Goal: Transaction & Acquisition: Purchase product/service

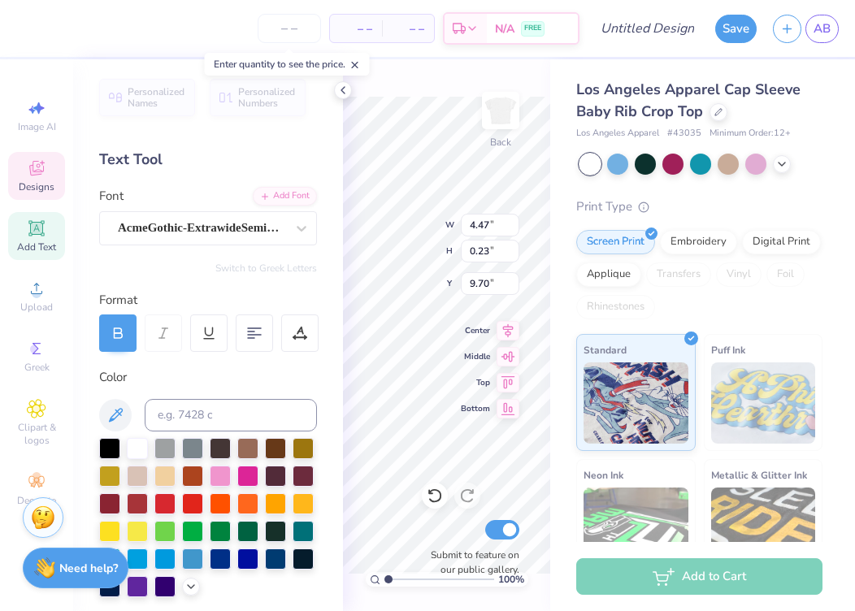
scroll to position [0, 1]
click at [342, 93] on icon at bounding box center [343, 90] width 13 height 13
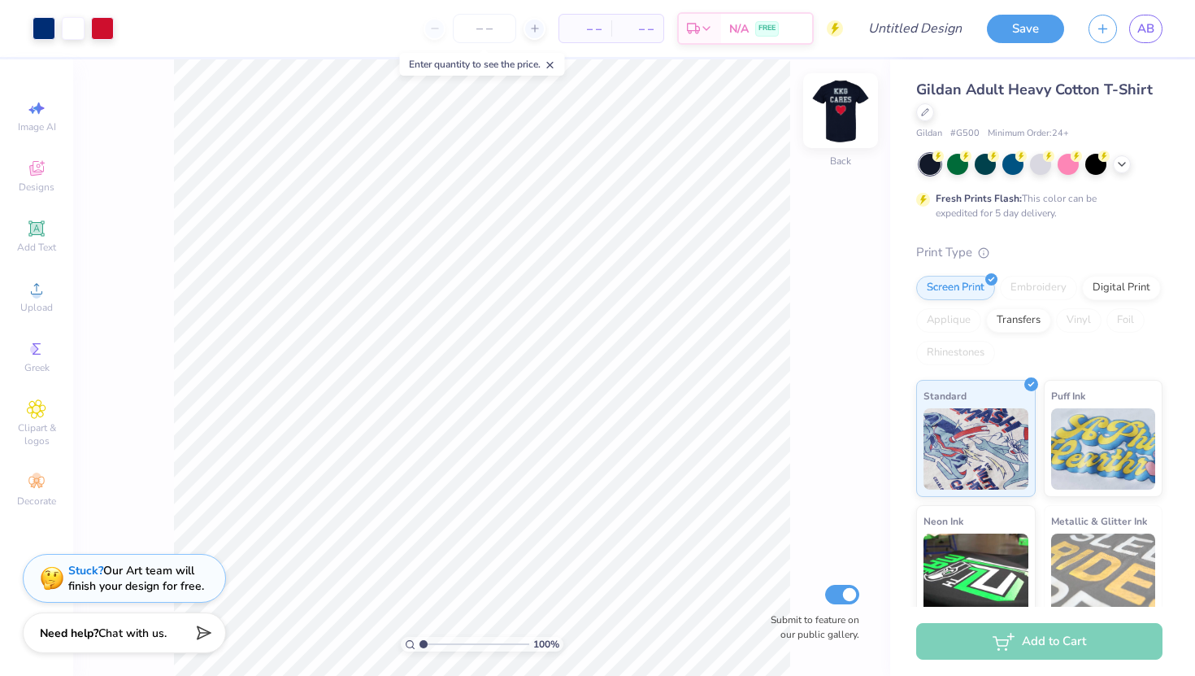
click at [838, 120] on img at bounding box center [840, 110] width 65 height 65
click at [838, 120] on img at bounding box center [841, 110] width 33 height 33
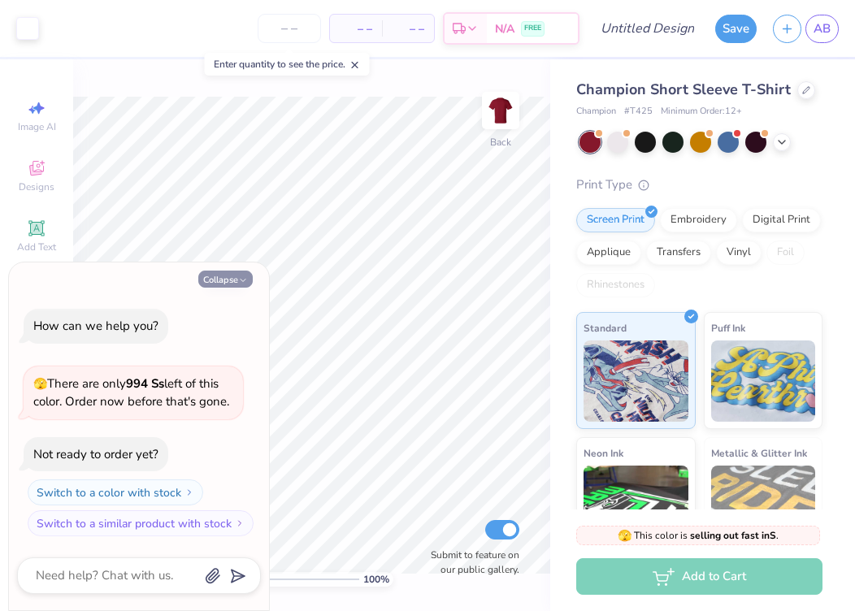
click at [236, 276] on button "Collapse" at bounding box center [225, 279] width 54 height 17
type textarea "x"
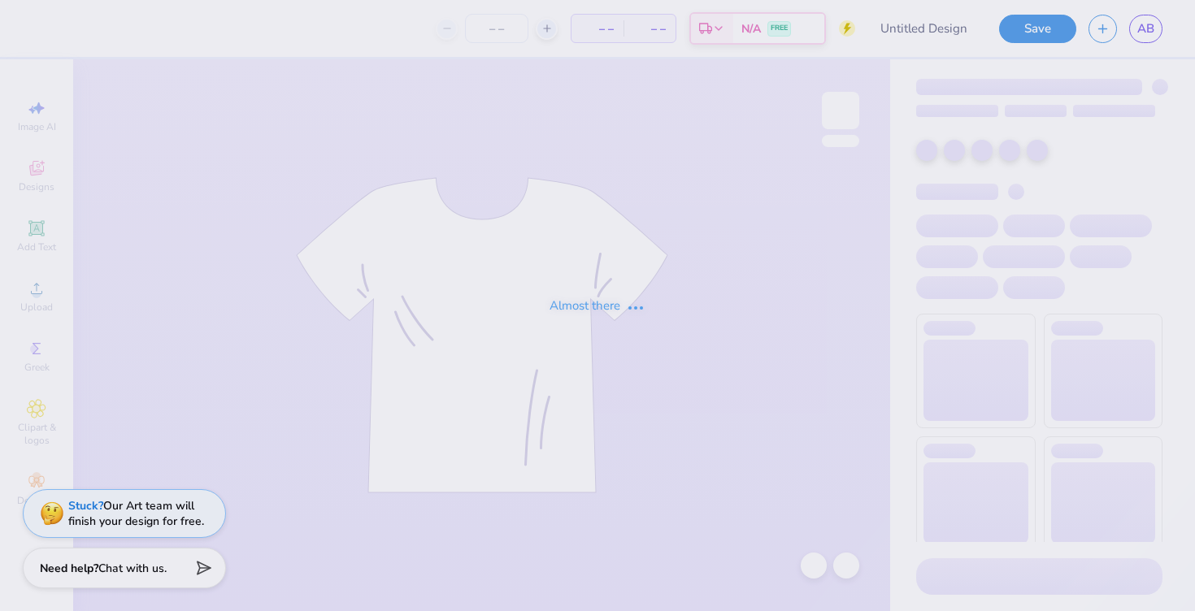
type input "t-shirt 3"
type input "24"
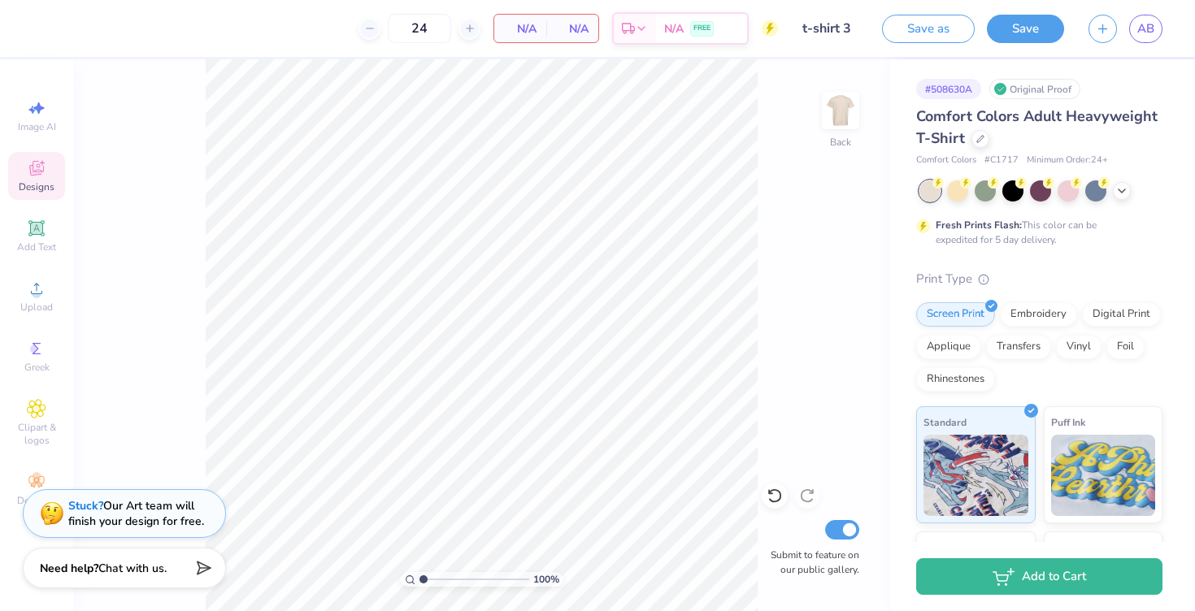
click at [39, 186] on span "Designs" at bounding box center [37, 187] width 36 height 13
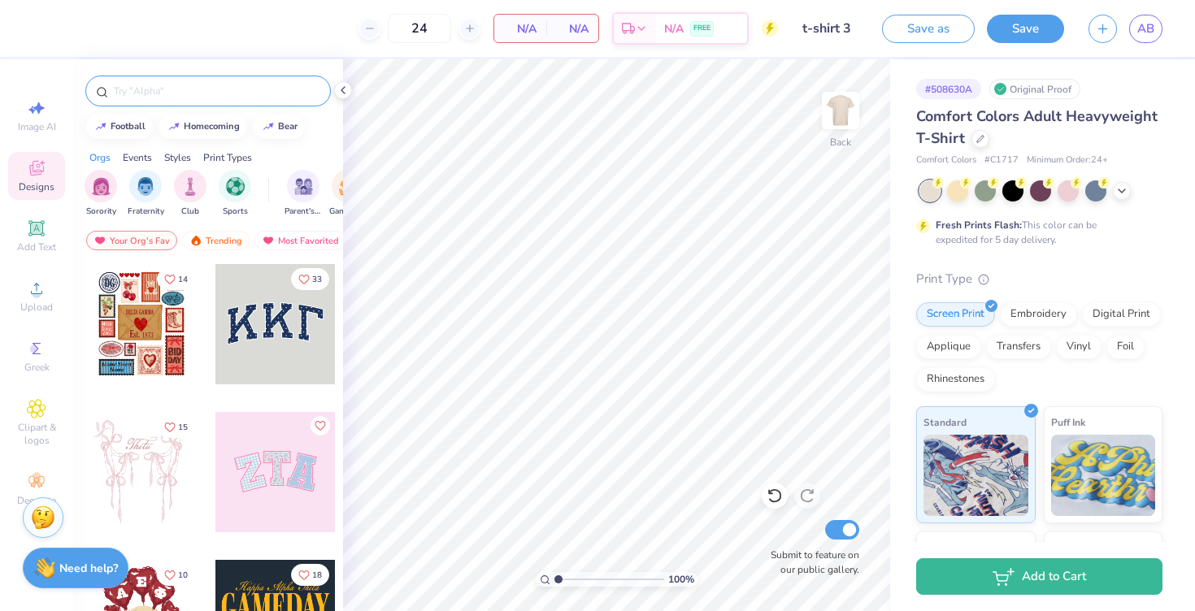
click at [194, 88] on input "text" at bounding box center [216, 91] width 208 height 16
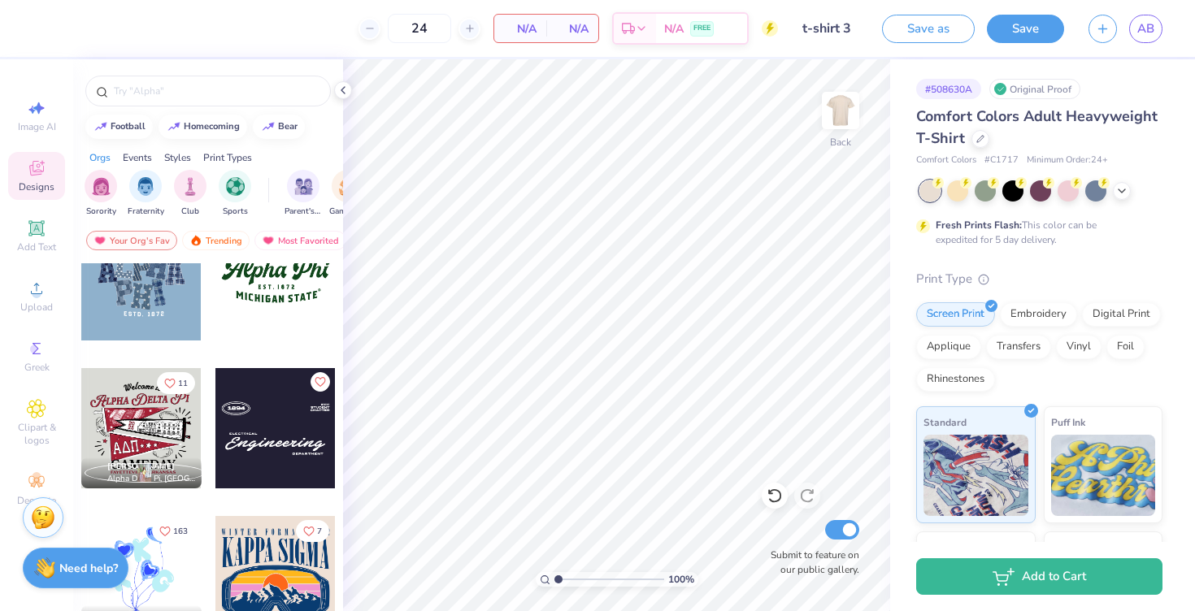
scroll to position [1591, 0]
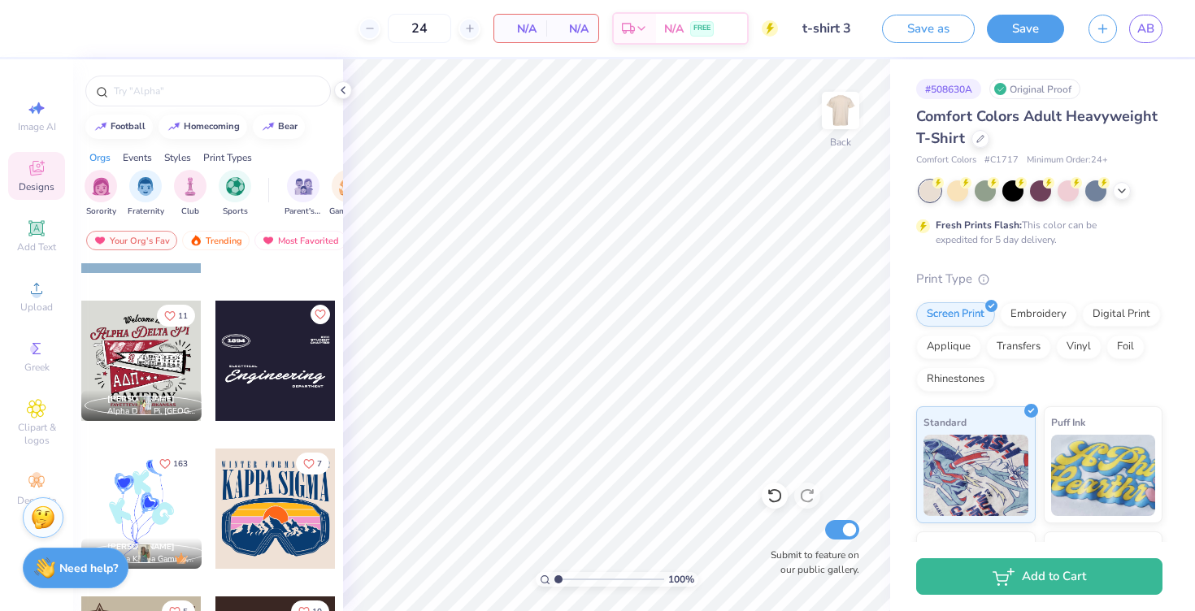
click at [134, 362] on div at bounding box center [141, 361] width 120 height 120
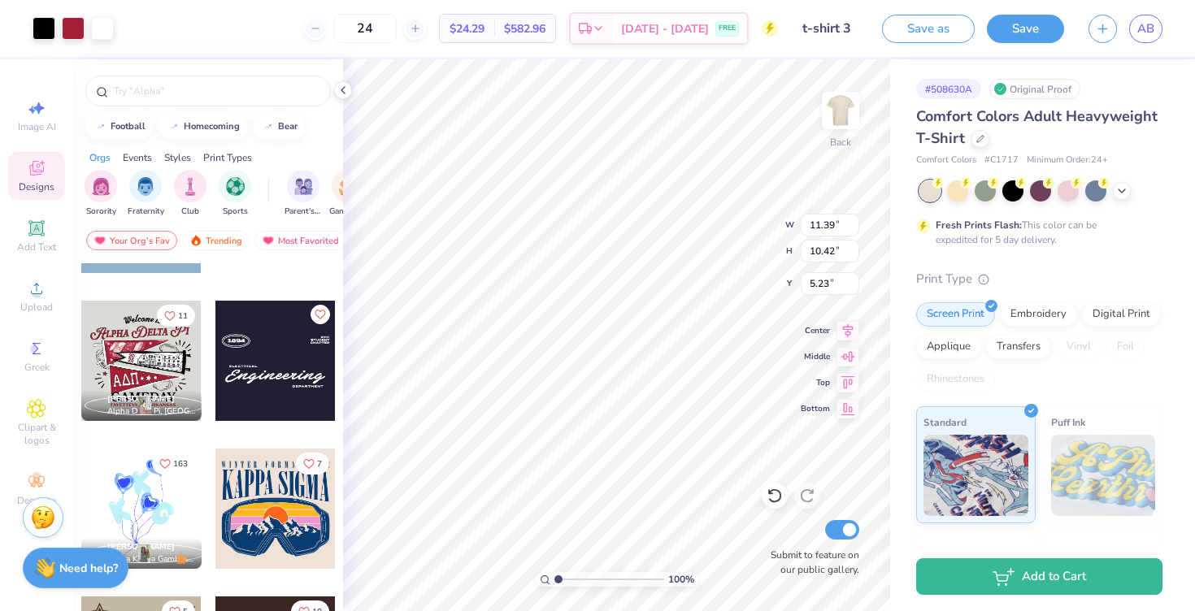
type input "4.72"
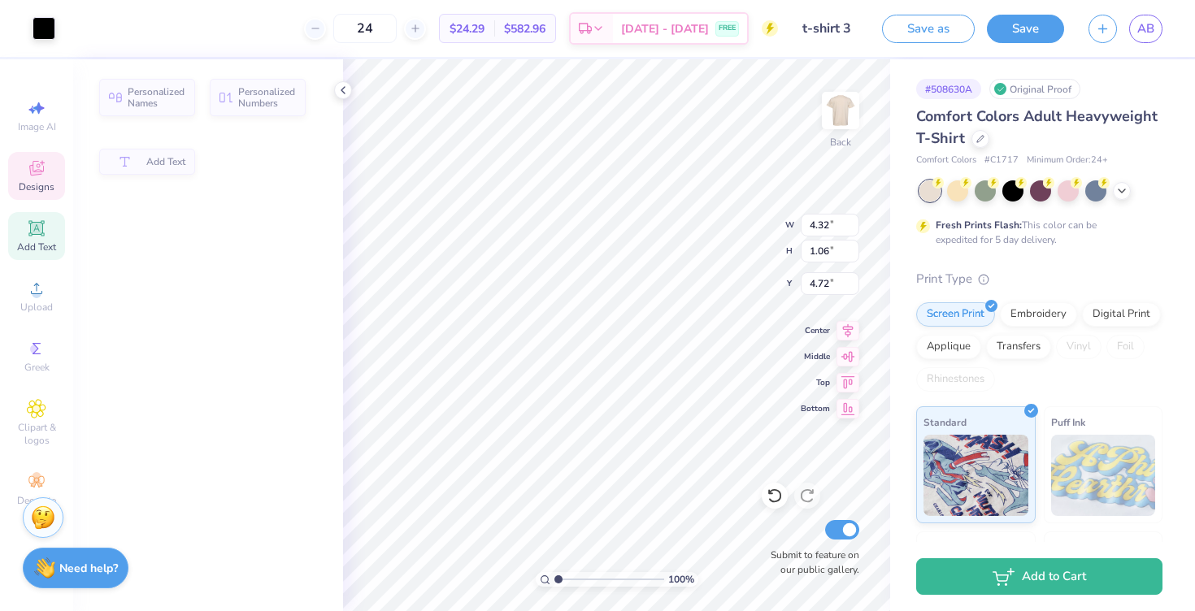
type input "4.32"
type input "1.06"
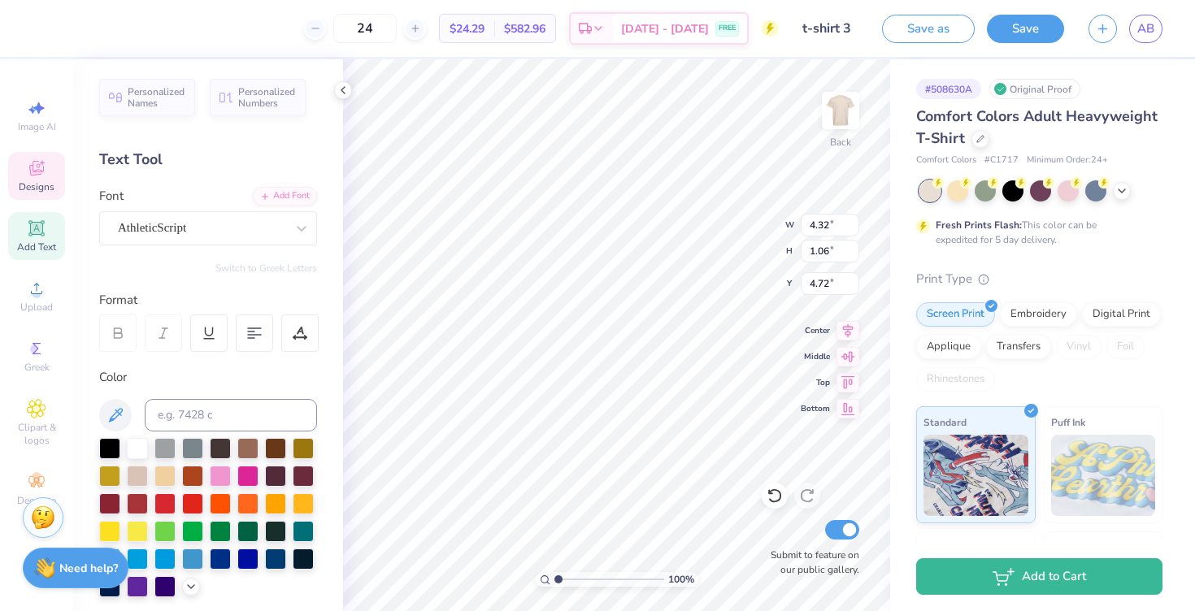
scroll to position [0, 7]
type textarea "Lambda Sigma Gamma"
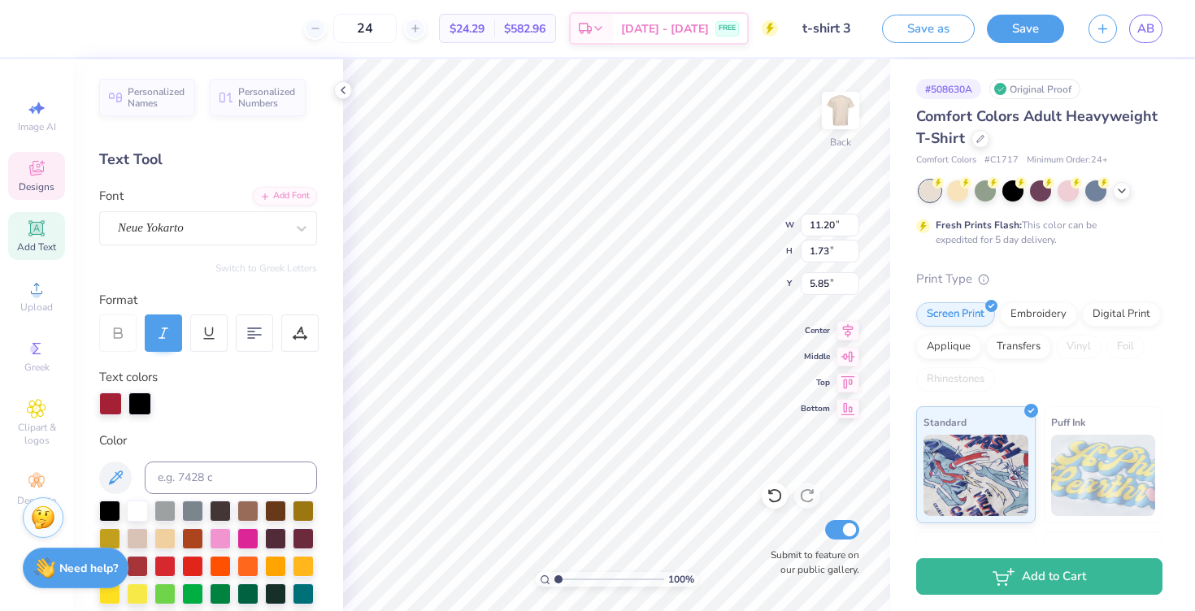
scroll to position [0, 3]
type textarea "Stealing hearts since 1986"
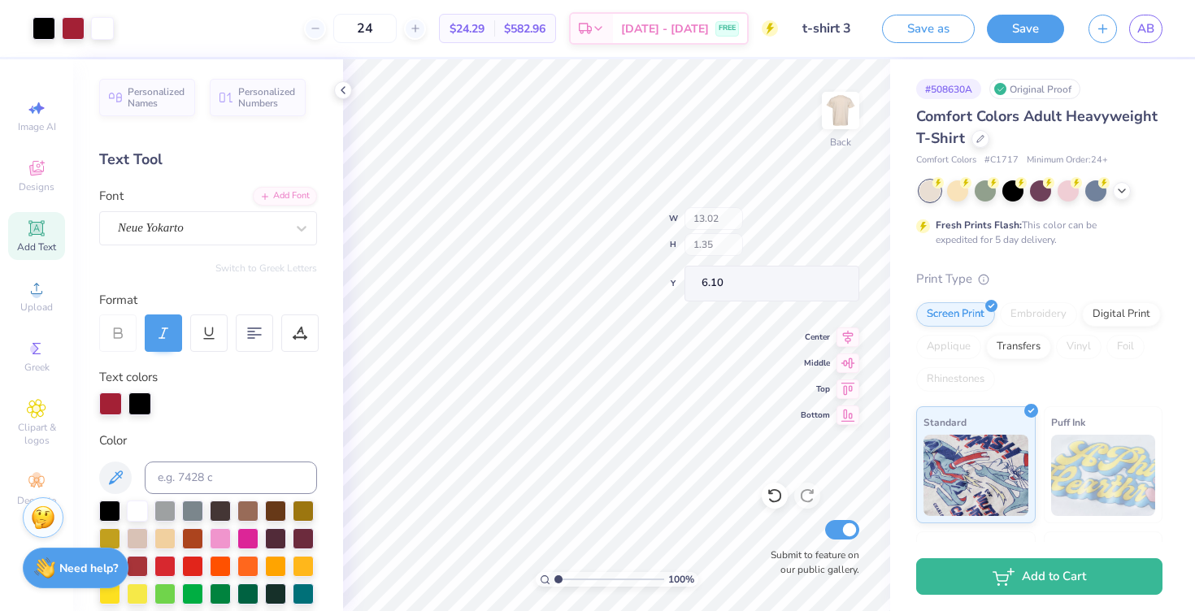
type input "13.02"
type input "1.35"
type input "6.10"
type input "6.25"
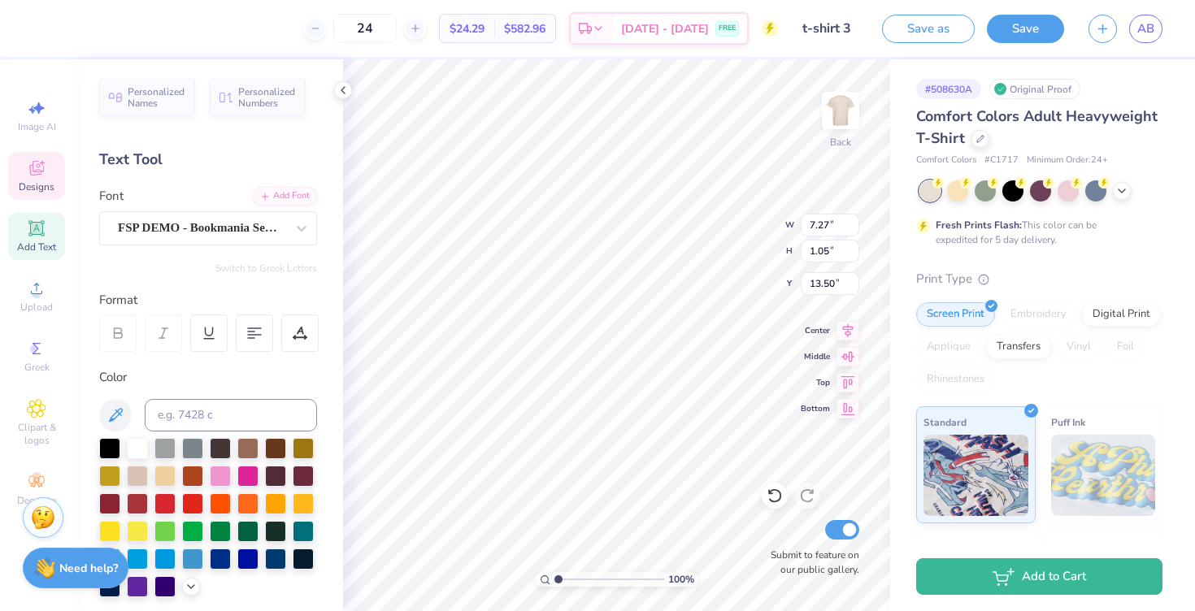
scroll to position [0, 0]
type textarea "R"
type textarea "Fall Rush 2025"
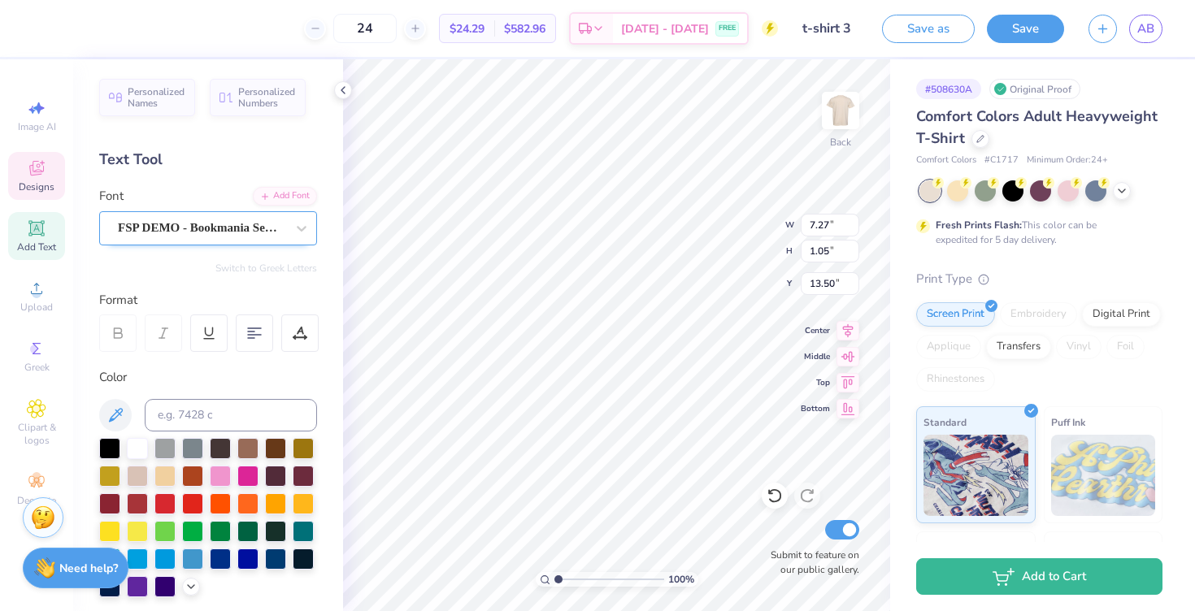
click at [190, 216] on div "FSP DEMO - Bookmania Semibold" at bounding box center [201, 227] width 171 height 25
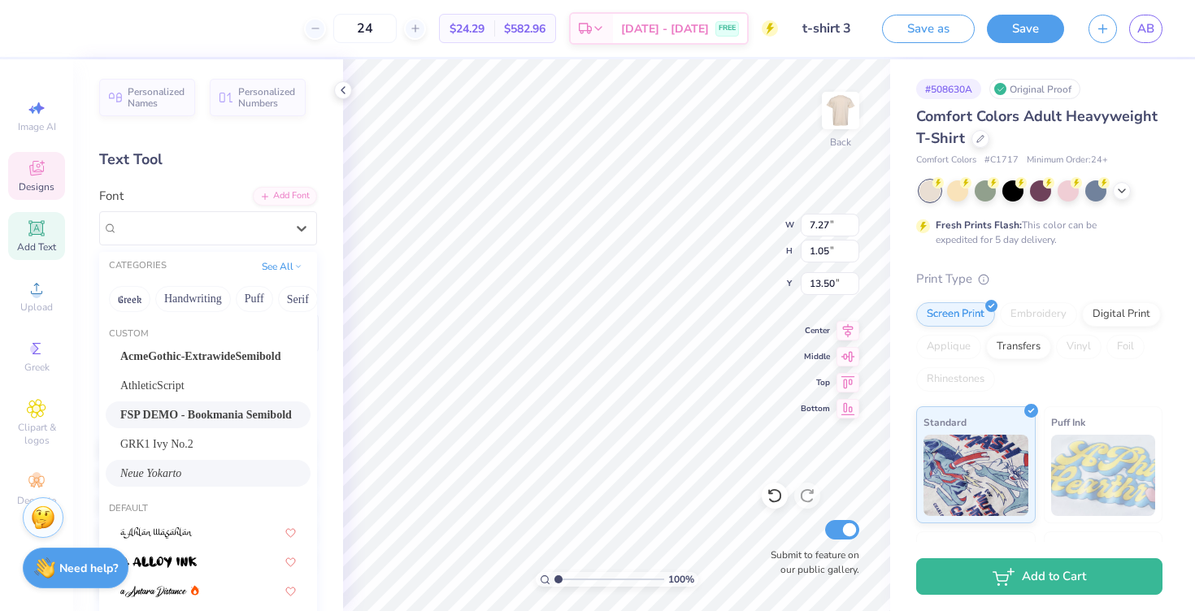
click at [159, 475] on span "Neue Yokarto" at bounding box center [150, 473] width 61 height 17
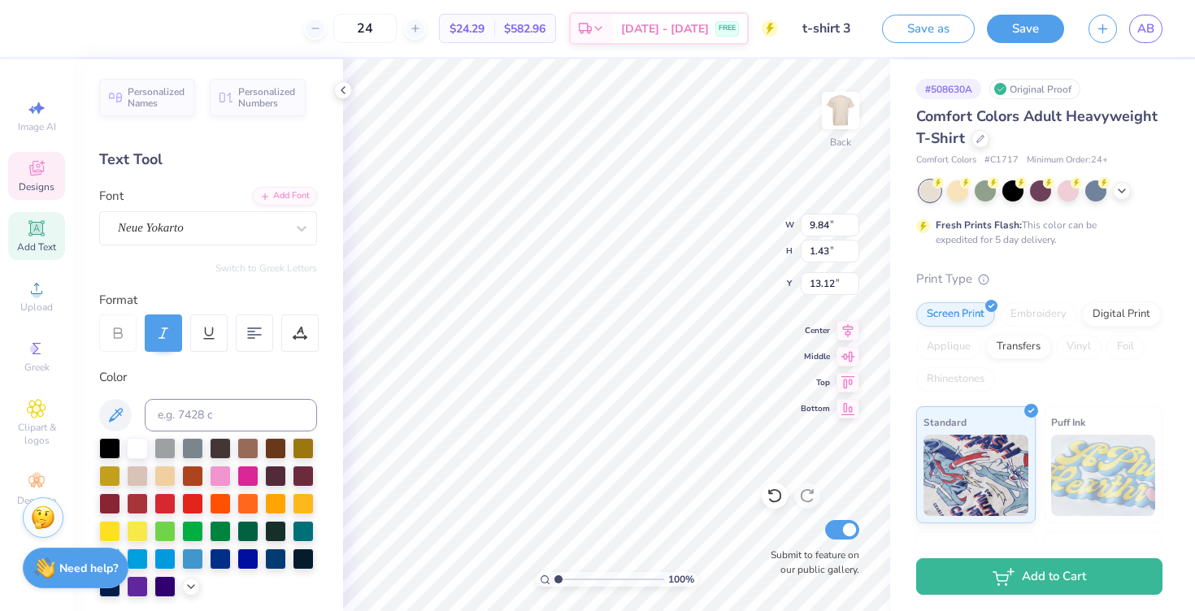
type input "9.84"
type input "1.43"
type input "13.04"
type textarea "ZETA CHAPTER"
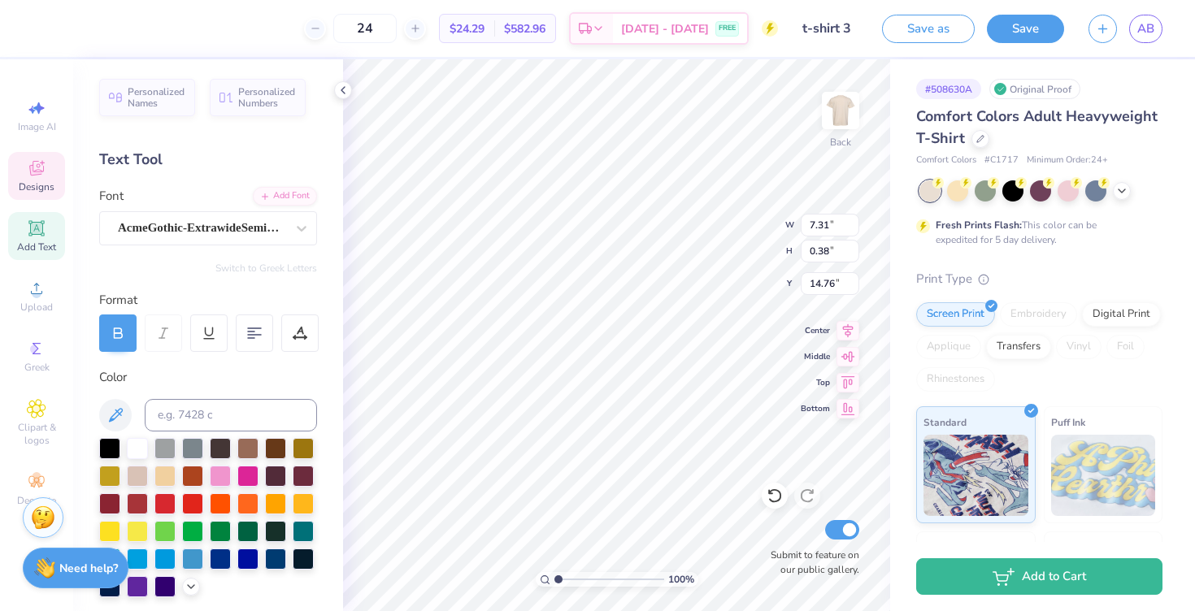
scroll to position [0, 4]
type input "16.91"
type textarea "IPSE"
click at [131, 442] on div at bounding box center [137, 447] width 21 height 21
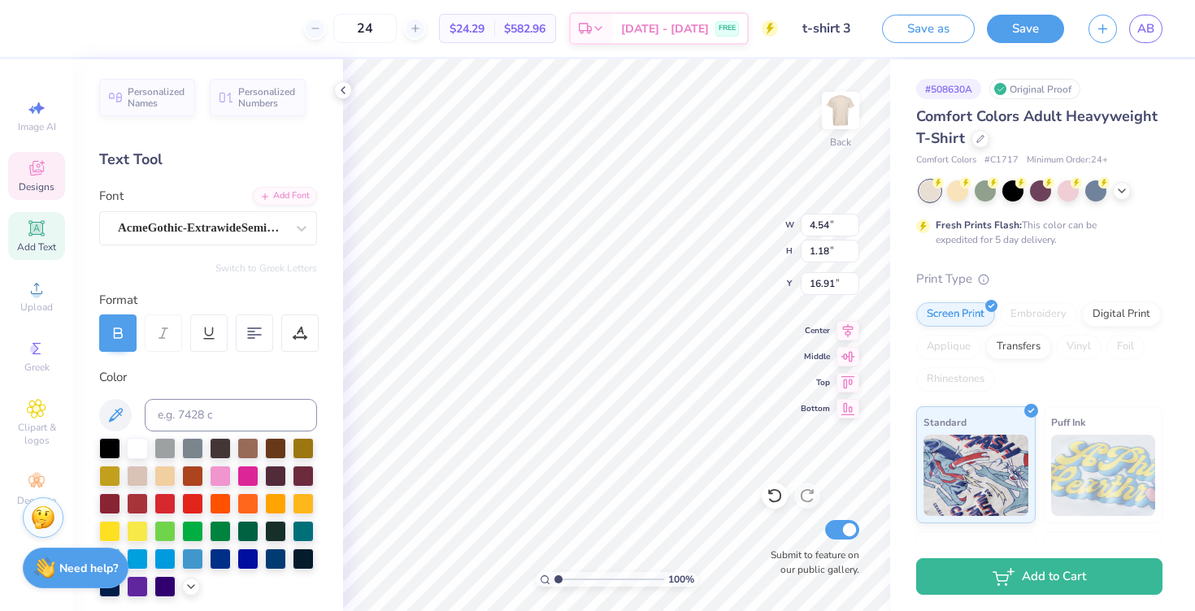
type input "4.54"
type input "1.18"
type input "8.25"
type input "4.64"
type input "1.77"
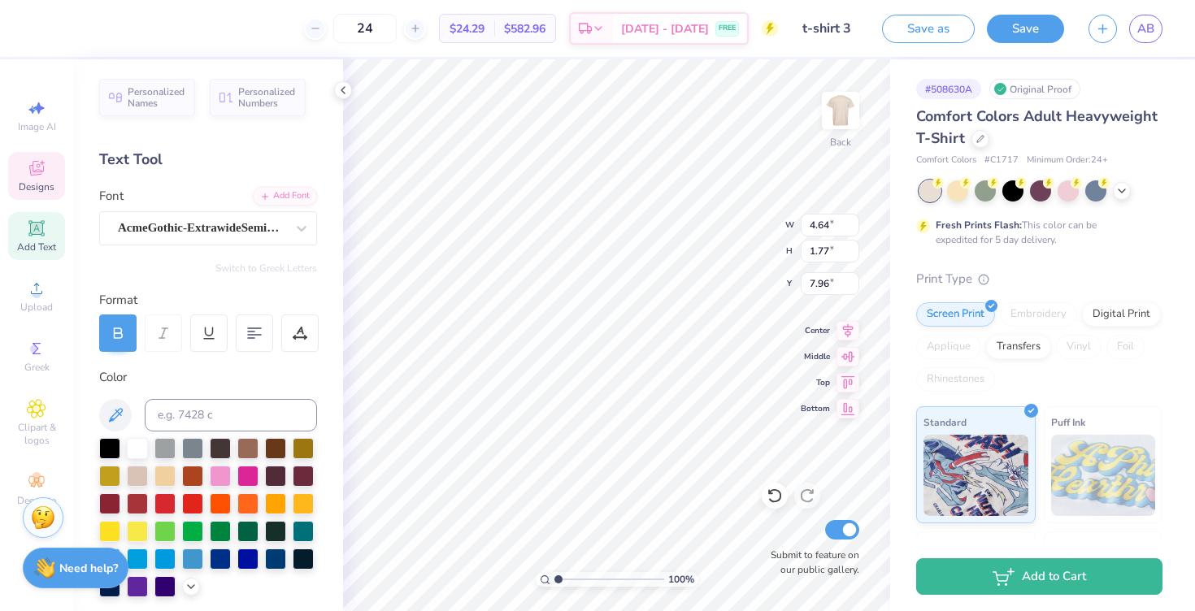
type input "7.60"
drag, startPoint x: 558, startPoint y: 578, endPoint x: 570, endPoint y: 579, distance: 12.2
type input "2.11"
click at [570, 579] on input "range" at bounding box center [610, 579] width 110 height 15
type input "4.23"
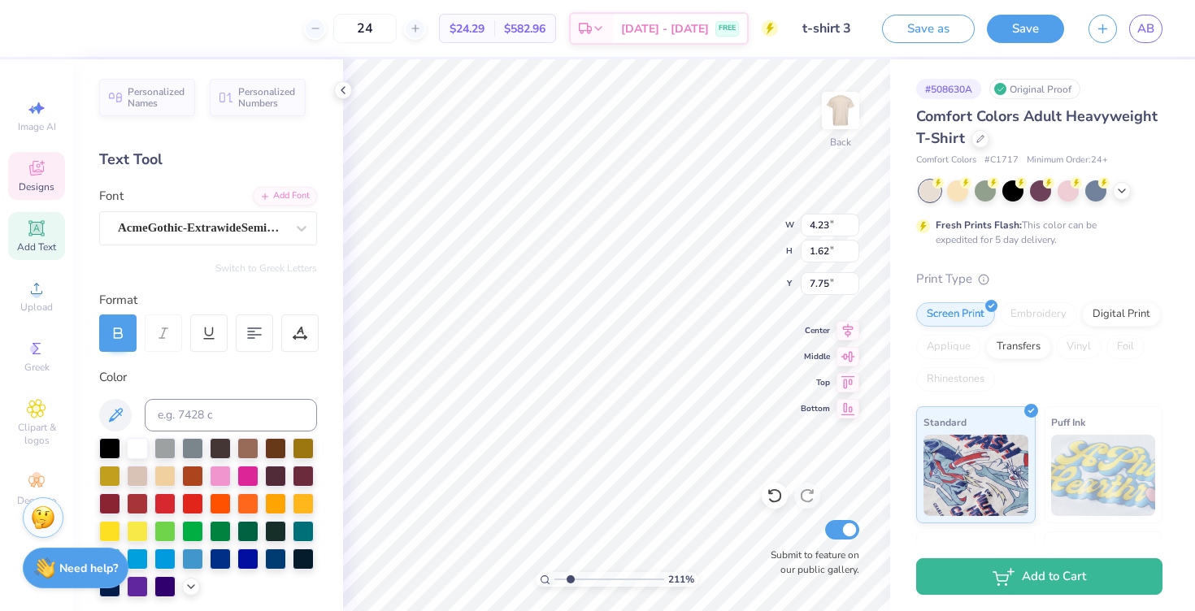
type input "1.62"
type input "7.75"
type input "4.24"
type input "1.78"
type input "7.67"
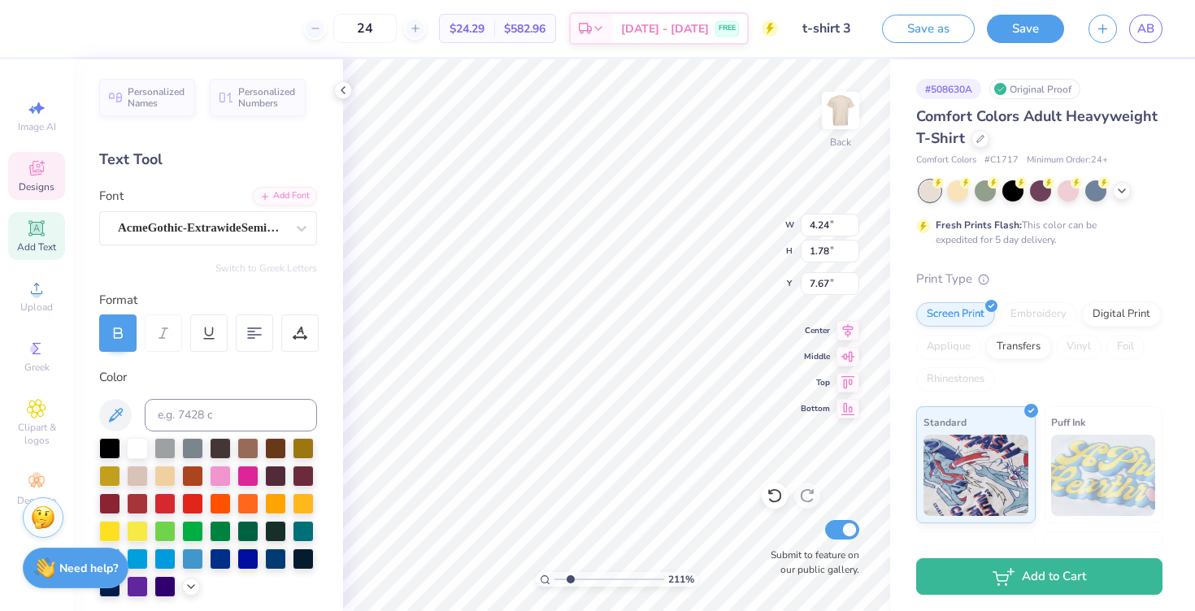
type input "4.01"
type input "1.68"
type input "7.71"
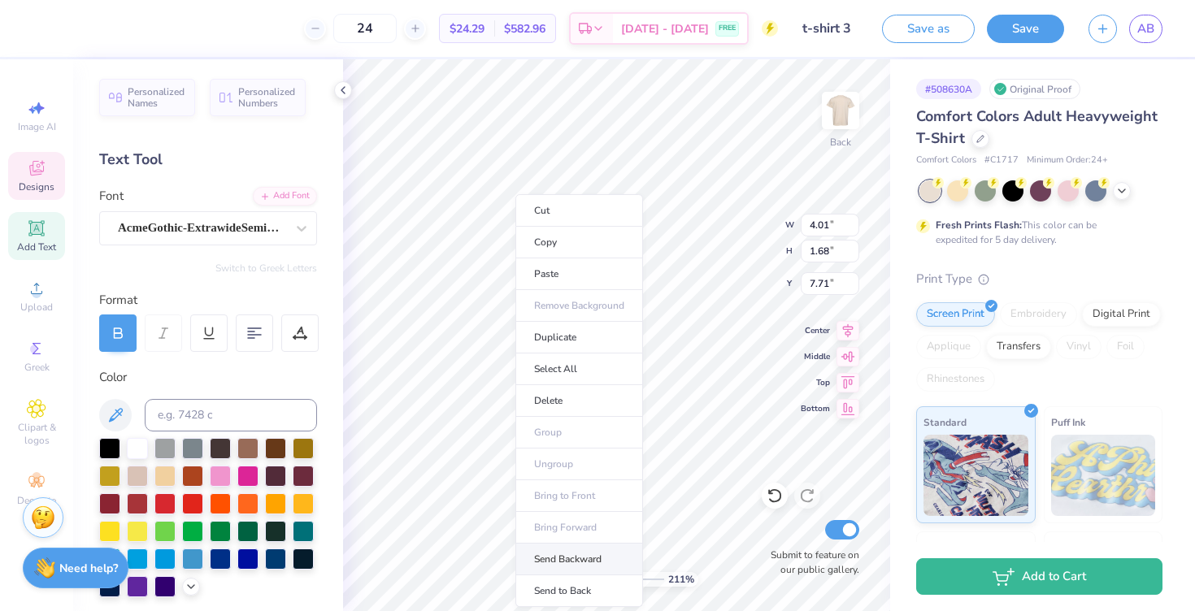
click at [550, 559] on li "Send Backward" at bounding box center [580, 560] width 128 height 32
click at [552, 554] on li "Send Backward" at bounding box center [574, 560] width 128 height 32
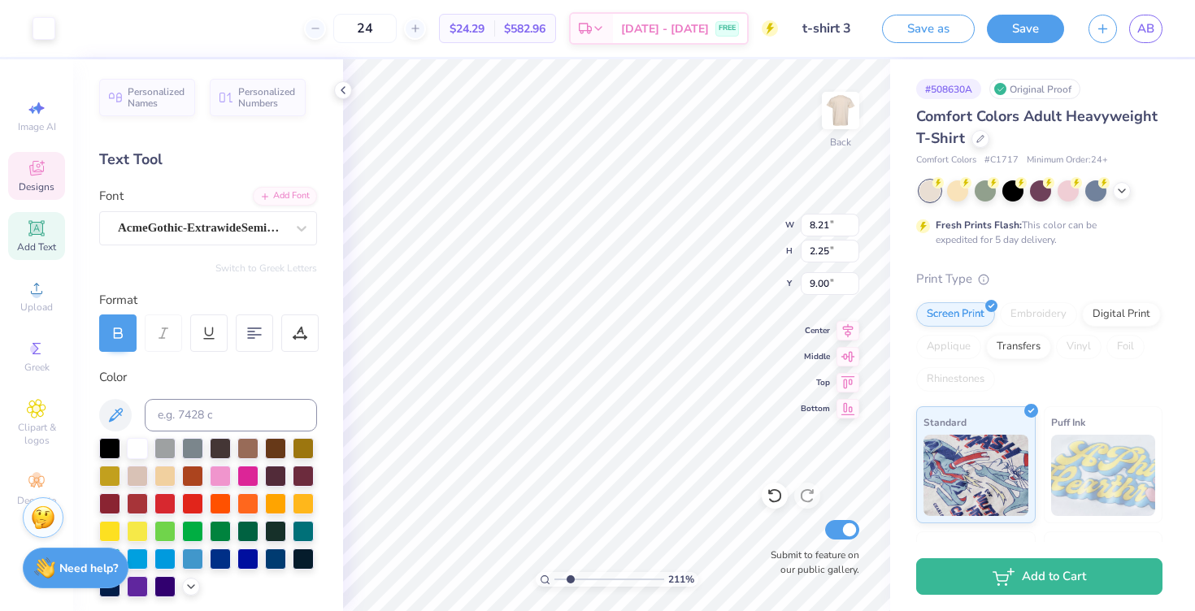
type input "8.21"
type input "2.25"
type input "9.00"
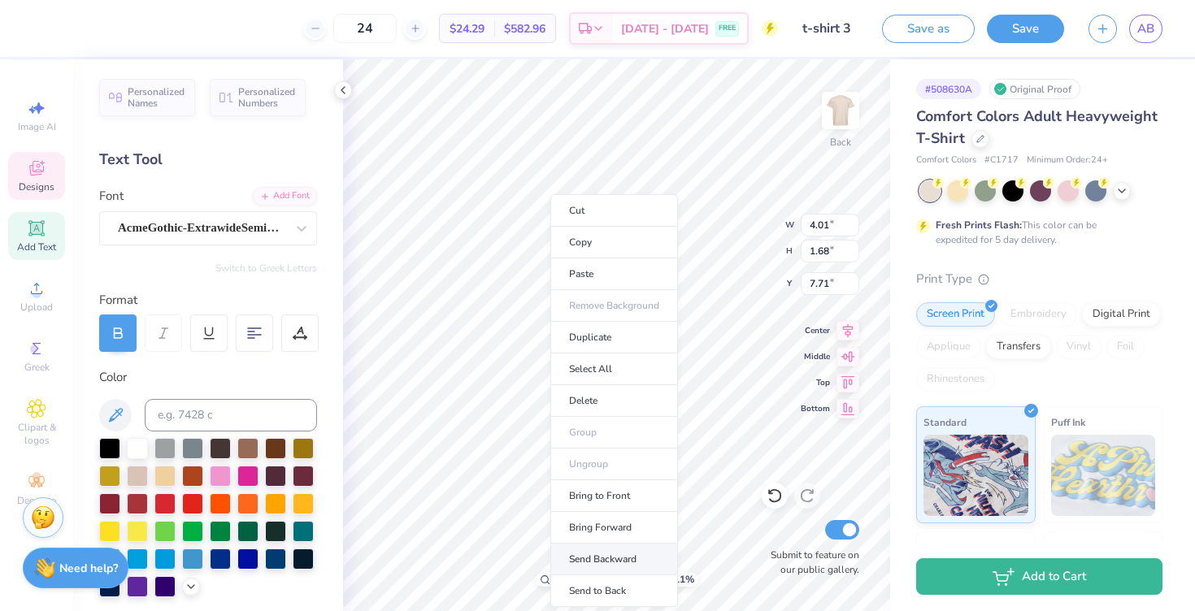
click at [588, 559] on li "Send Backward" at bounding box center [614, 560] width 128 height 32
click at [581, 563] on li "Send Backward" at bounding box center [602, 560] width 128 height 32
click at [605, 563] on li "Send Backward" at bounding box center [613, 560] width 128 height 32
click at [573, 560] on li "Send Backward" at bounding box center [608, 560] width 128 height 32
click at [598, 565] on li "Send Backward" at bounding box center [619, 560] width 128 height 32
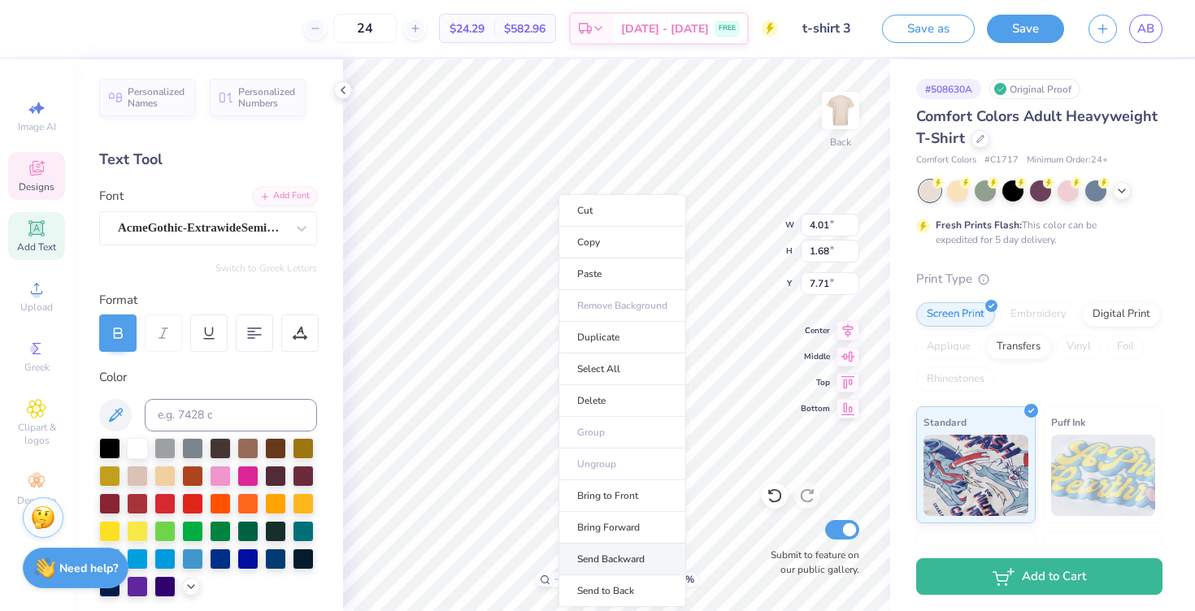
click at [619, 566] on li "Send Backward" at bounding box center [623, 560] width 128 height 32
click at [589, 556] on li "Send Backward" at bounding box center [608, 560] width 128 height 32
click at [591, 559] on li "Send Backward" at bounding box center [612, 560] width 128 height 32
click at [593, 553] on li "Send Backward" at bounding box center [611, 560] width 128 height 32
click at [602, 556] on li "Send Backward" at bounding box center [614, 560] width 128 height 32
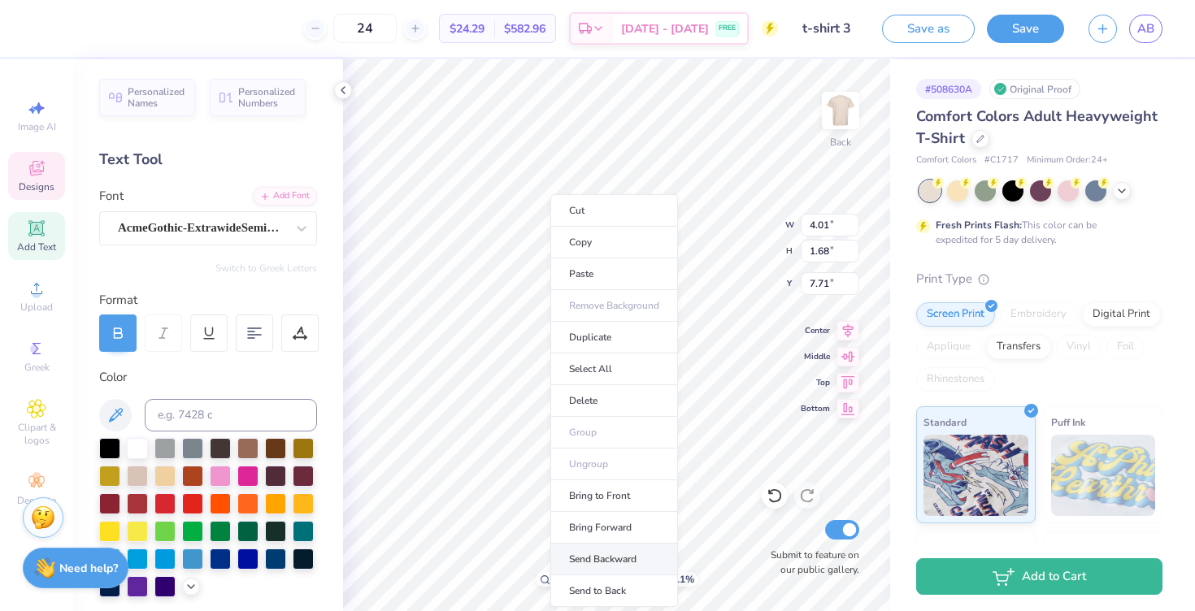
click at [594, 551] on li "Send Backward" at bounding box center [614, 560] width 128 height 32
click at [600, 550] on li "Send Backward" at bounding box center [605, 560] width 128 height 32
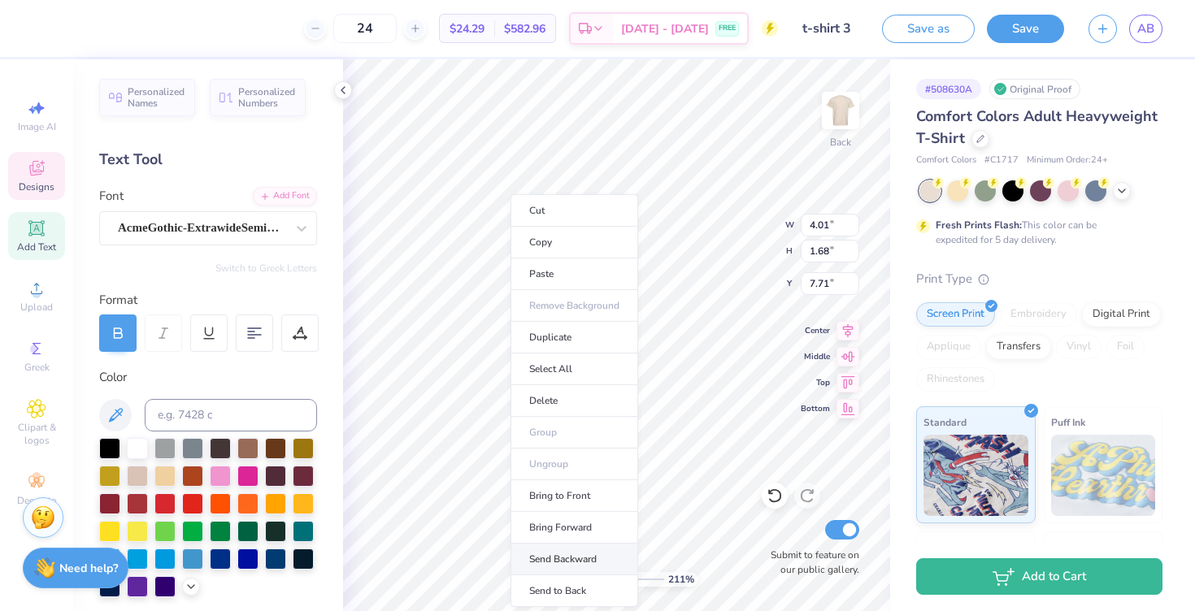
click at [581, 557] on li "Send Backward" at bounding box center [575, 560] width 128 height 32
click at [591, 567] on li "Send Backward" at bounding box center [586, 560] width 128 height 32
click at [552, 555] on li "Send Backward" at bounding box center [559, 560] width 128 height 32
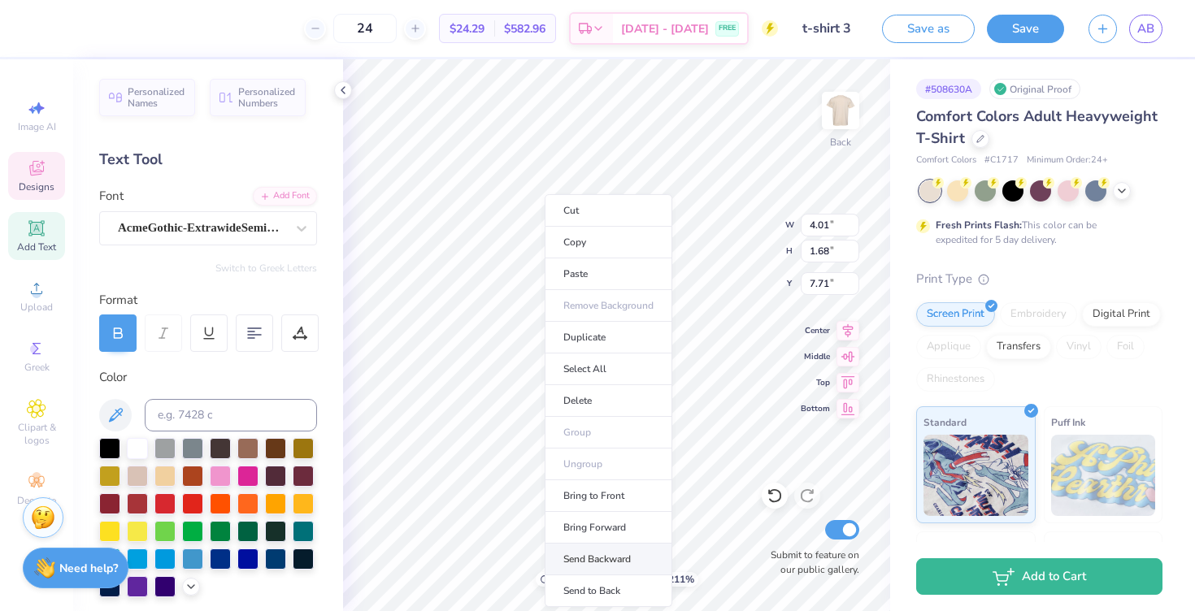
click at [598, 560] on li "Send Backward" at bounding box center [609, 560] width 128 height 32
click at [585, 555] on li "Send Backward" at bounding box center [588, 560] width 128 height 32
click at [589, 552] on li "Send Backward" at bounding box center [617, 560] width 128 height 32
click at [594, 563] on li "Send Backward" at bounding box center [601, 560] width 128 height 32
click at [585, 555] on li "Send Backward" at bounding box center [604, 560] width 128 height 32
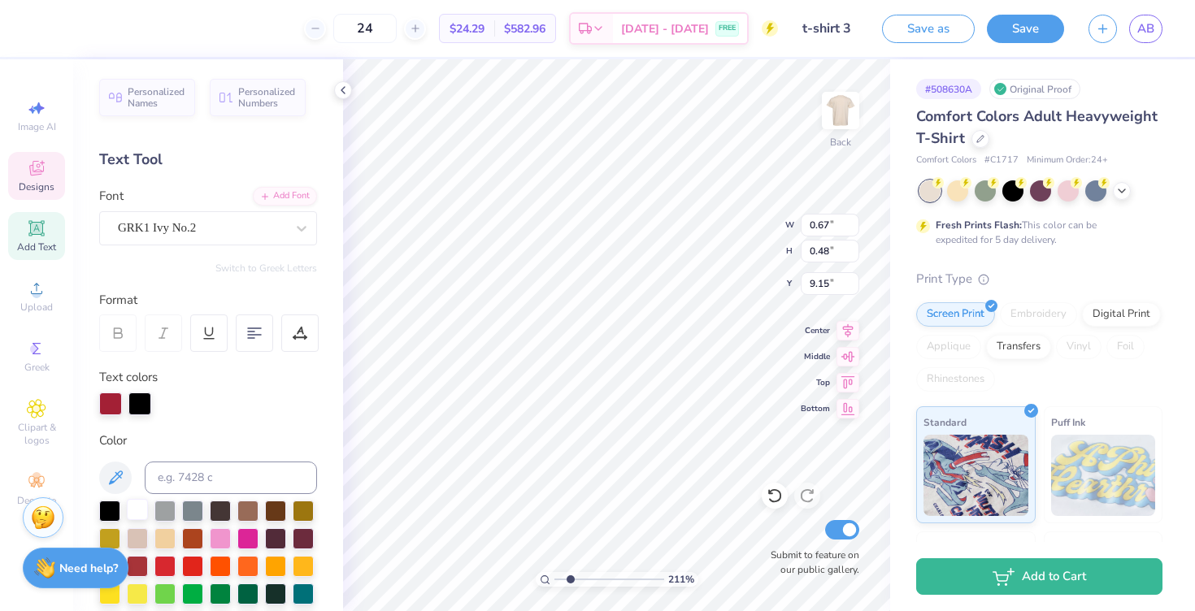
type textarea "2025"
click at [136, 508] on div at bounding box center [137, 509] width 21 height 21
type input "7.88"
type input "1.34"
type input "0.59"
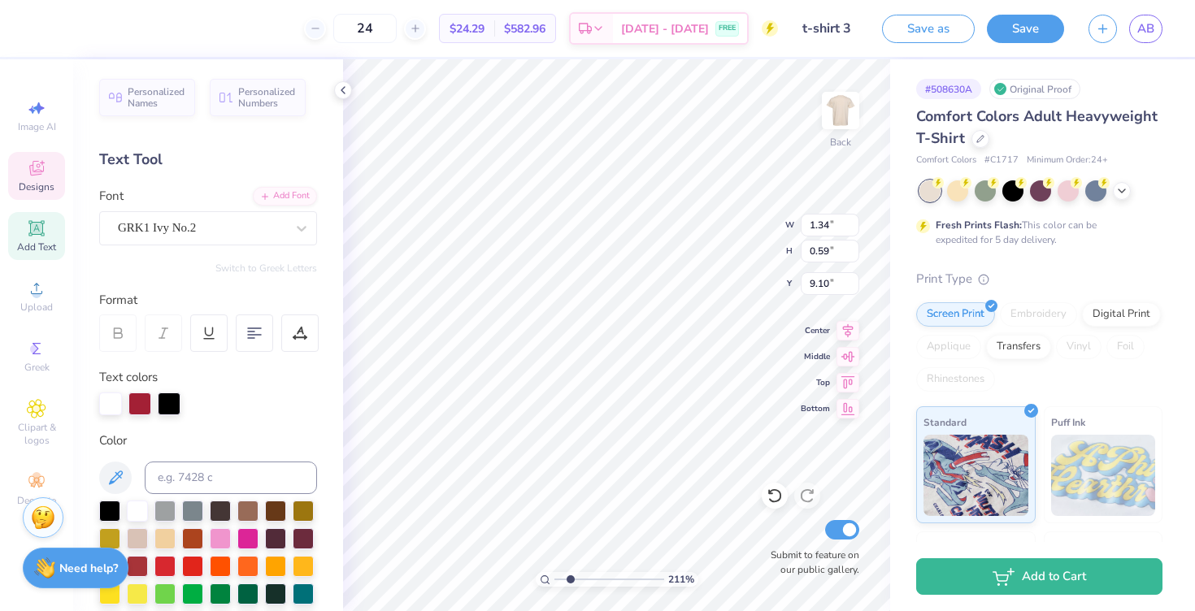
type input "7.73"
type input "1.33"
type input "0.59"
type input "7.73"
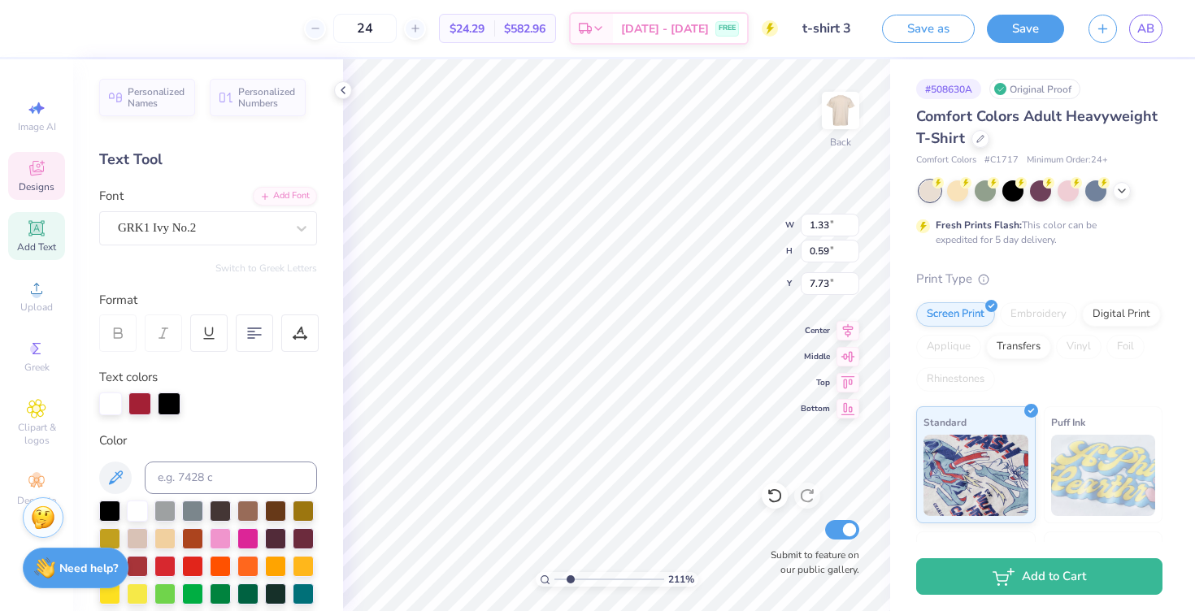
type input "1.34"
type input "0.63"
type input "7.71"
type input "8.36"
type input "8.28"
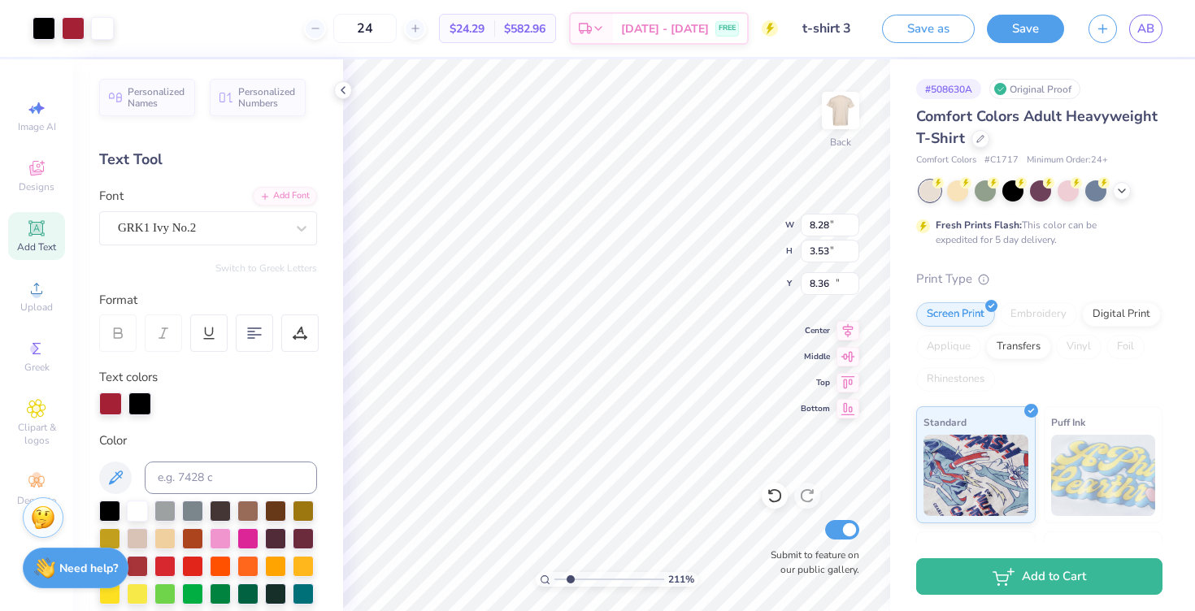
type input "3.53"
type input "10.34"
type textarea "ALSGDP"
type textarea "LSG"
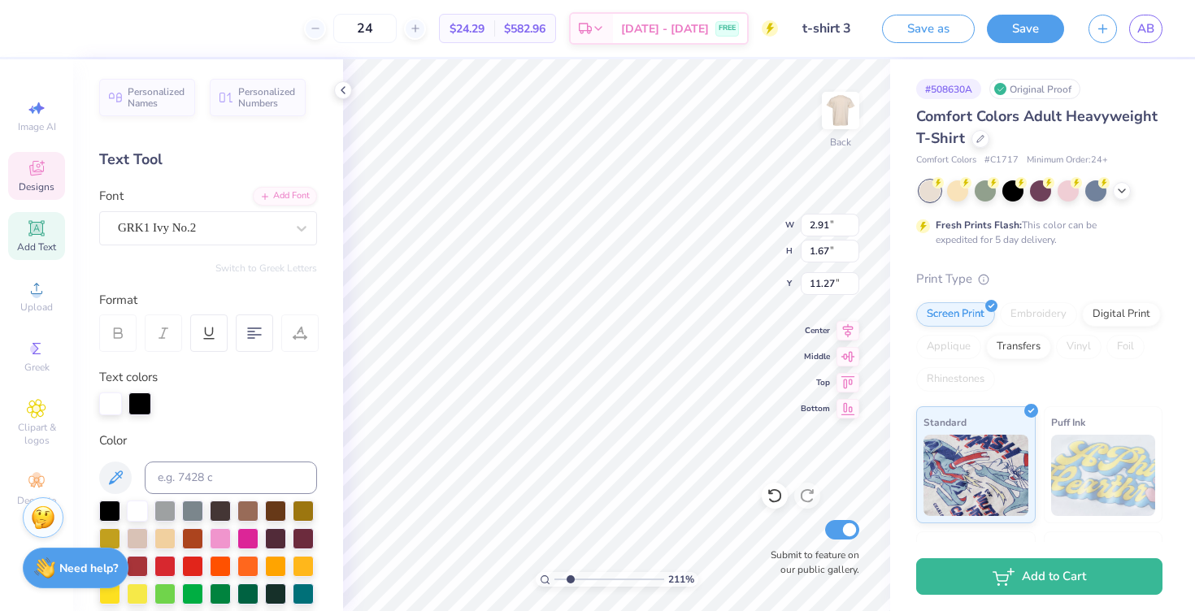
scroll to position [0, 0]
click at [113, 402] on div at bounding box center [110, 402] width 23 height 23
click at [171, 485] on input at bounding box center [231, 478] width 172 height 33
type input "201"
type input "9.17"
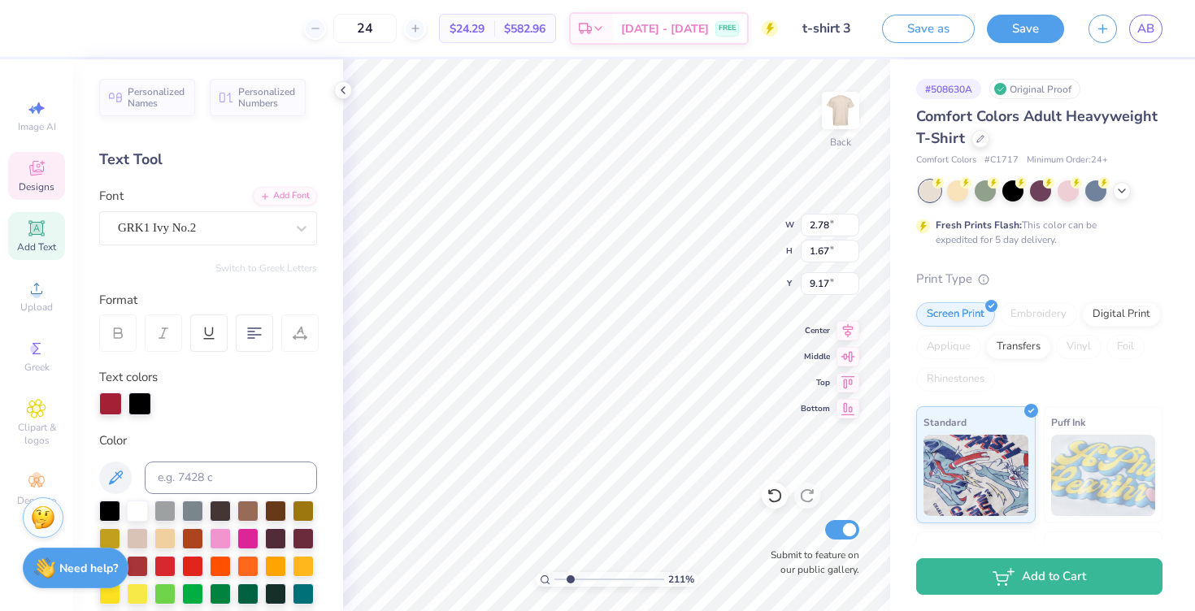
type input "3.00"
type input "1.58"
type input "9.21"
type input "3.18"
type input "1.68"
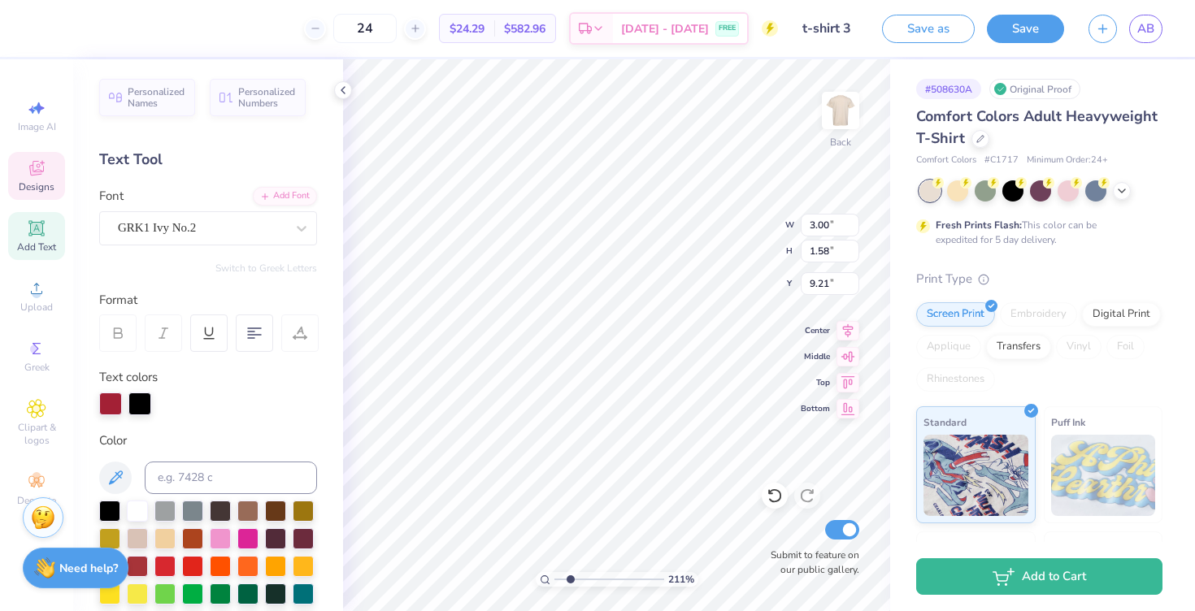
type input "9.12"
type input "3.19"
type input "1.69"
type input "9.11"
type input "8.71"
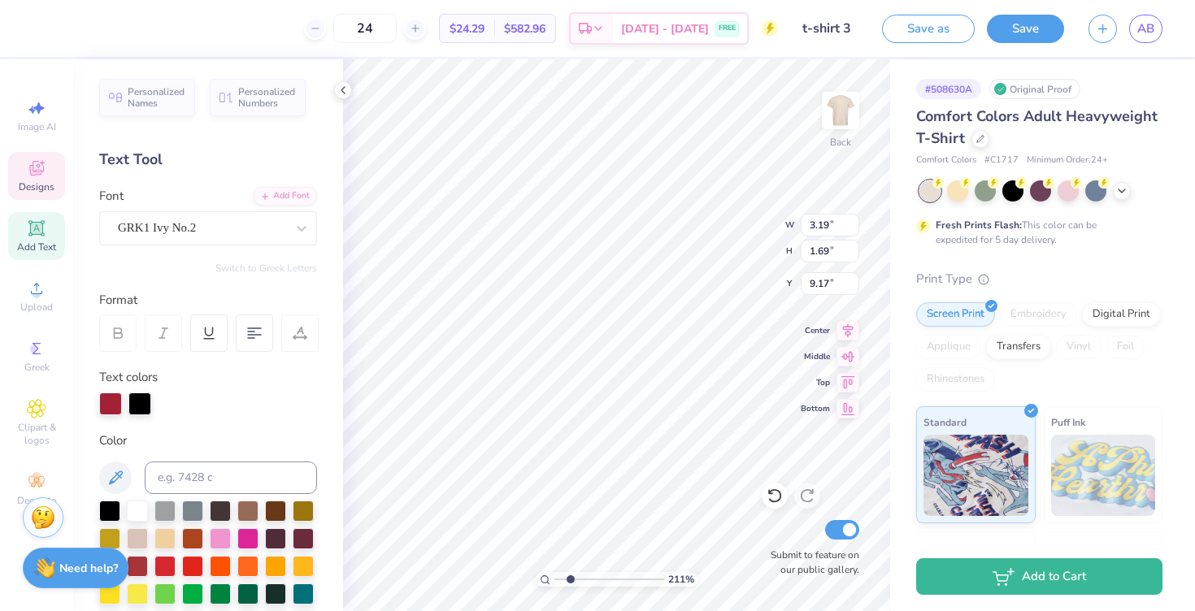
type input "2.74"
type input "8.75"
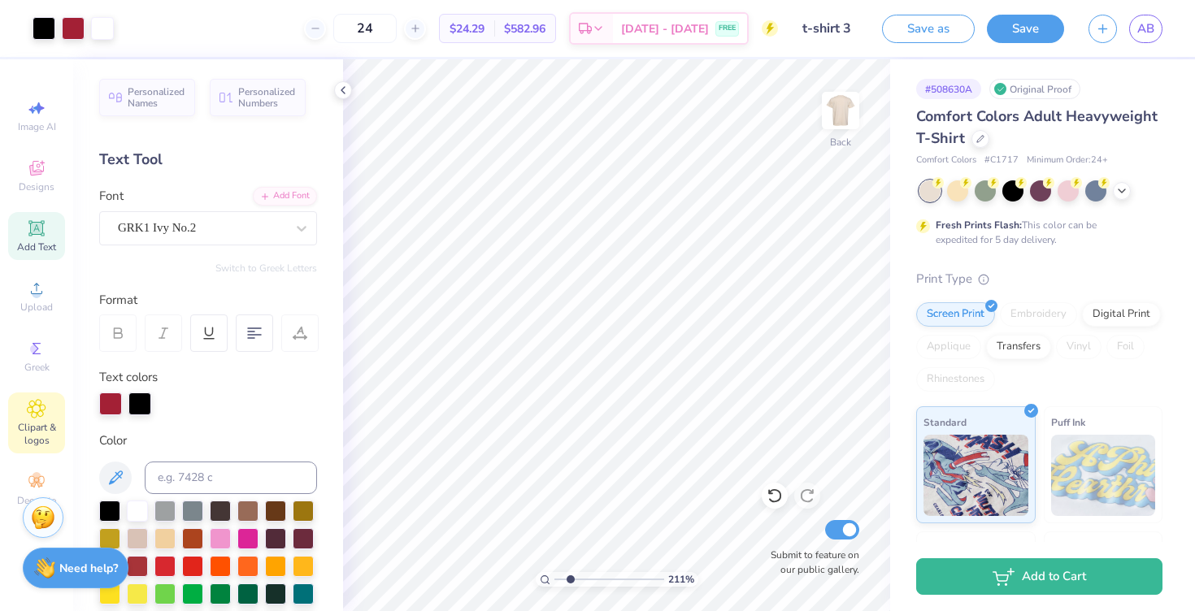
click at [35, 408] on icon at bounding box center [37, 409] width 8 height 8
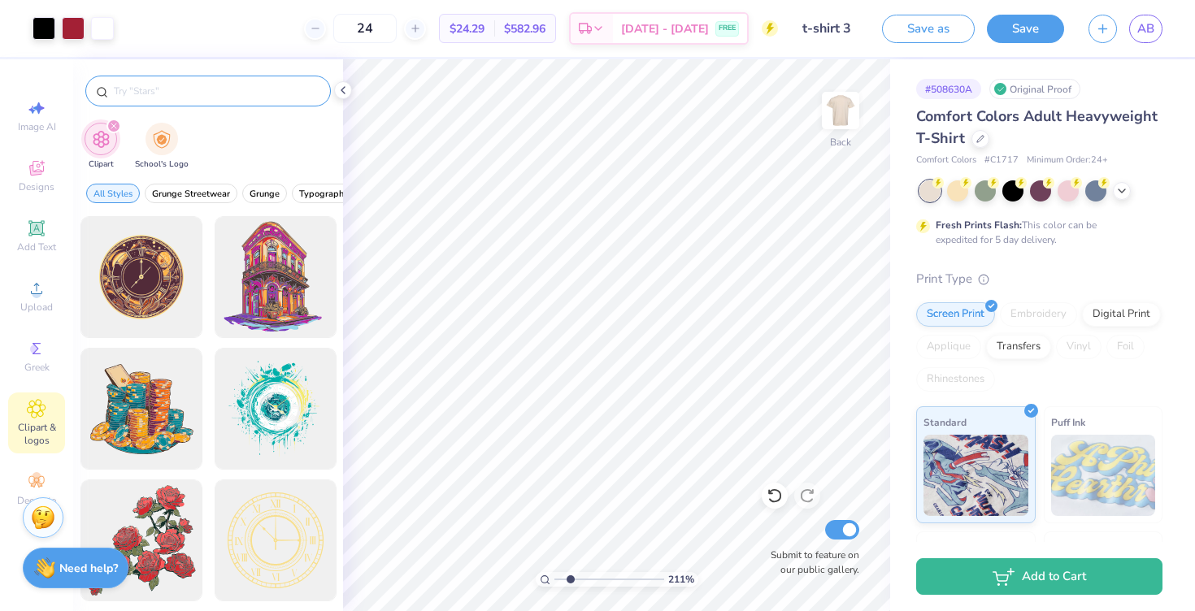
click at [159, 94] on input "text" at bounding box center [216, 91] width 208 height 16
type input "baseball"
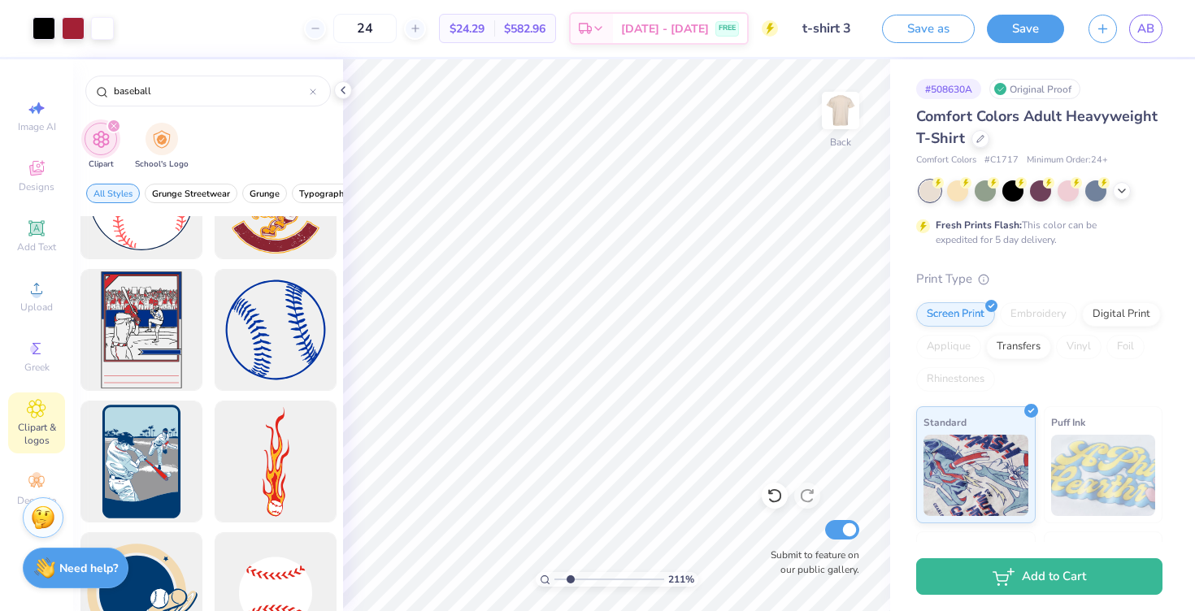
scroll to position [765, 0]
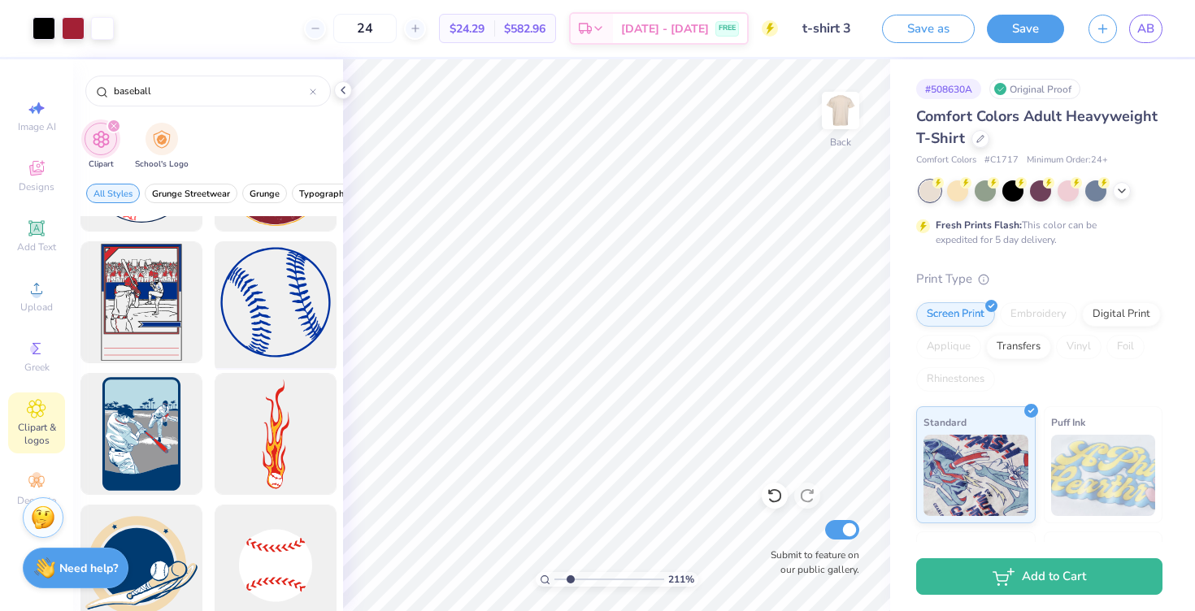
click at [254, 302] on div at bounding box center [275, 303] width 134 height 134
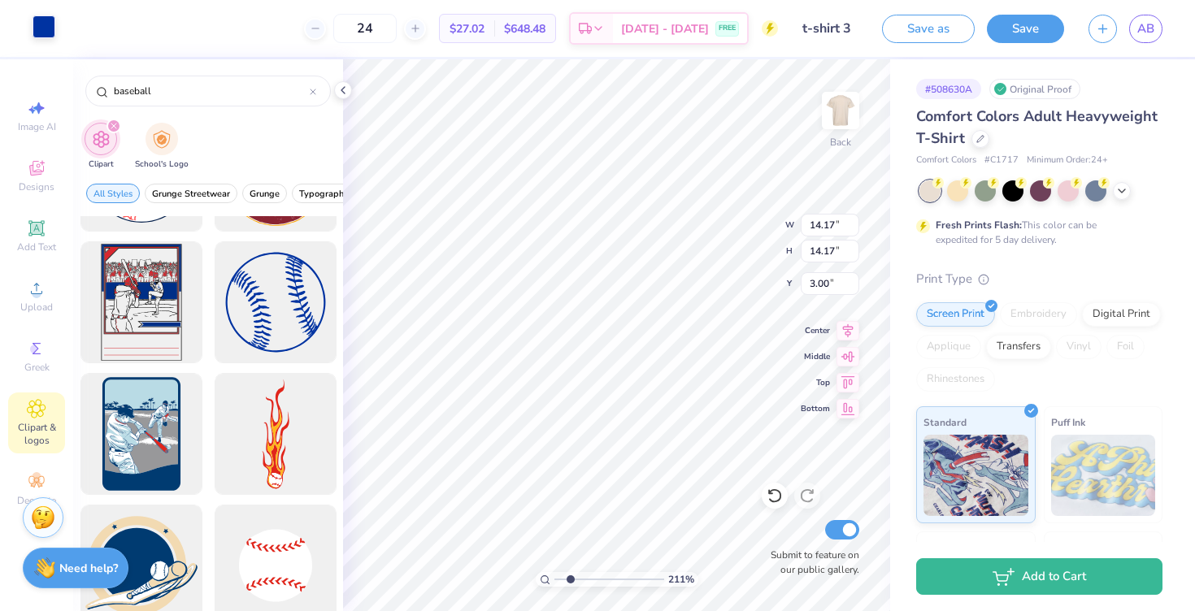
click at [38, 20] on div at bounding box center [44, 26] width 23 height 23
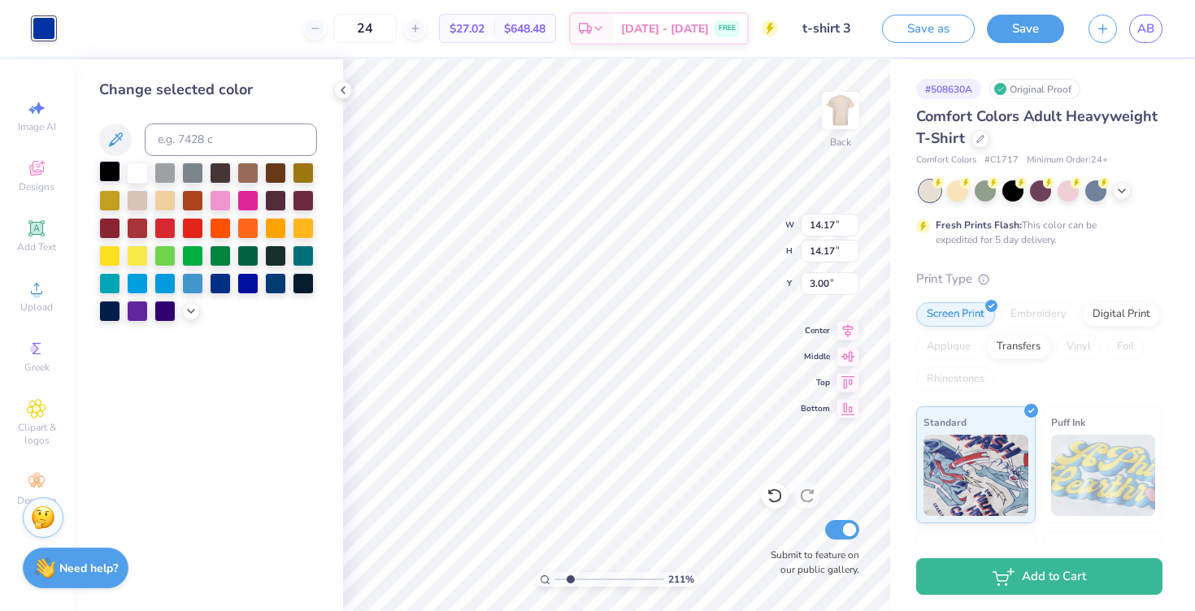
click at [101, 168] on div at bounding box center [109, 171] width 21 height 21
drag, startPoint x: 571, startPoint y: 577, endPoint x: 553, endPoint y: 577, distance: 17.9
type input "1"
click at [555, 577] on input "range" at bounding box center [610, 579] width 110 height 15
type input "1.19"
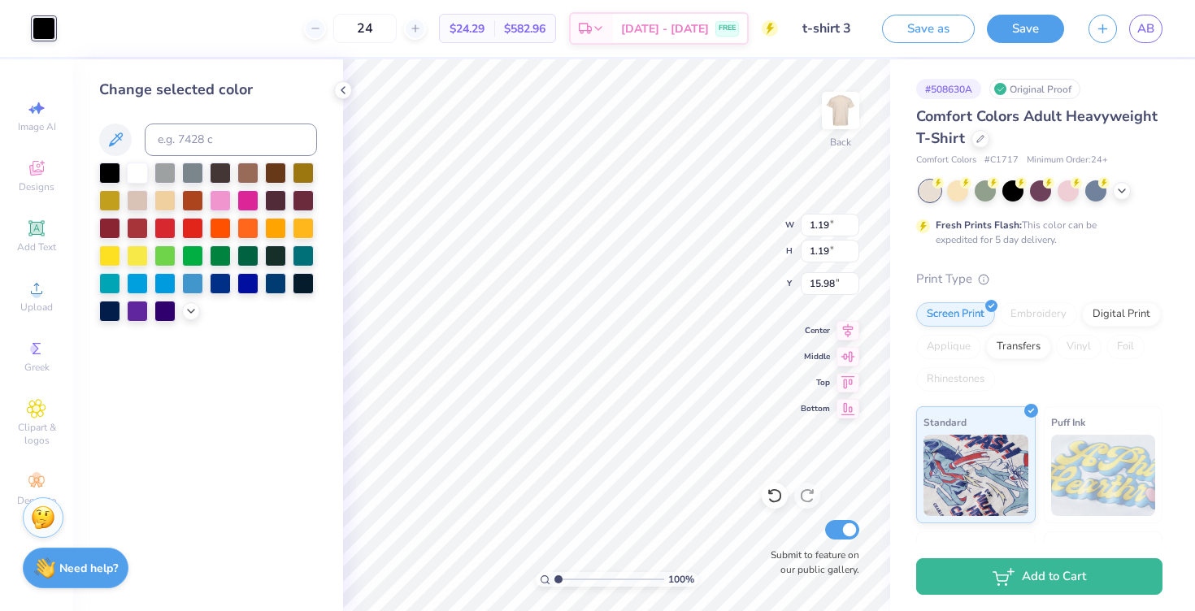
type input "1.19"
type input "10.21"
drag, startPoint x: 559, startPoint y: 578, endPoint x: 579, endPoint y: 577, distance: 20.3
type input "2.96"
click at [579, 577] on input "range" at bounding box center [610, 579] width 110 height 15
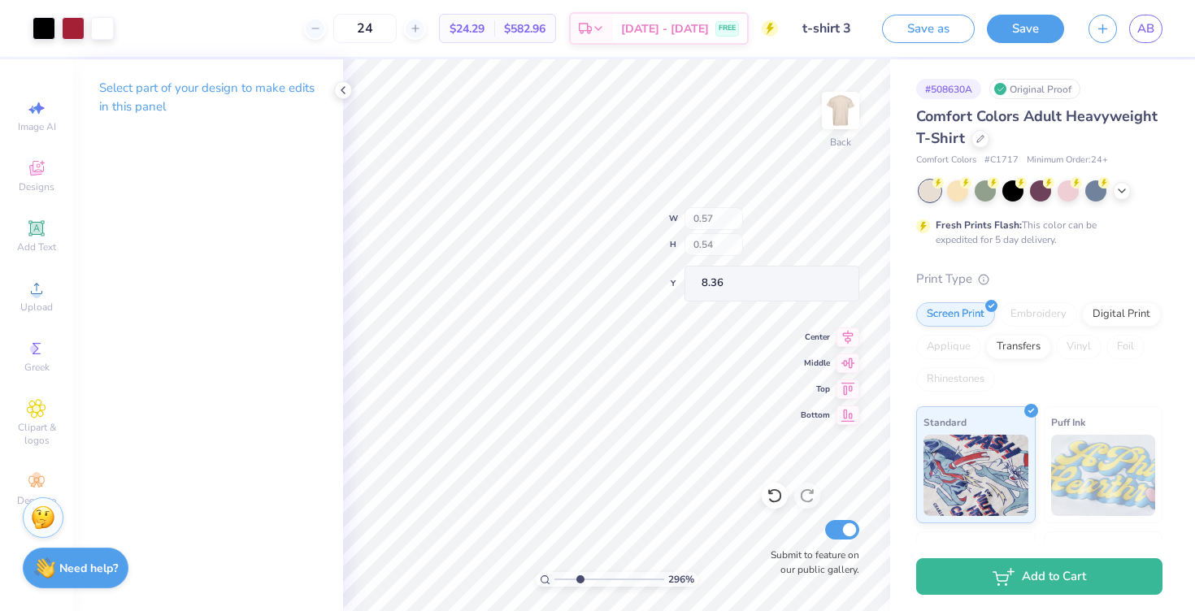
type input "8.36"
type input "8.63"
type input "2.03"
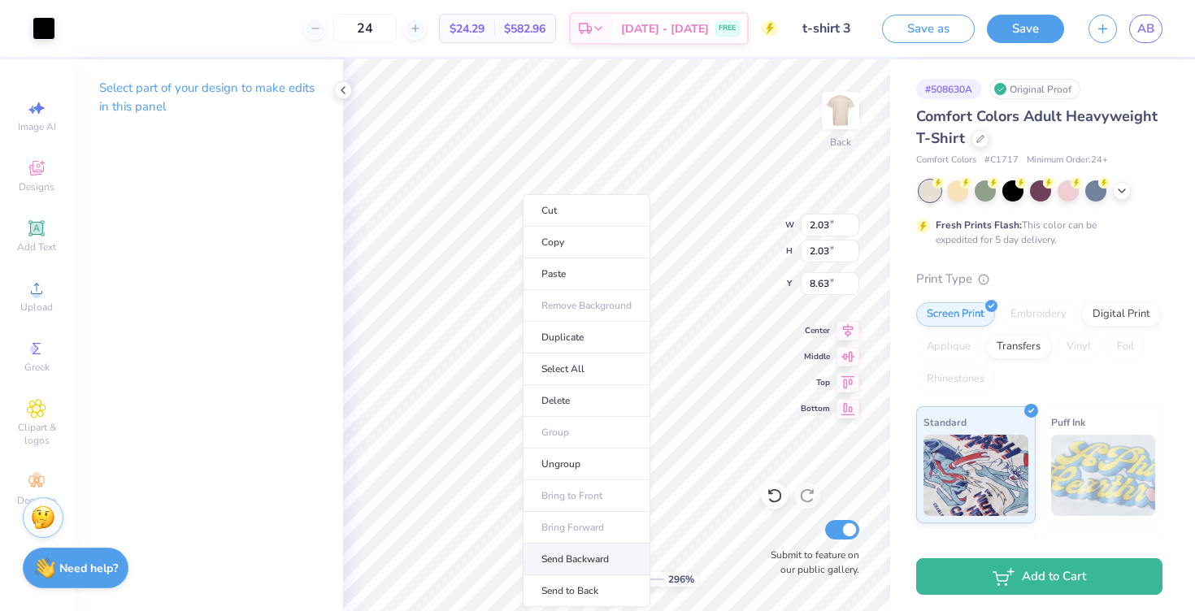
click at [566, 558] on li "Send Backward" at bounding box center [587, 560] width 128 height 32
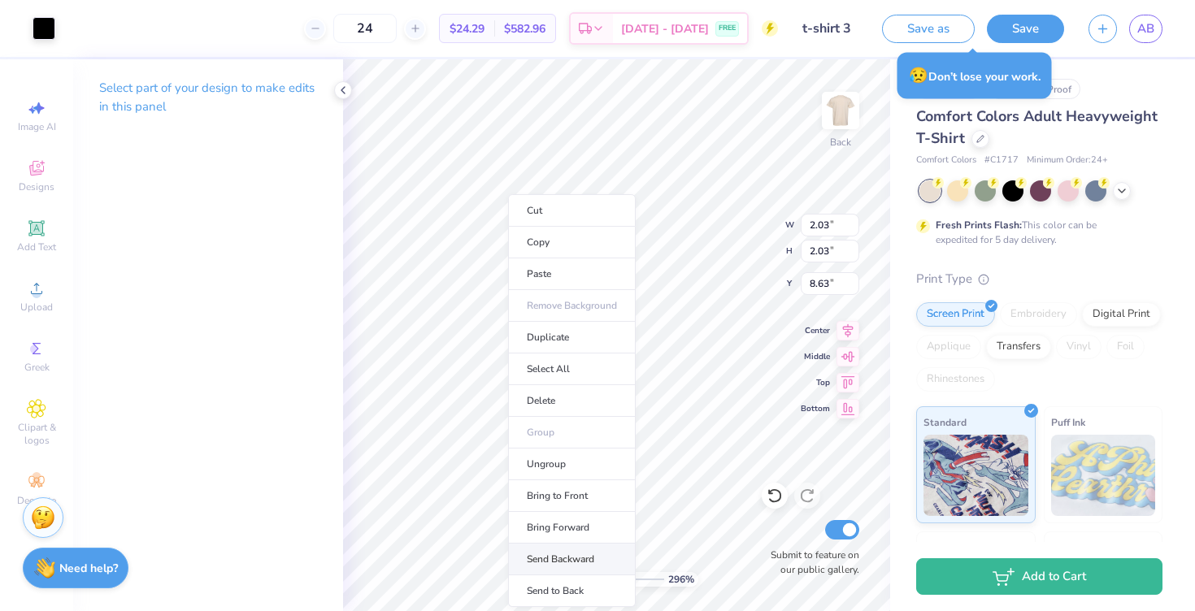
click at [542, 555] on li "Send Backward" at bounding box center [572, 560] width 128 height 32
click at [555, 553] on li "Send Backward" at bounding box center [580, 560] width 128 height 32
click at [537, 559] on li "Send Backward" at bounding box center [562, 560] width 128 height 32
click at [542, 588] on li "Send to Back" at bounding box center [560, 592] width 128 height 32
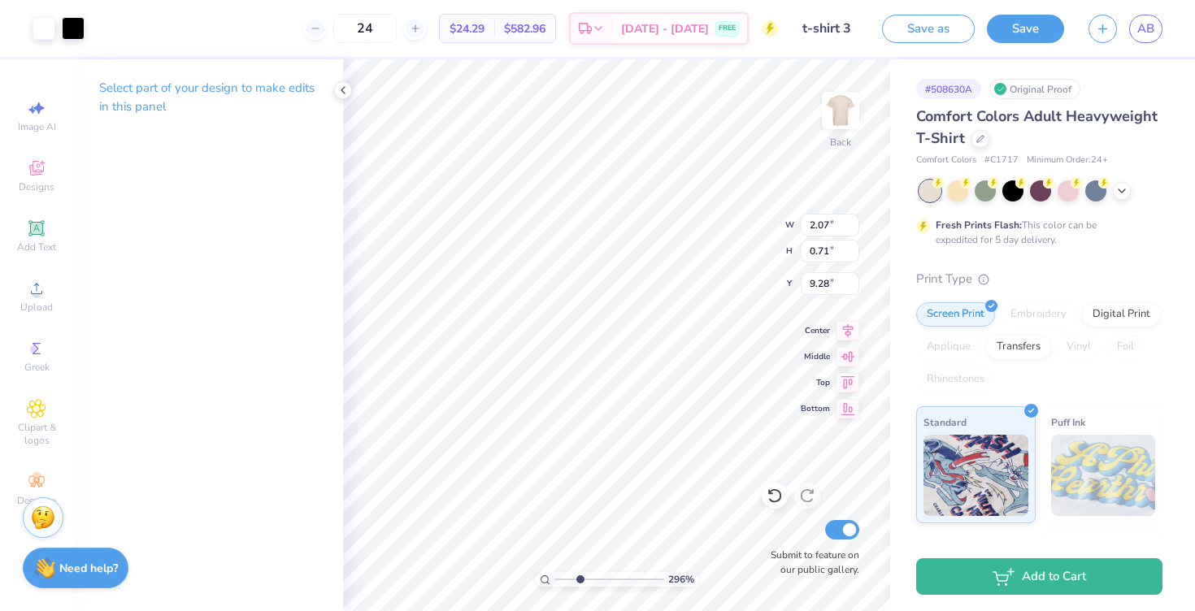
type input "9.28"
type input "2.42"
type input "0.83"
type input "2.41"
type input "9.24"
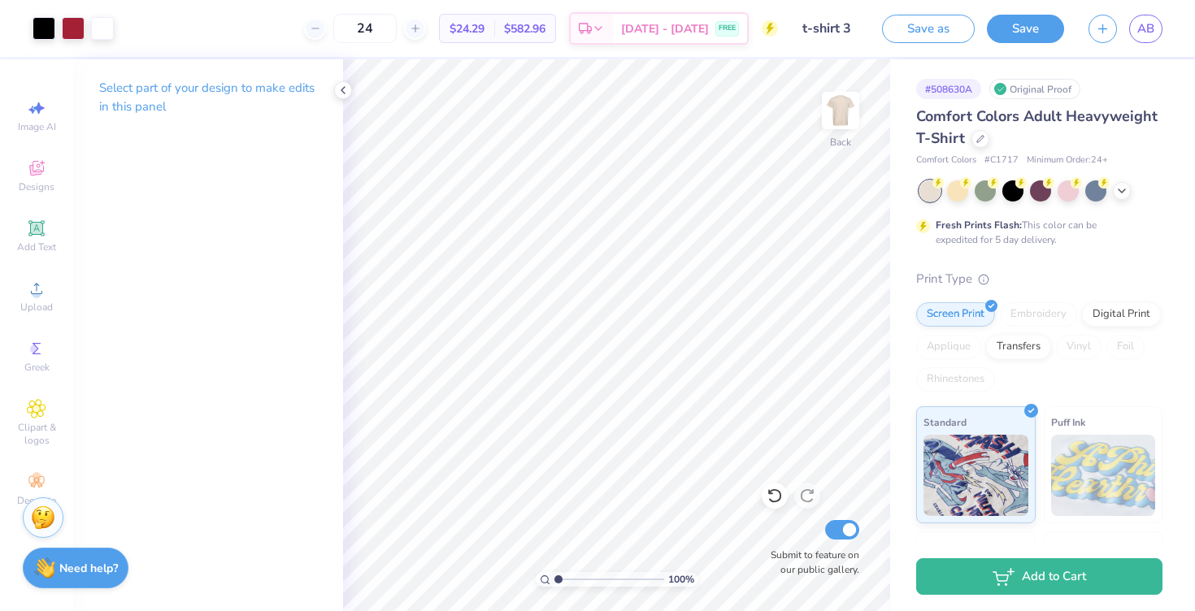
drag, startPoint x: 579, startPoint y: 579, endPoint x: 555, endPoint y: 579, distance: 23.6
type input "1"
click at [555, 579] on input "range" at bounding box center [610, 579] width 110 height 15
type input "7.99"
type input "1.65"
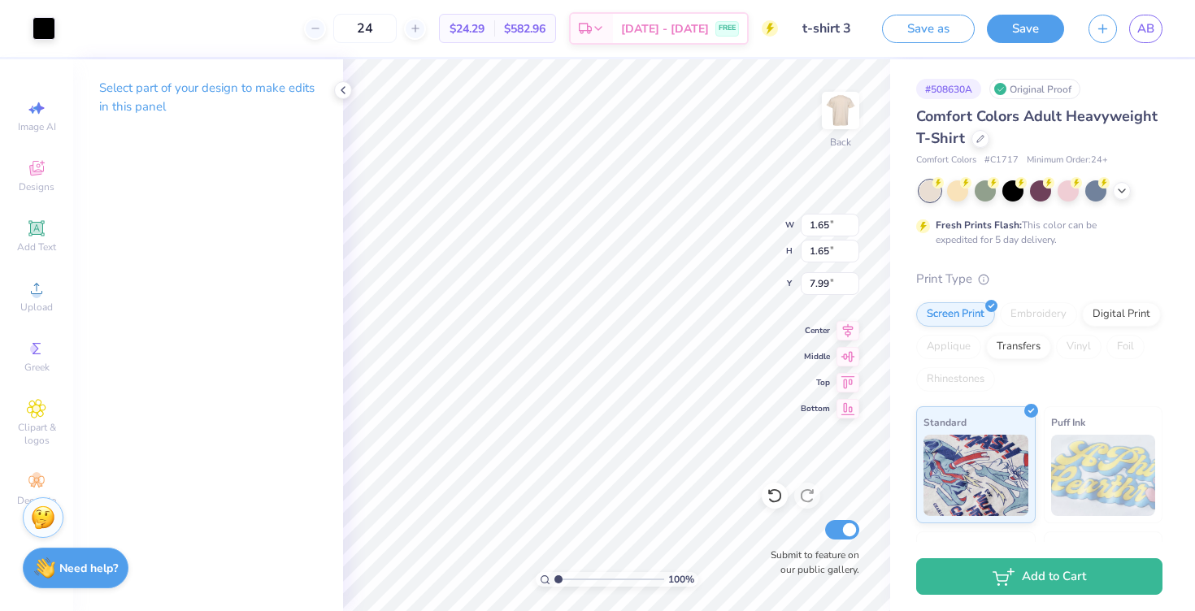
type input "1.65"
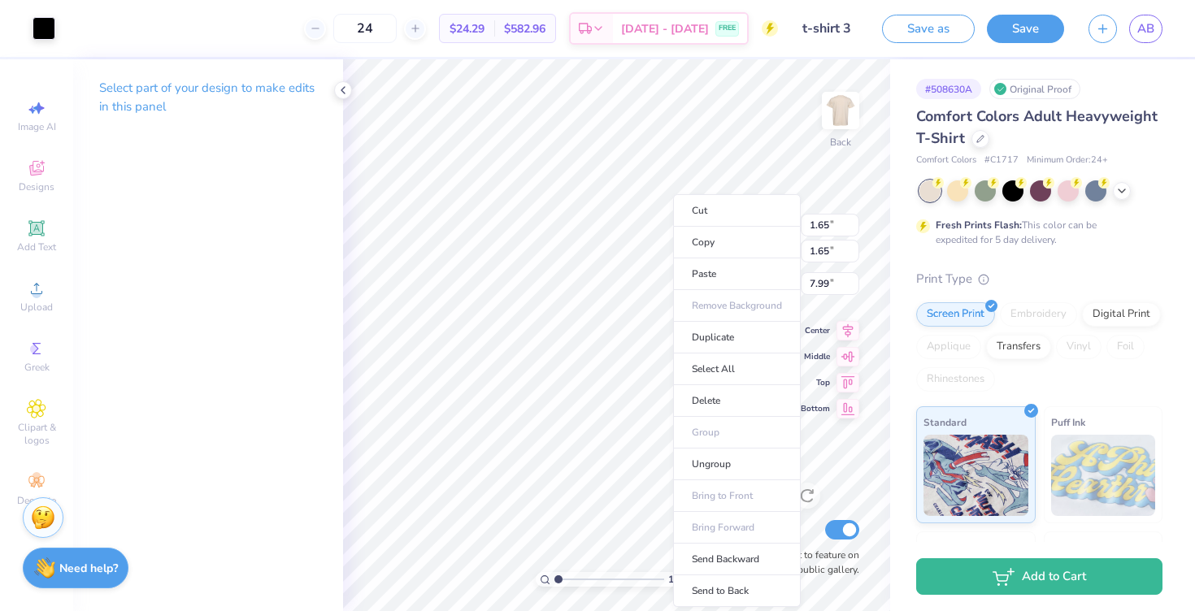
type input "8.06"
click at [716, 561] on li "Send Backward" at bounding box center [737, 560] width 128 height 32
click at [715, 598] on li "Send to Back" at bounding box center [734, 592] width 128 height 32
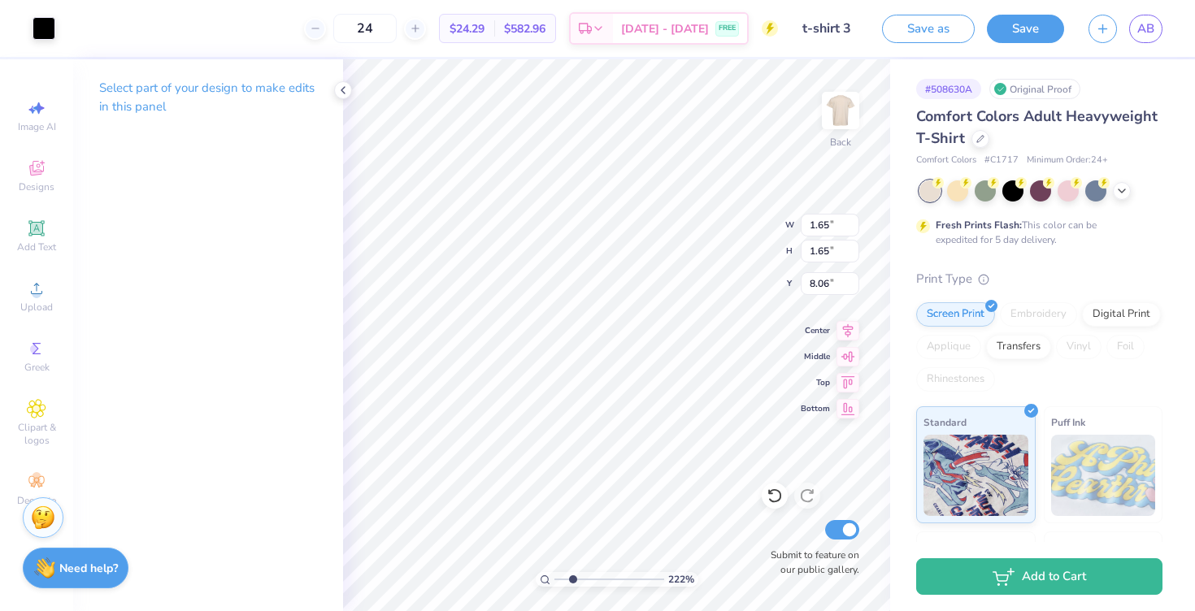
drag, startPoint x: 556, startPoint y: 576, endPoint x: 572, endPoint y: 576, distance: 16.3
type input "2.33"
click at [572, 576] on input "range" at bounding box center [610, 579] width 110 height 15
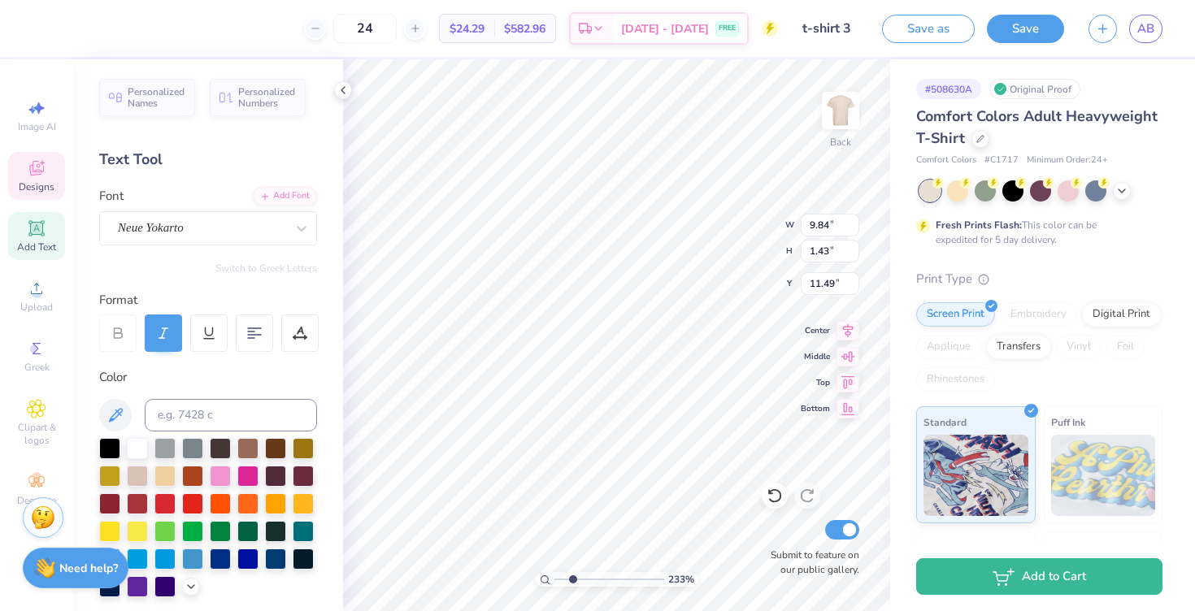
type input "11.49"
type input "13.23"
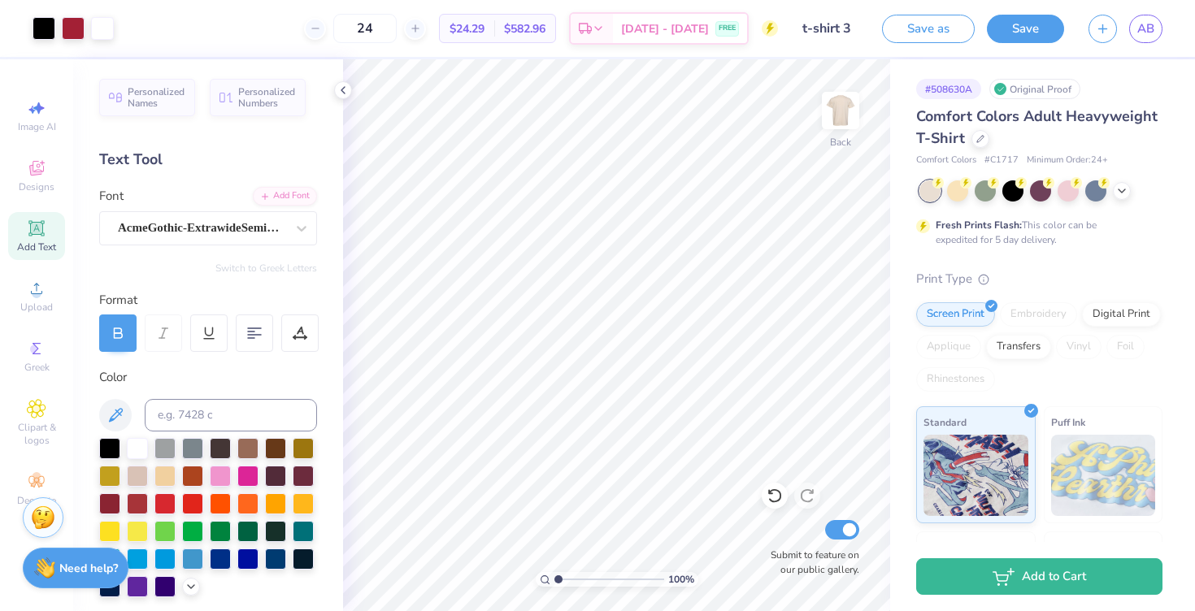
drag, startPoint x: 572, startPoint y: 579, endPoint x: 545, endPoint y: 579, distance: 27.6
type input "1"
click at [555, 579] on input "range" at bounding box center [610, 579] width 110 height 15
click at [1121, 185] on icon at bounding box center [1122, 189] width 13 height 13
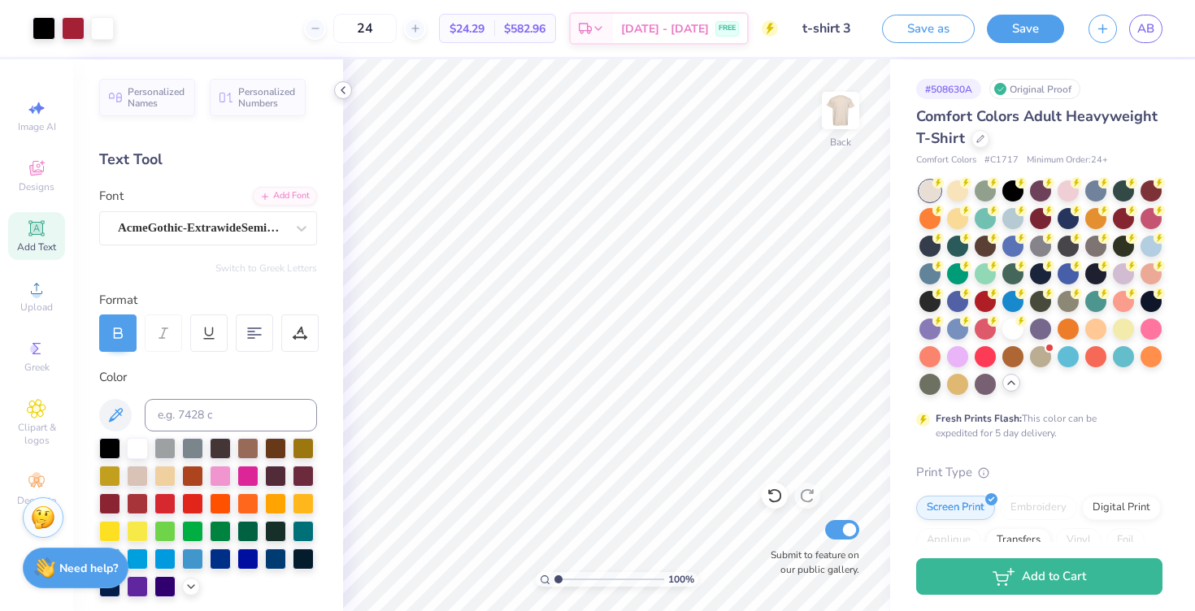
click at [347, 89] on icon at bounding box center [343, 90] width 13 height 13
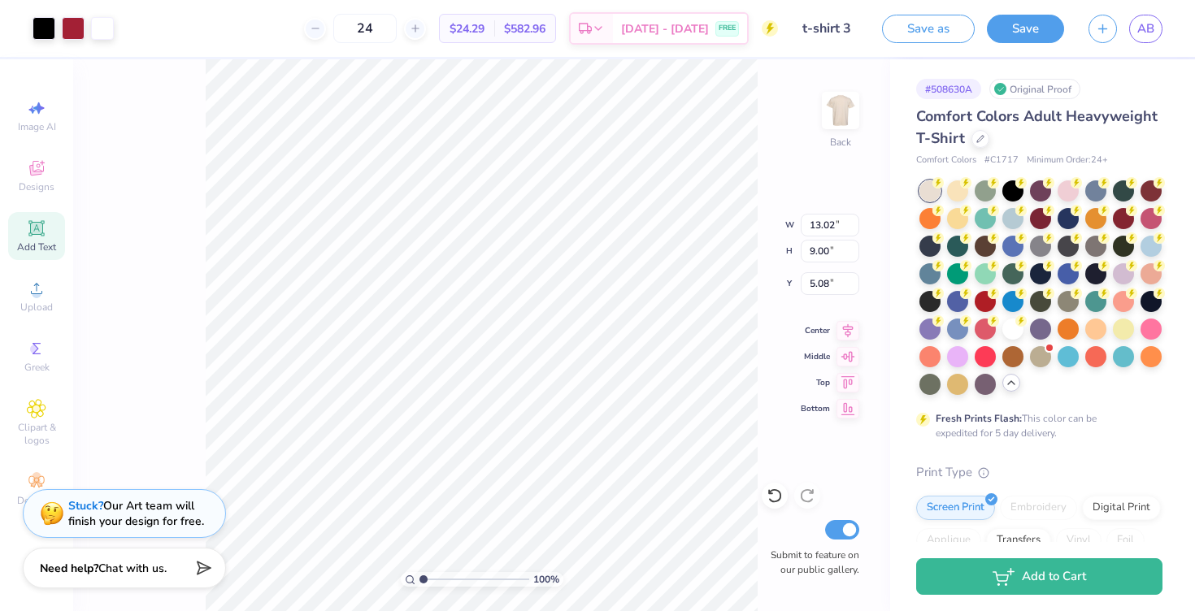
type input "5.21"
click at [1042, 350] on div at bounding box center [1040, 355] width 21 height 21
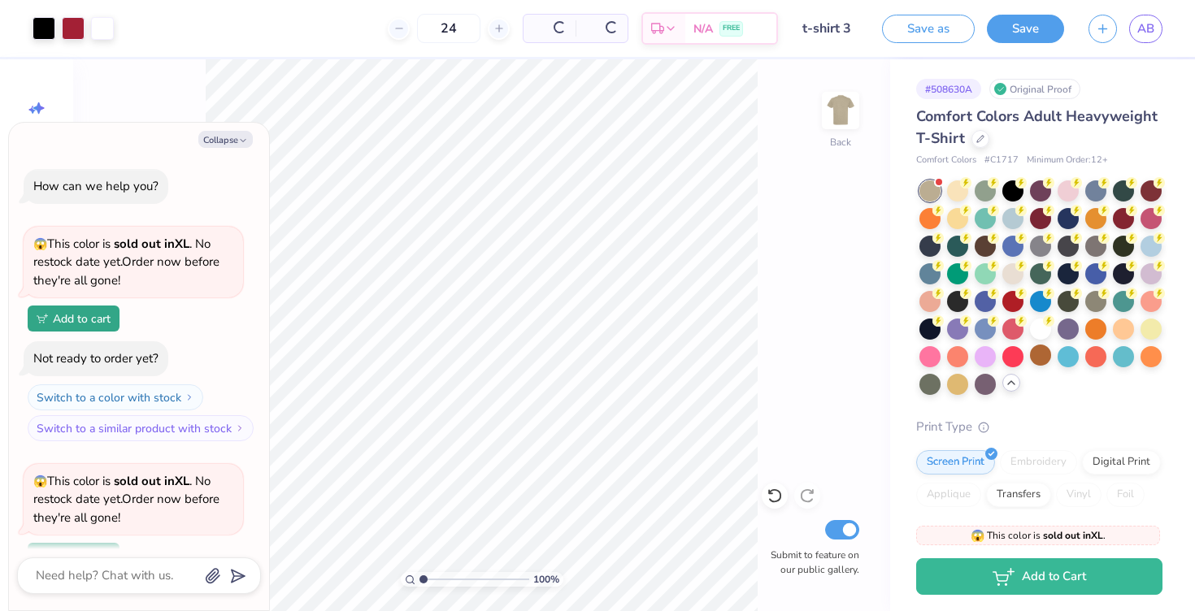
scroll to position [141, 0]
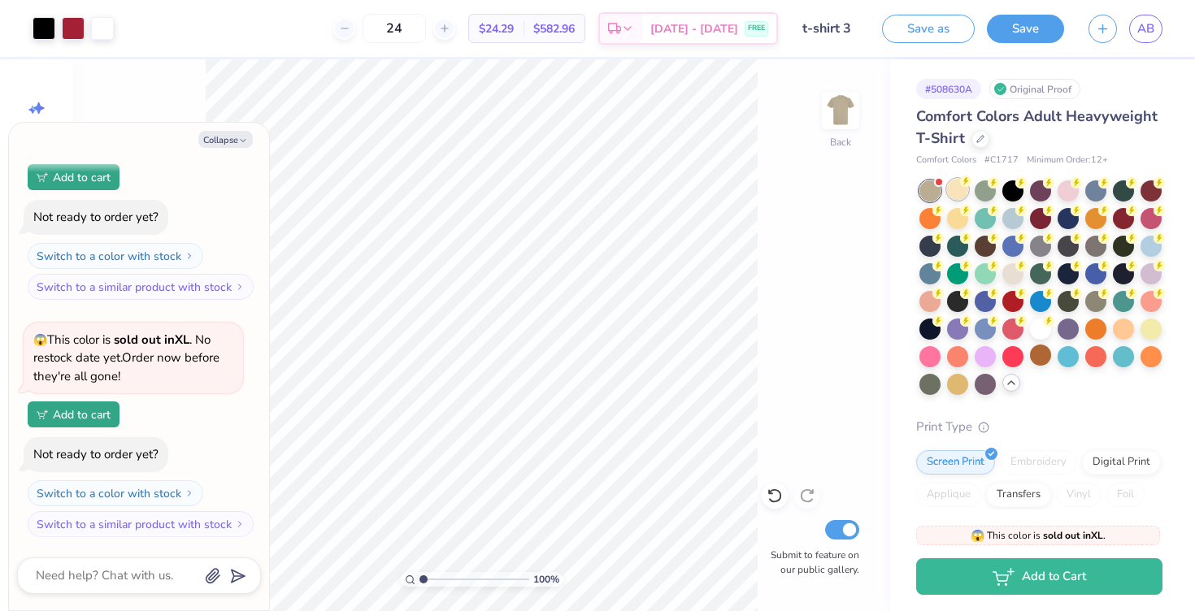
click at [951, 189] on div at bounding box center [957, 189] width 21 height 21
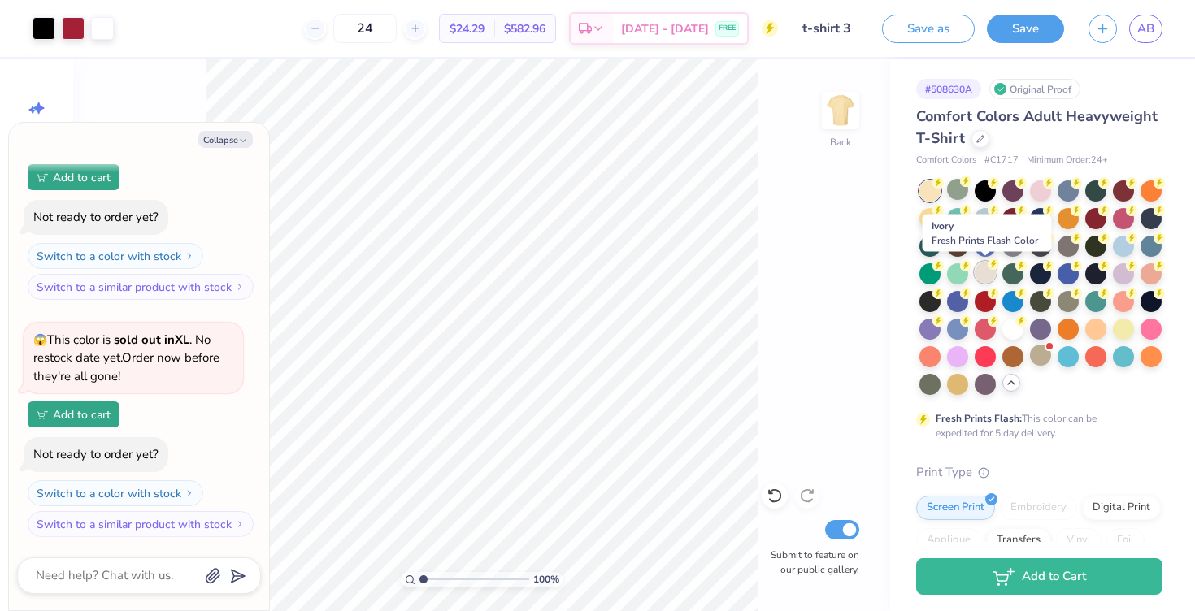
click at [978, 276] on div at bounding box center [985, 272] width 21 height 21
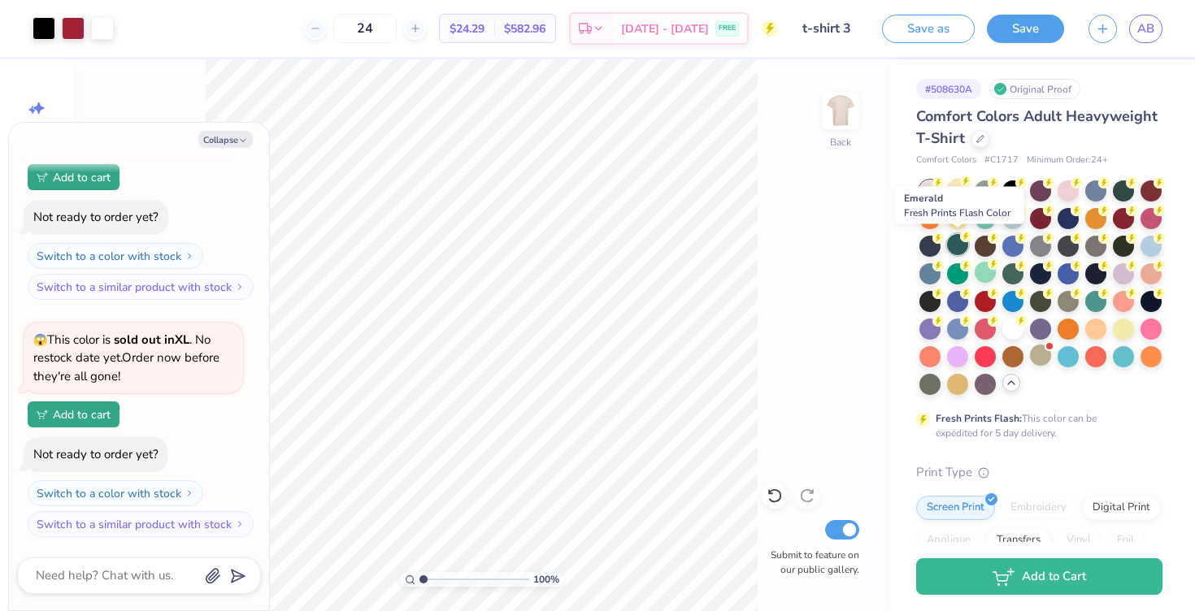
click at [962, 248] on div at bounding box center [957, 244] width 21 height 21
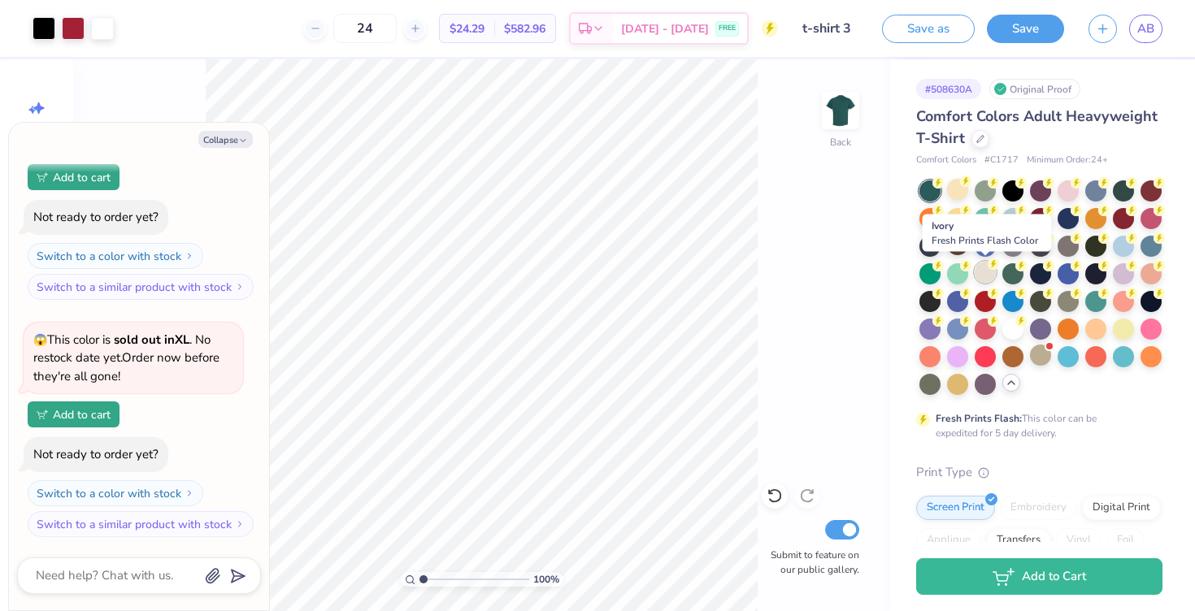
click at [988, 276] on div at bounding box center [985, 272] width 21 height 21
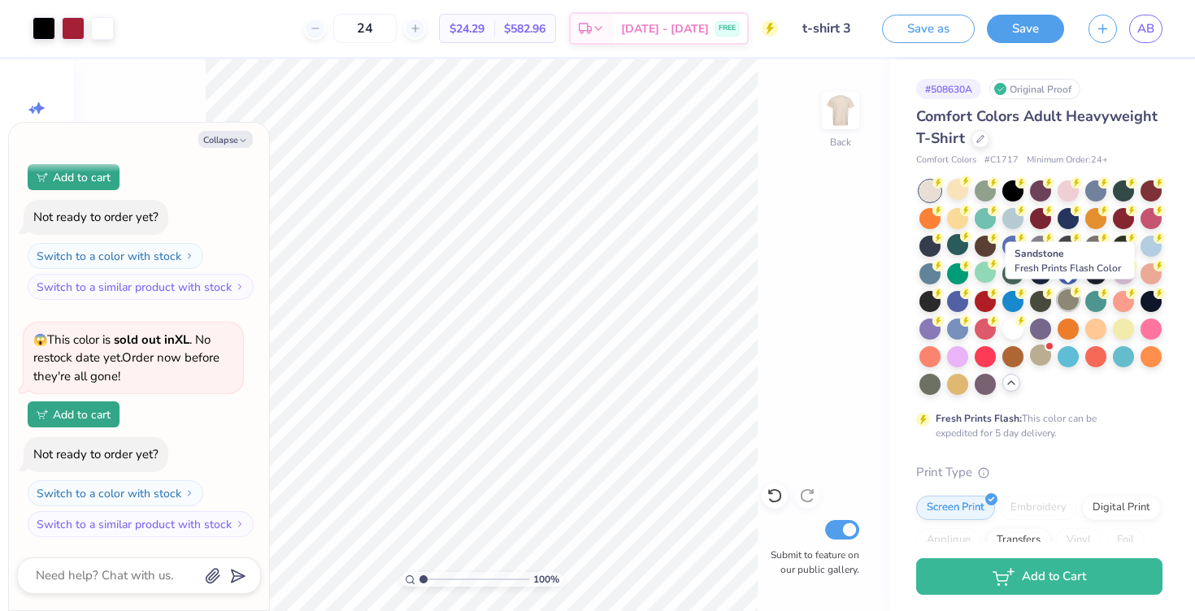
click at [1071, 302] on div at bounding box center [1068, 299] width 21 height 21
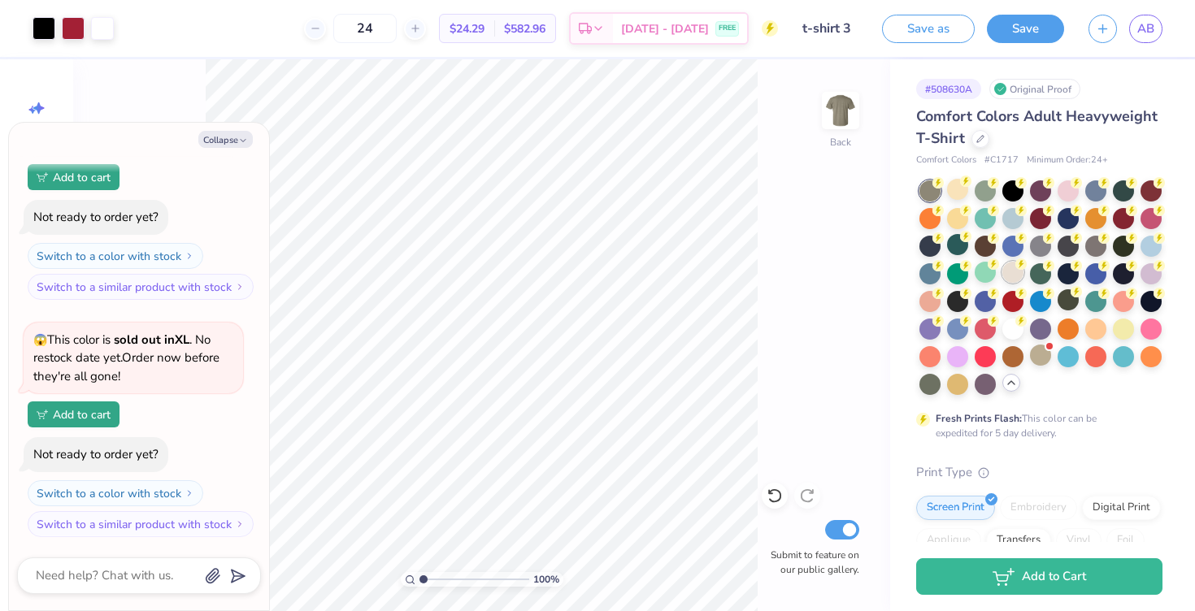
click at [1012, 268] on div at bounding box center [1013, 272] width 21 height 21
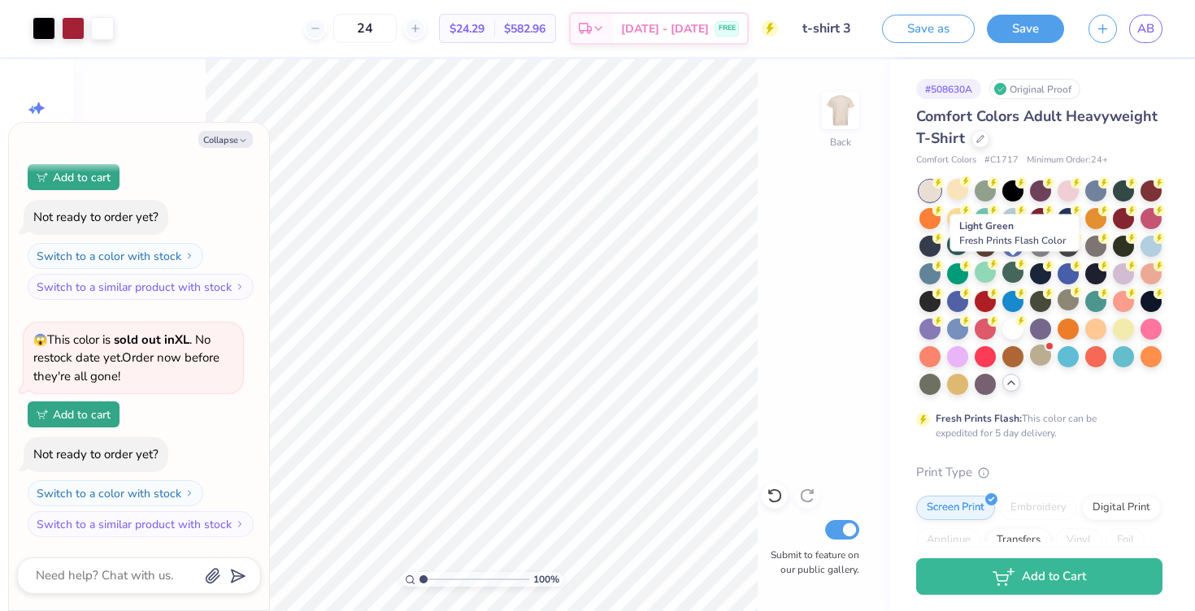
click at [1012, 268] on div at bounding box center [1013, 272] width 21 height 21
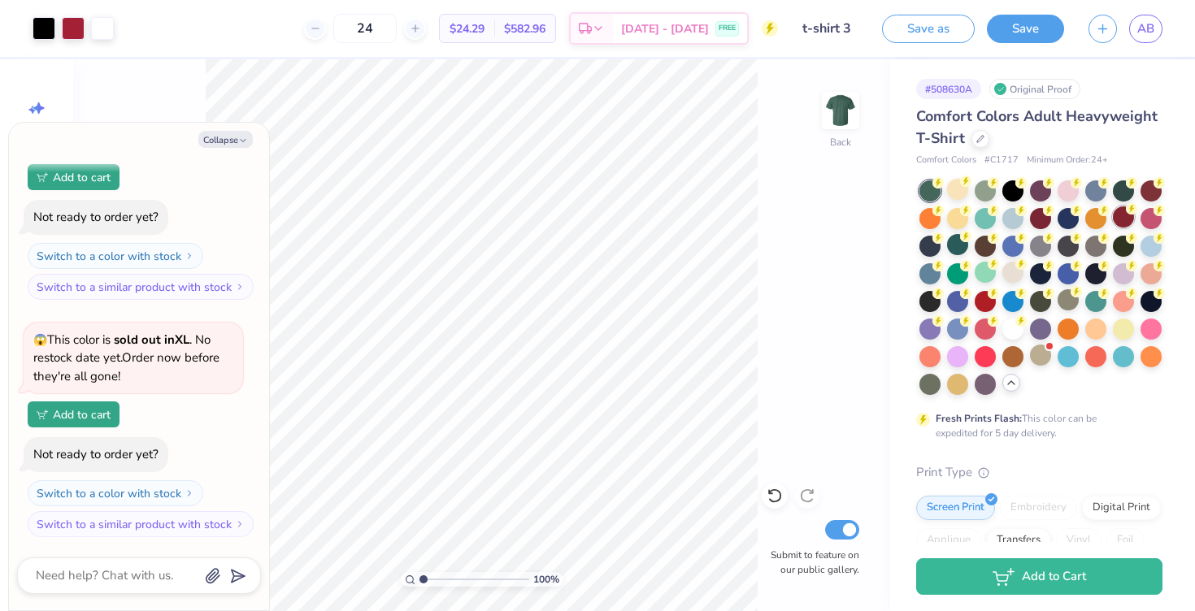
click at [1126, 212] on icon at bounding box center [1131, 208] width 11 height 11
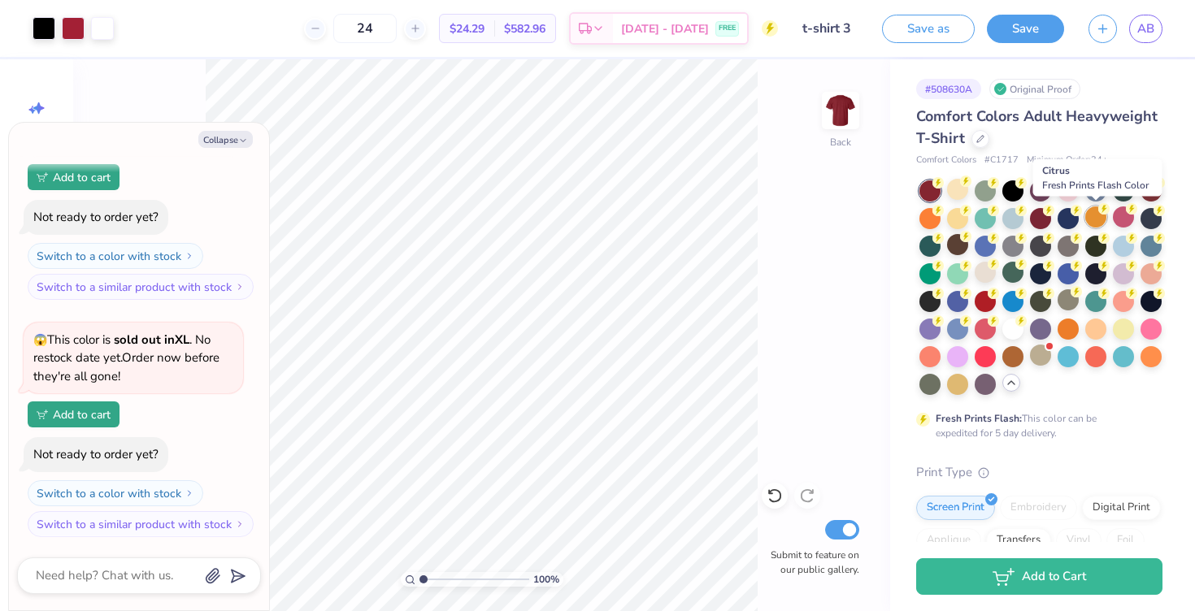
click at [1096, 220] on div at bounding box center [1096, 217] width 21 height 21
click at [1019, 215] on div at bounding box center [1013, 217] width 21 height 21
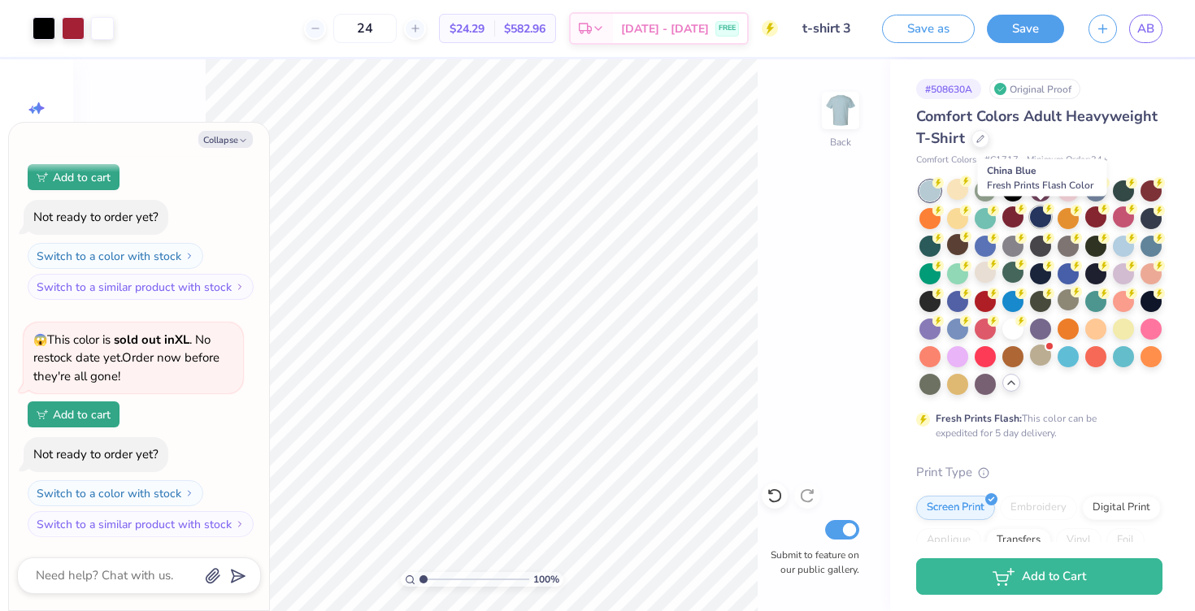
click at [1040, 218] on div at bounding box center [1040, 217] width 21 height 21
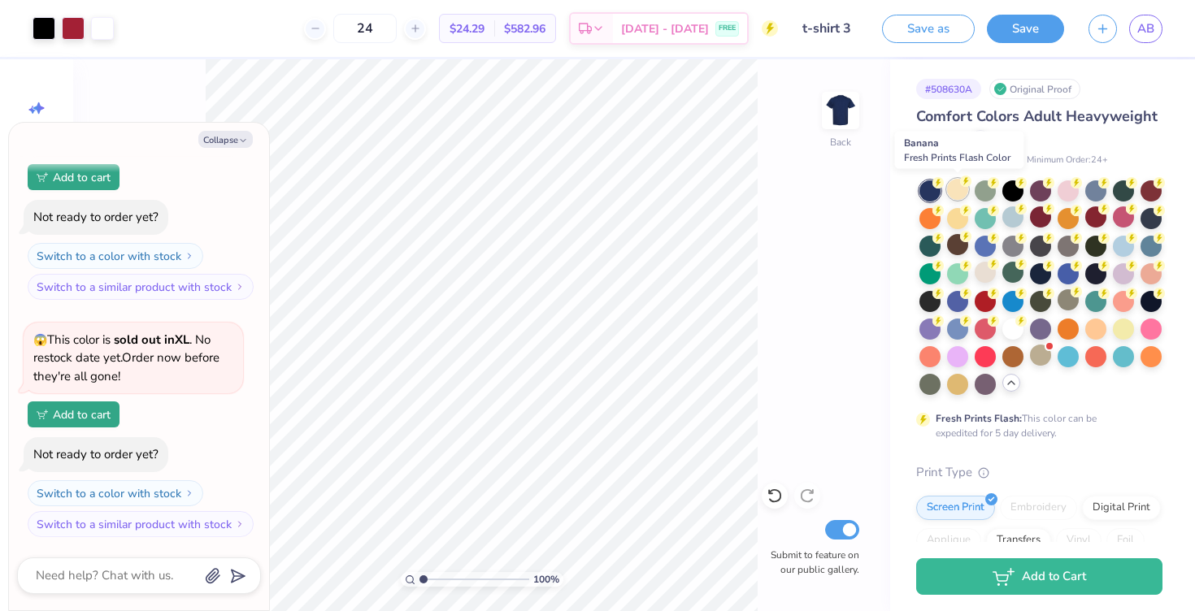
click at [958, 190] on div at bounding box center [957, 189] width 21 height 21
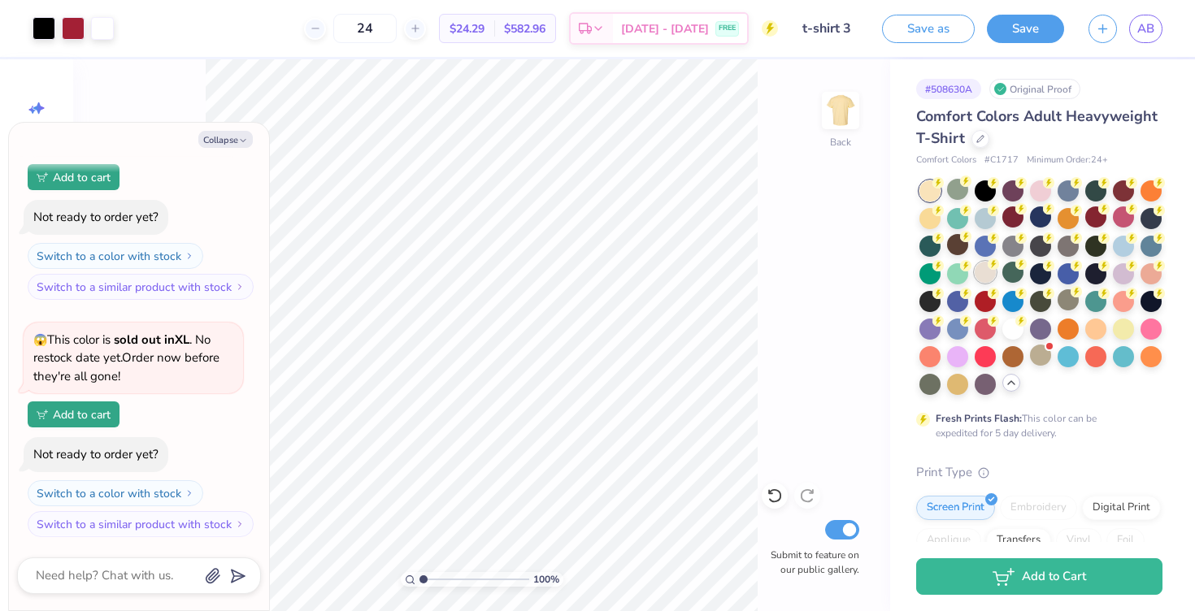
click at [986, 272] on div at bounding box center [985, 272] width 21 height 21
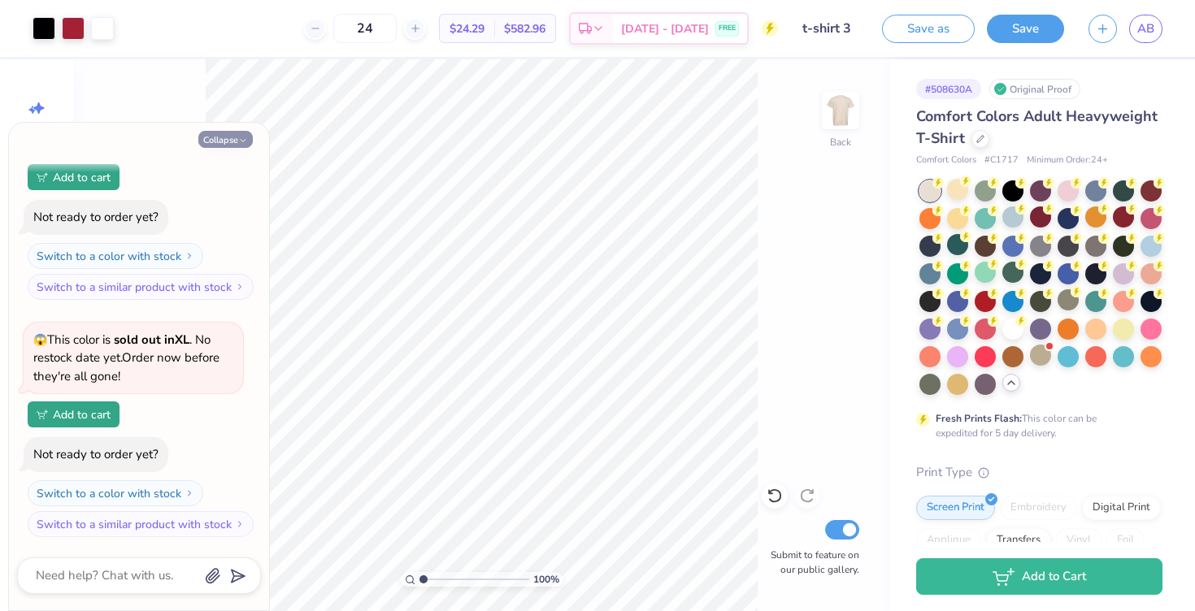
click at [226, 140] on button "Collapse" at bounding box center [225, 139] width 54 height 17
type textarea "x"
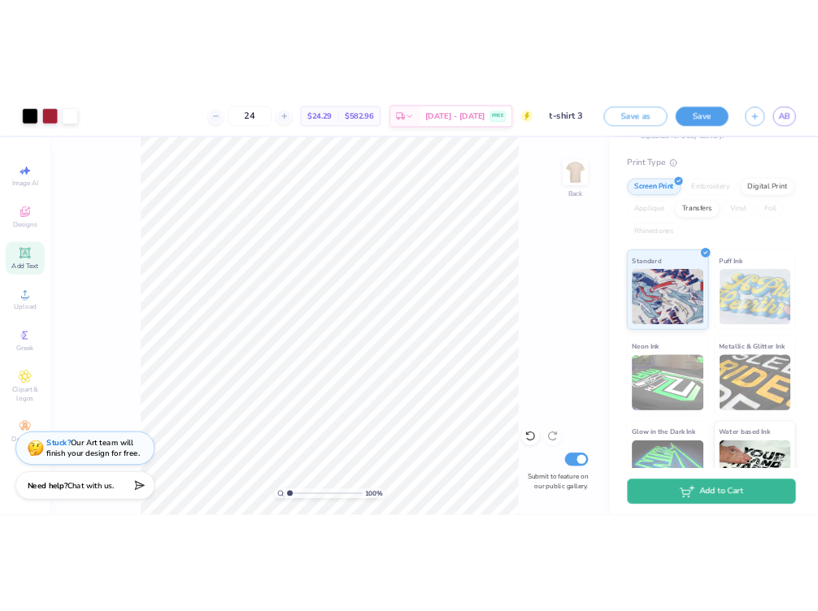
scroll to position [0, 0]
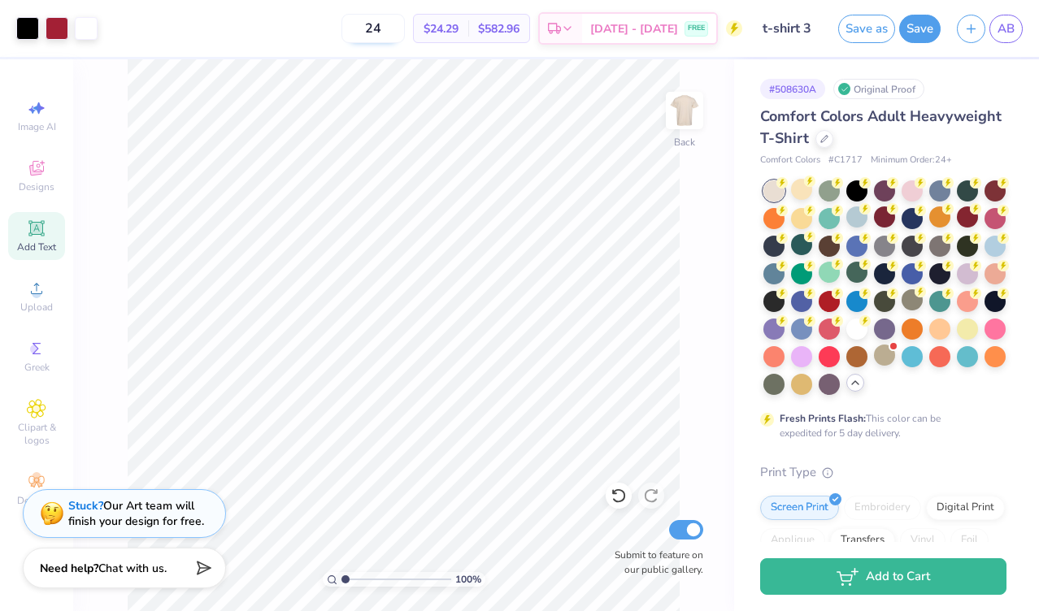
click at [400, 28] on input "24" at bounding box center [373, 28] width 63 height 29
type input "28"
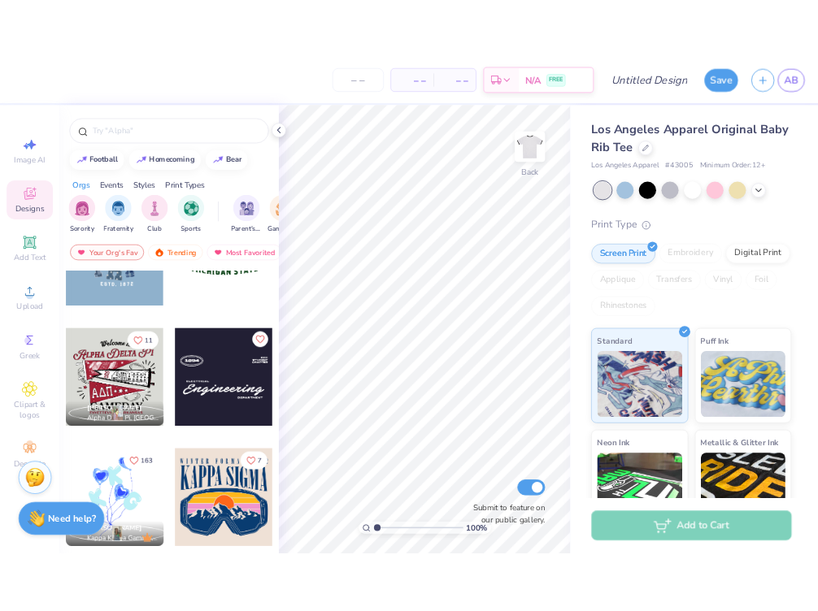
scroll to position [1560, 0]
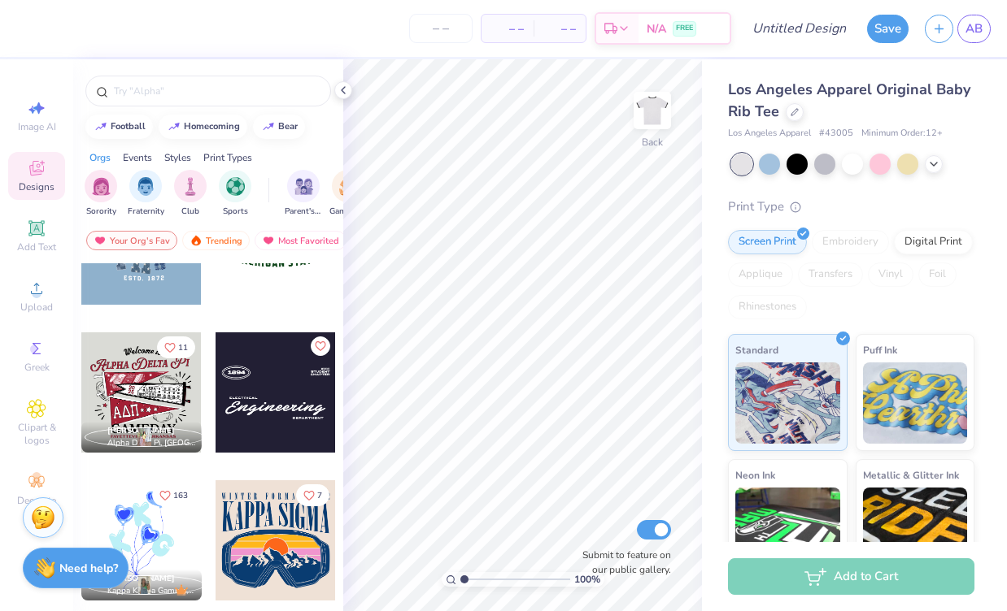
click at [127, 401] on div at bounding box center [141, 393] width 120 height 120
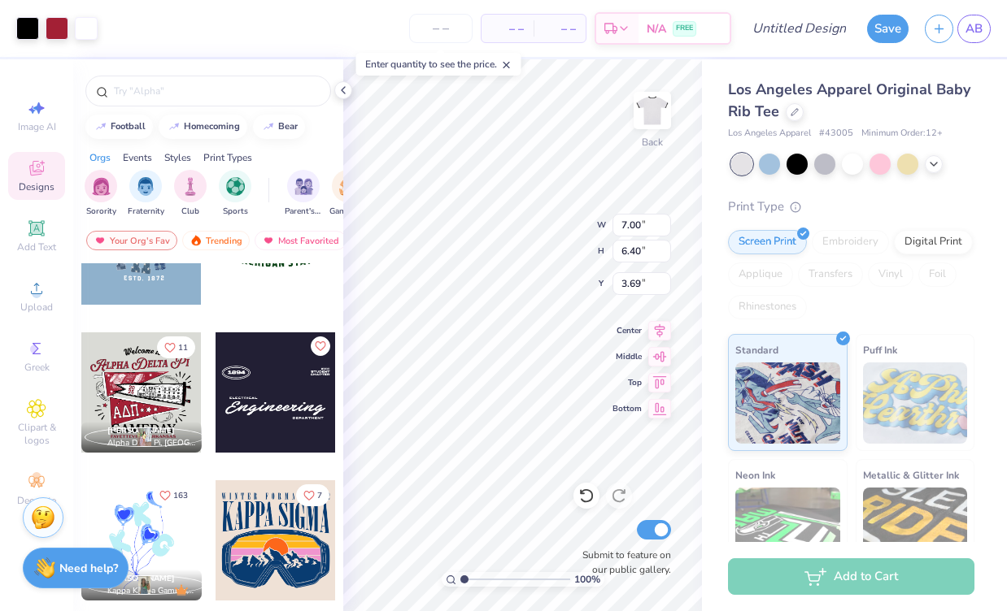
type input "3.69"
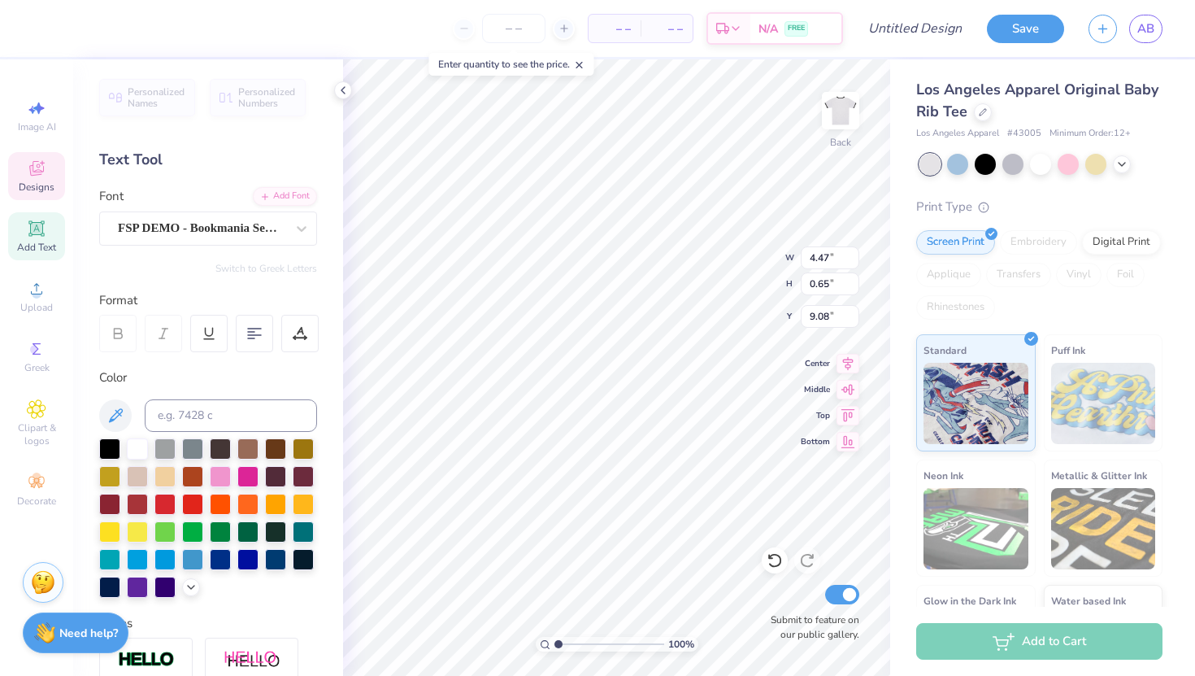
click at [199, 246] on div "Personalized Names Personalized Numbers Text Tool Add Font Font FSP DEMO - Book…" at bounding box center [208, 367] width 270 height 616
click at [189, 228] on div "FSP DEMO - Bookmania Semibold" at bounding box center [201, 227] width 171 height 25
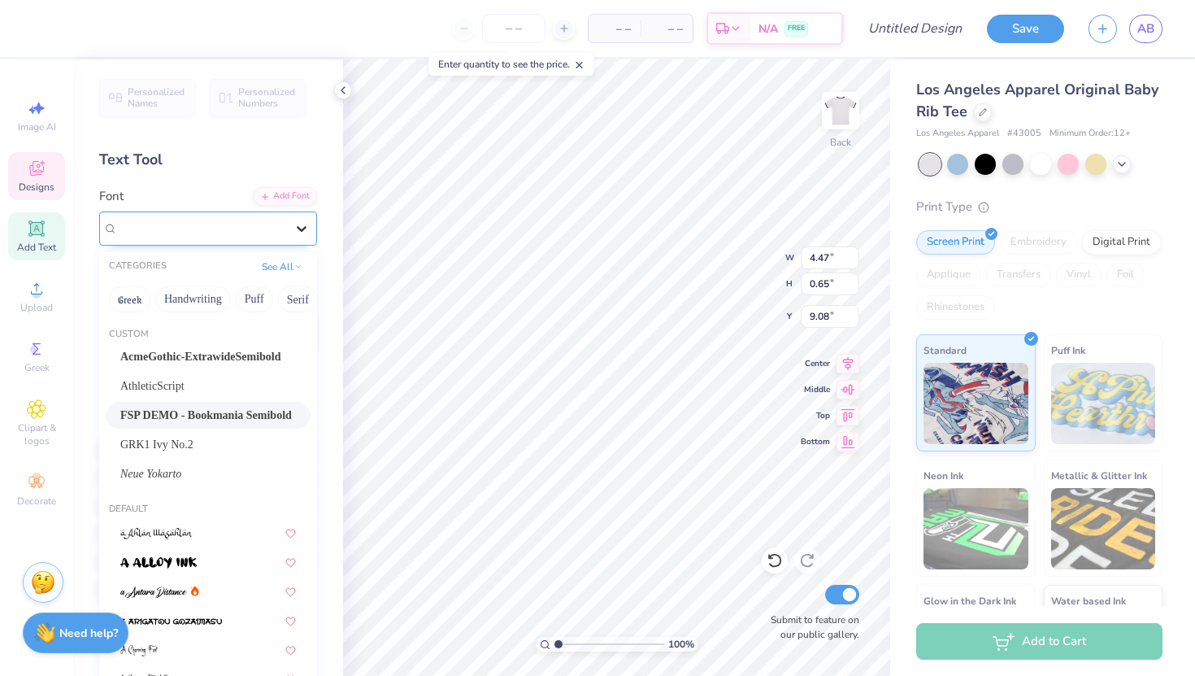
click at [291, 224] on div at bounding box center [301, 228] width 29 height 29
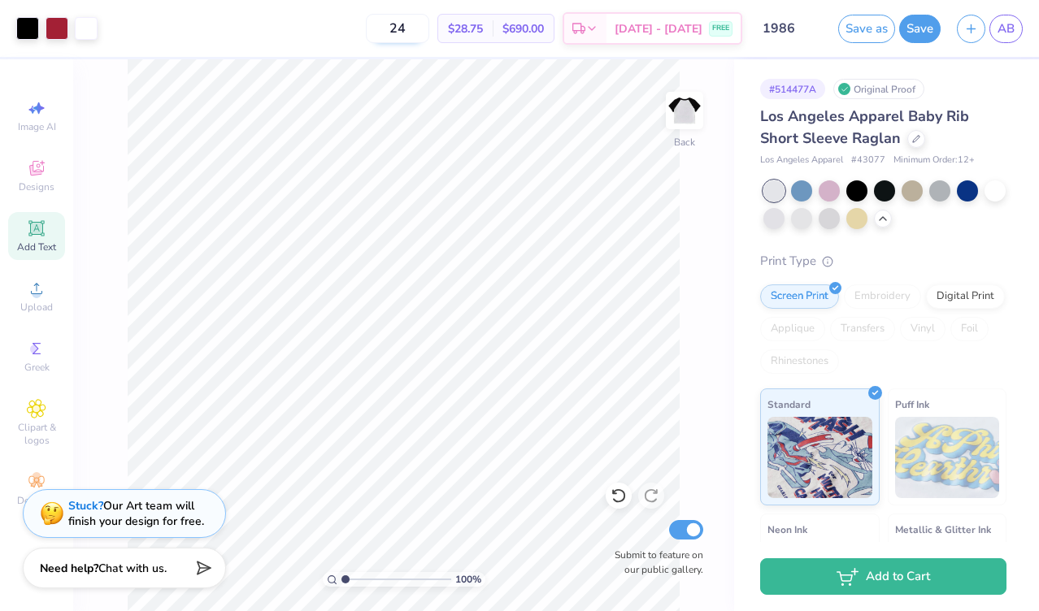
click at [424, 26] on input "24" at bounding box center [397, 28] width 63 height 29
type input "2"
type input "3"
type input "1"
type input "28"
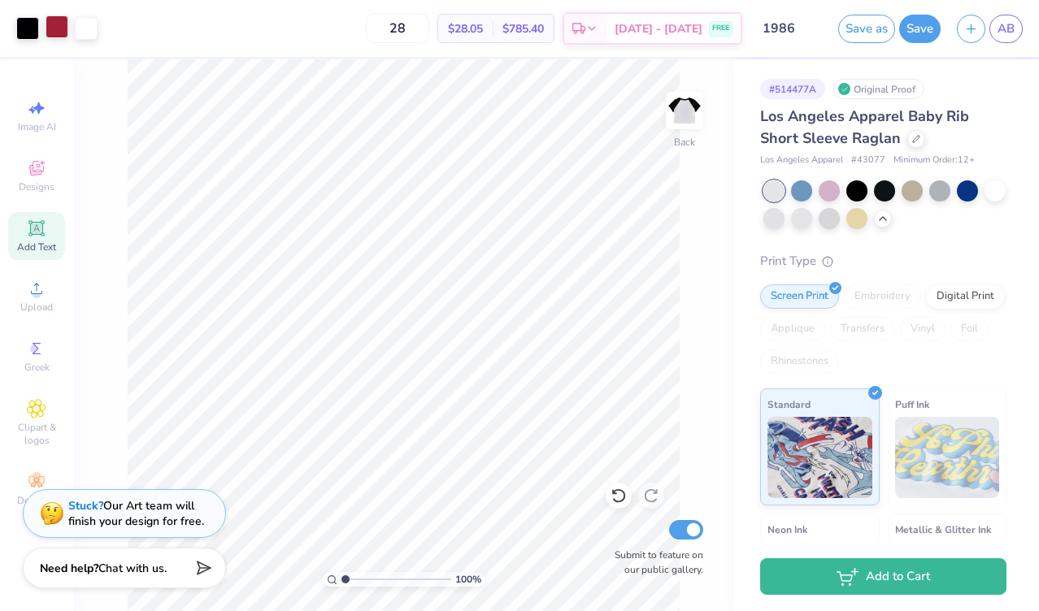
click at [51, 27] on div at bounding box center [57, 26] width 23 height 23
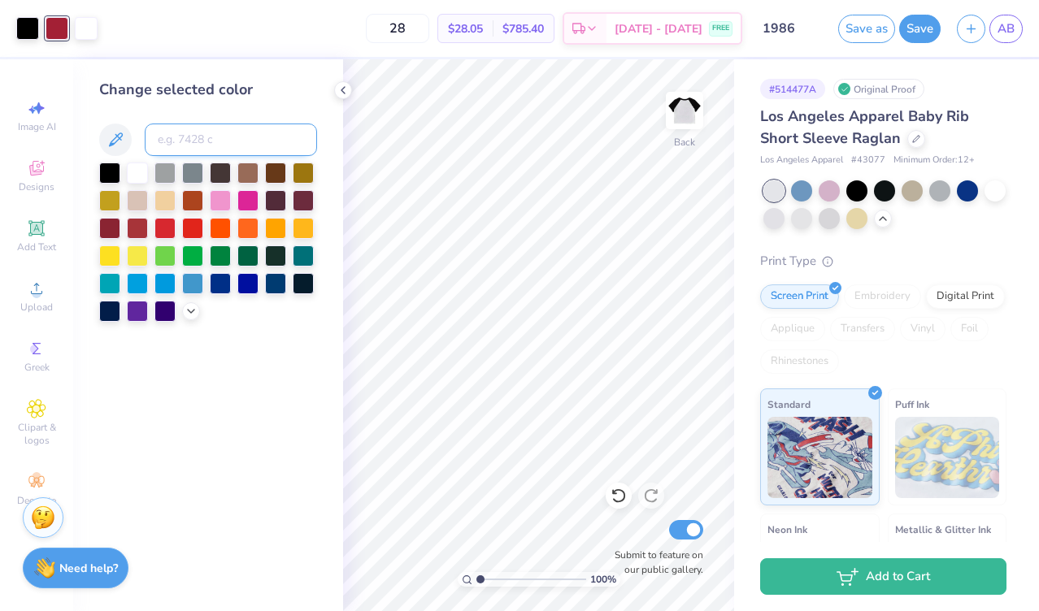
click at [179, 144] on input at bounding box center [231, 140] width 172 height 33
type input "1795"
type input "201"
click at [346, 85] on icon at bounding box center [343, 90] width 13 height 13
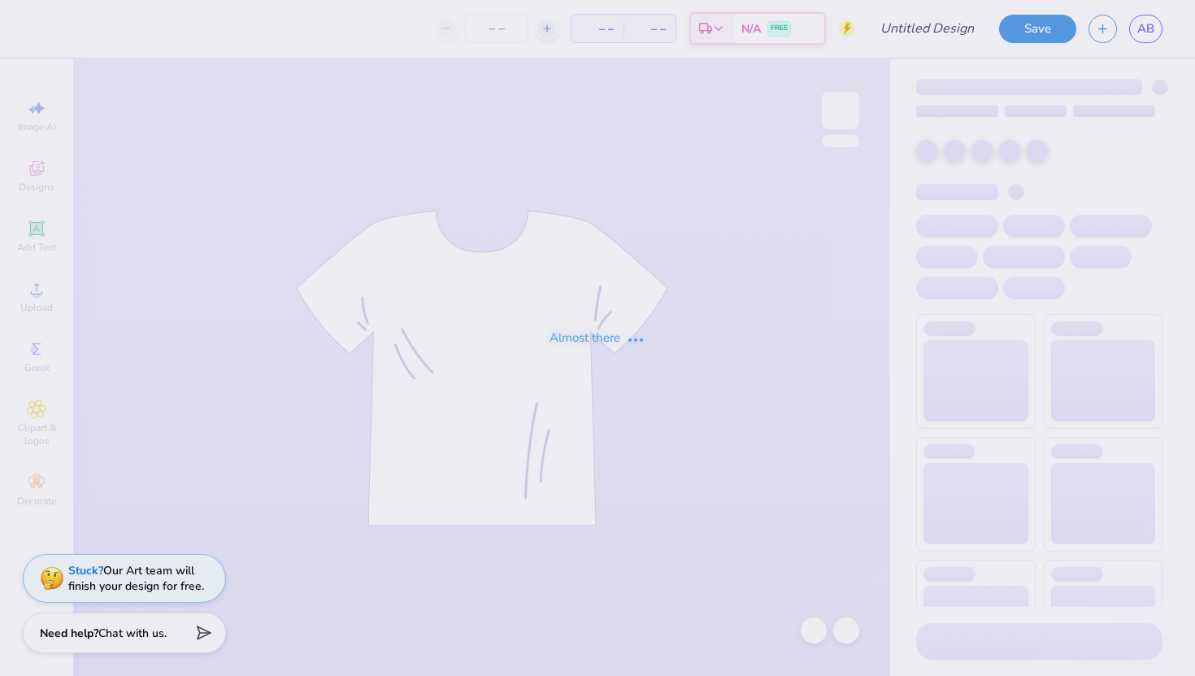
type input "t-shirt 3"
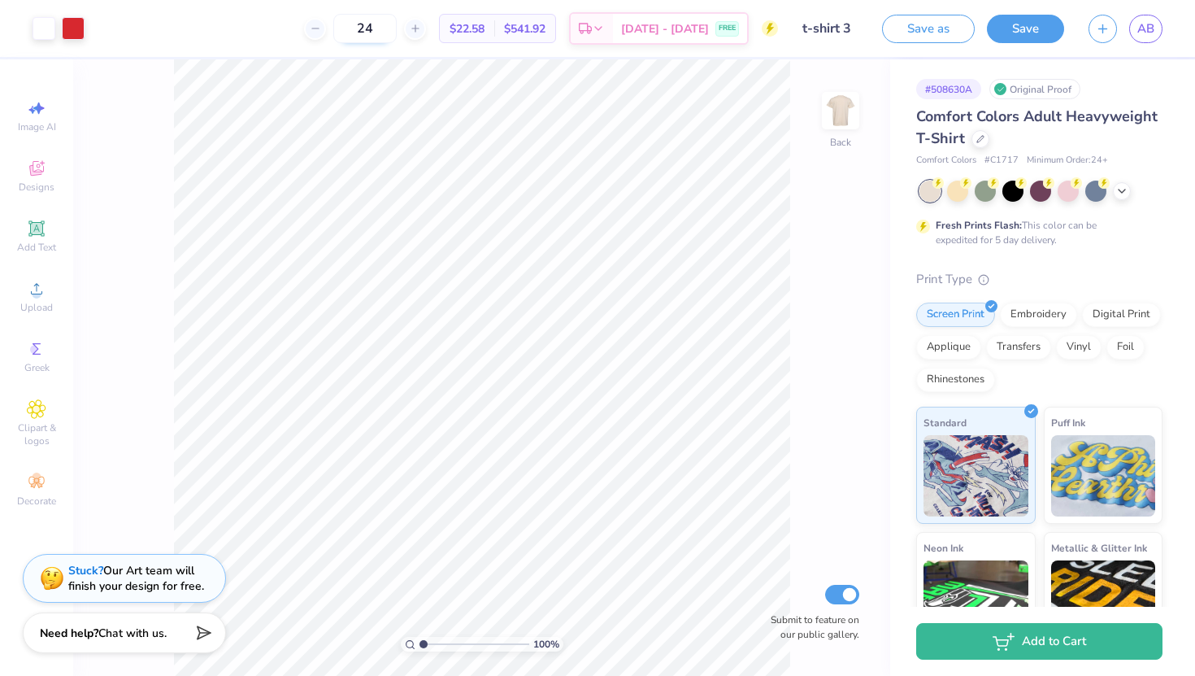
click at [395, 26] on input "24" at bounding box center [364, 28] width 63 height 29
type input "28"
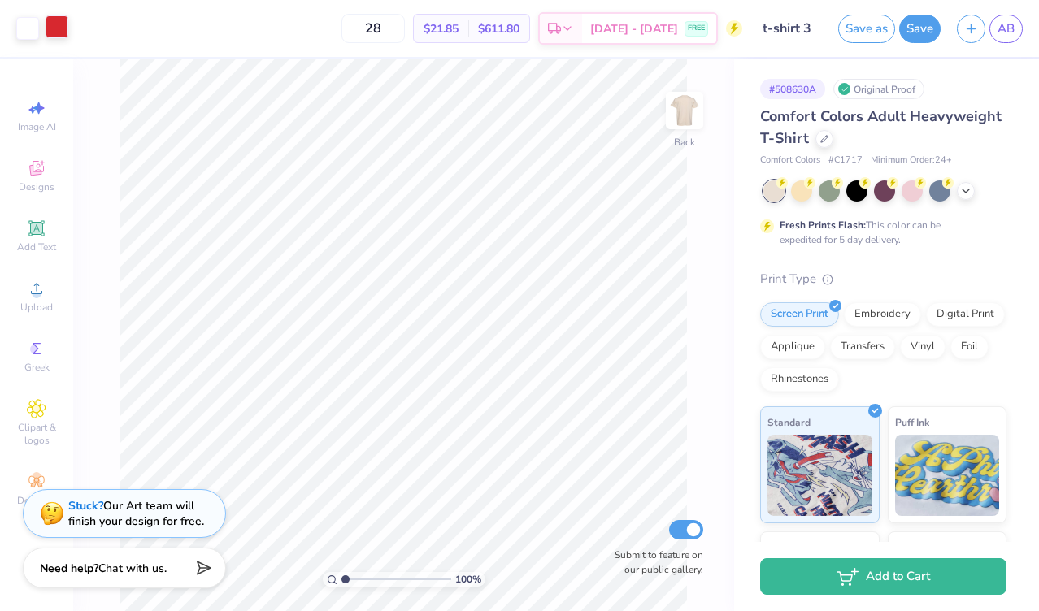
click at [55, 21] on div at bounding box center [57, 26] width 23 height 23
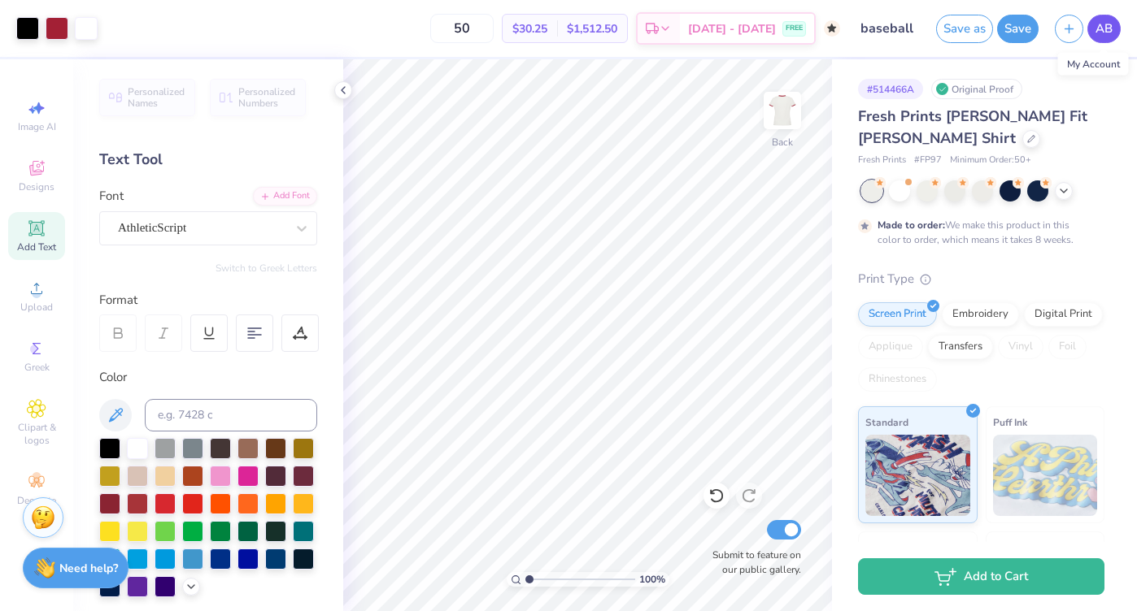
click at [1114, 30] on link "AB" at bounding box center [1103, 29] width 33 height 28
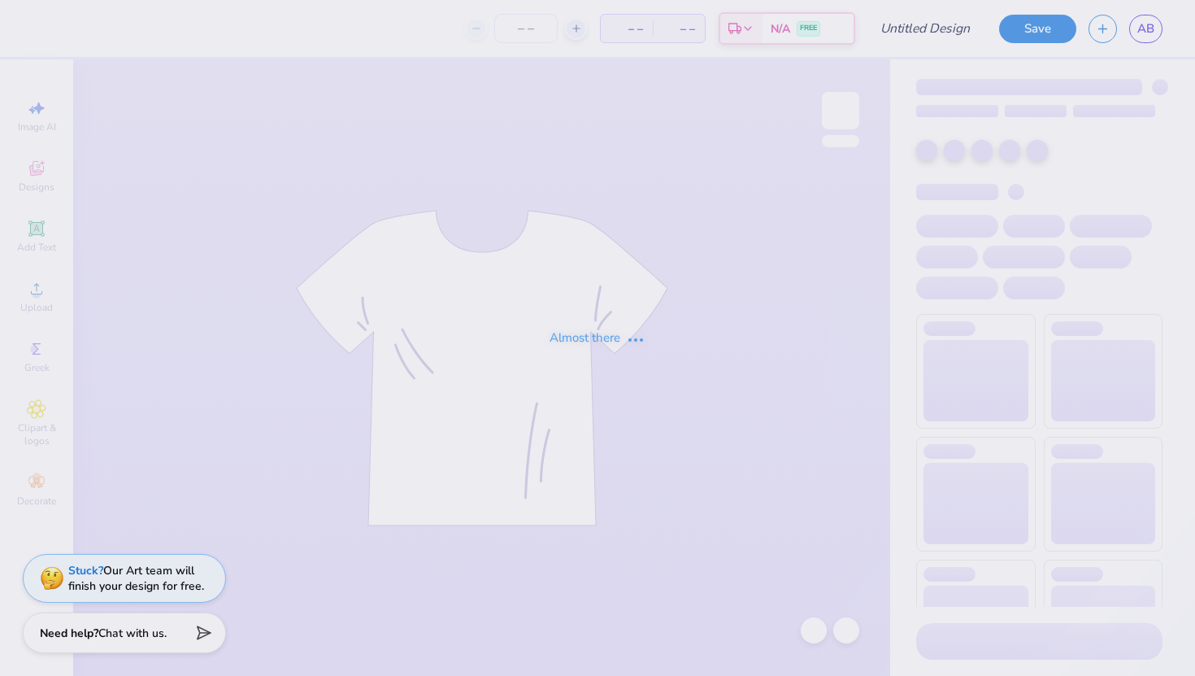
type input "[PERSON_NAME] : [GEOGRAPHIC_DATA][US_STATE]: [GEOGRAPHIC_DATA][PERSON_NAME]"
type input "24"
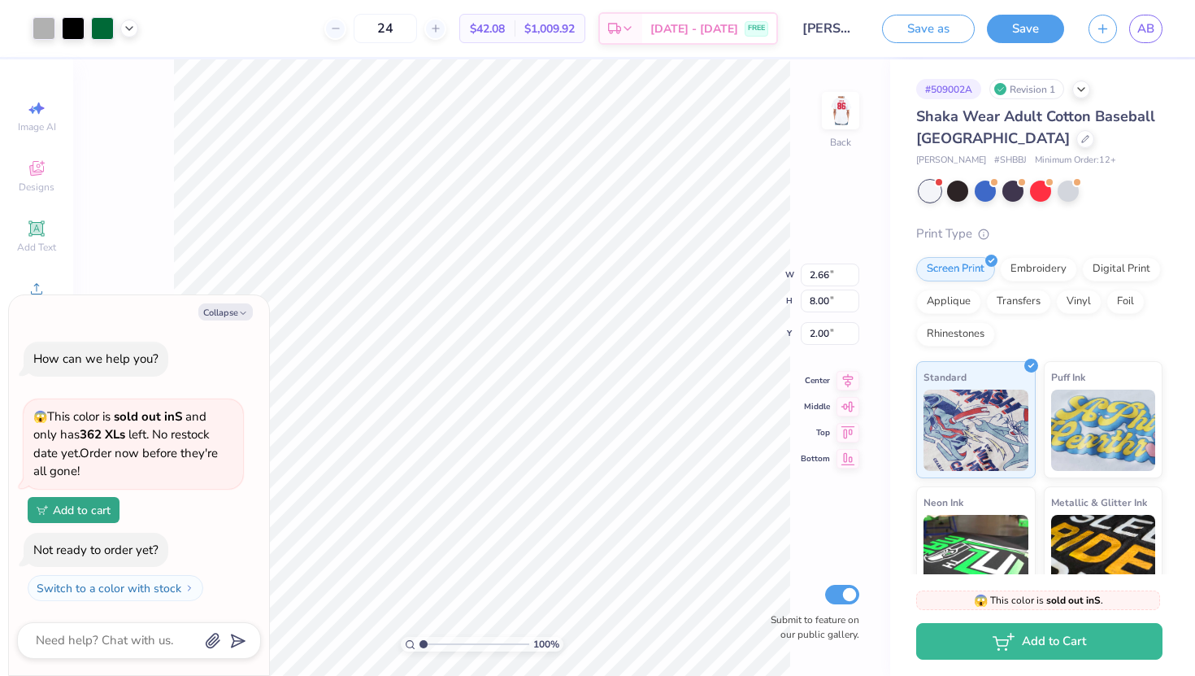
type textarea "x"
type input "1.83"
type textarea "x"
type input "4.07"
type input "12.25"
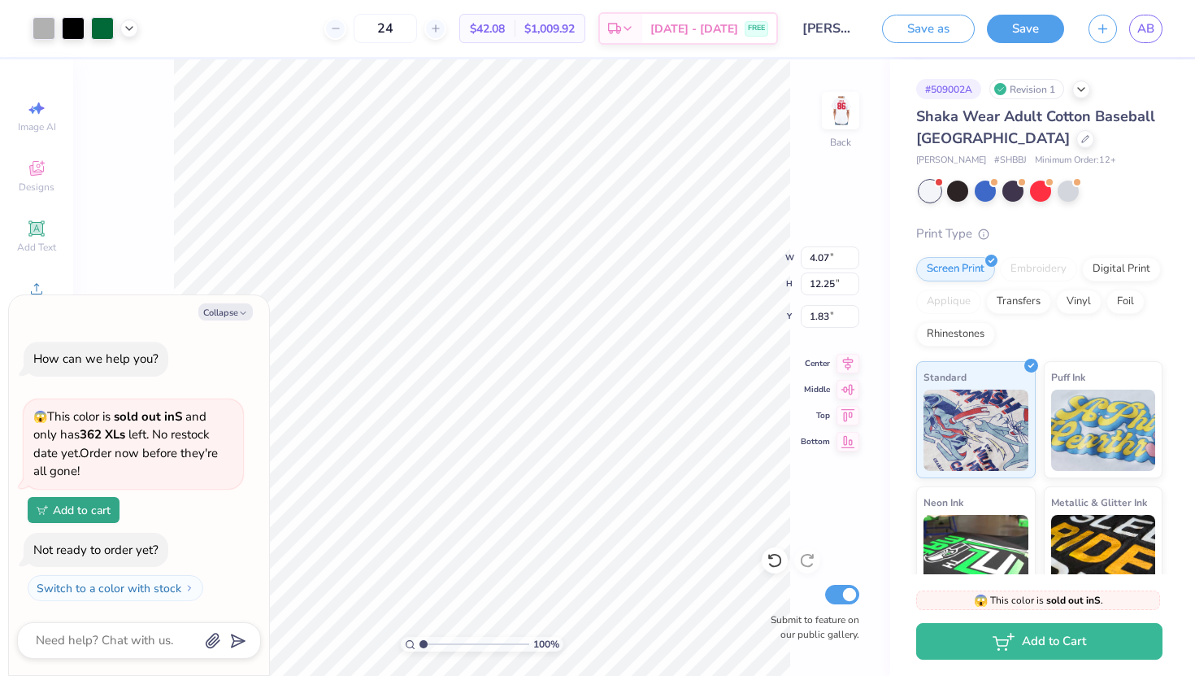
type textarea "x"
type input "2.02"
type textarea "x"
type input "3.84"
type input "11.58"
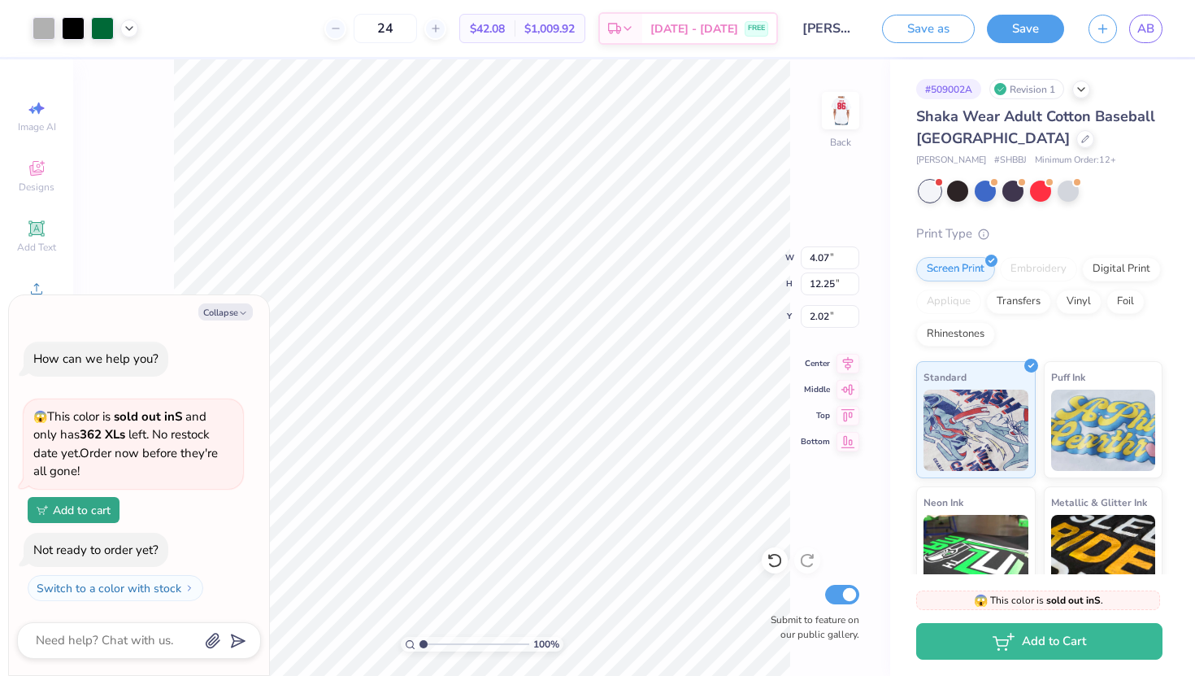
type input "2.03"
click at [127, 28] on icon at bounding box center [129, 26] width 13 height 13
click at [842, 122] on img at bounding box center [840, 110] width 65 height 65
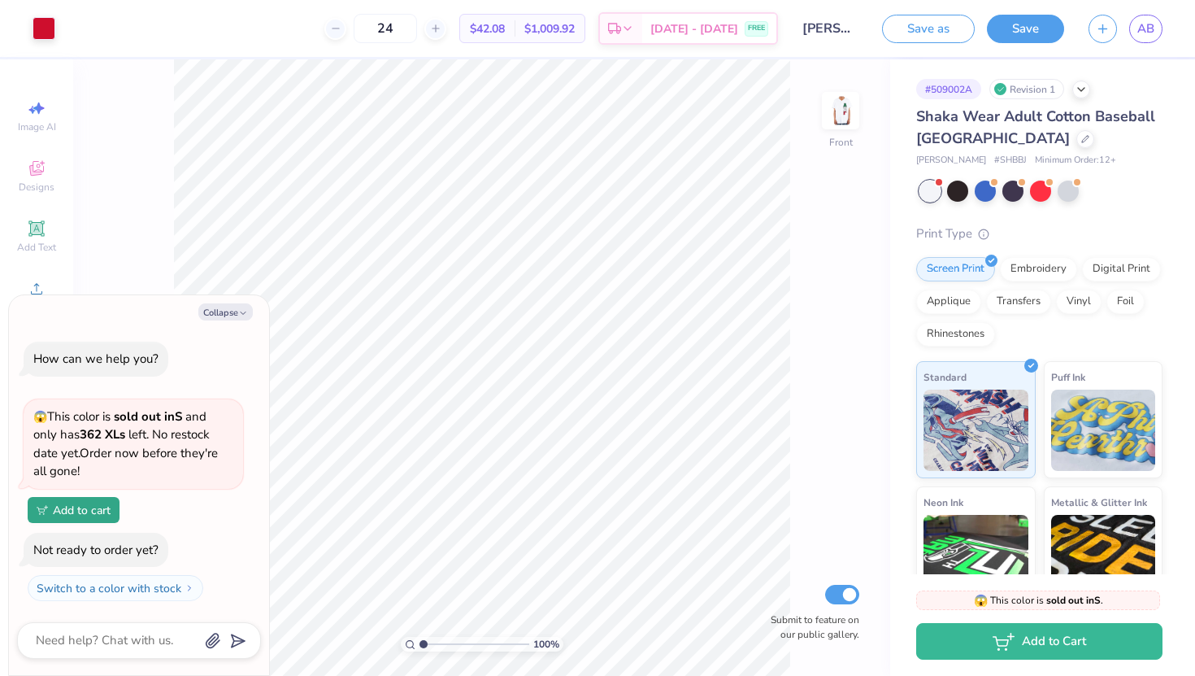
click at [842, 122] on img at bounding box center [841, 110] width 33 height 33
click at [233, 313] on button "Collapse" at bounding box center [225, 311] width 54 height 17
type textarea "x"
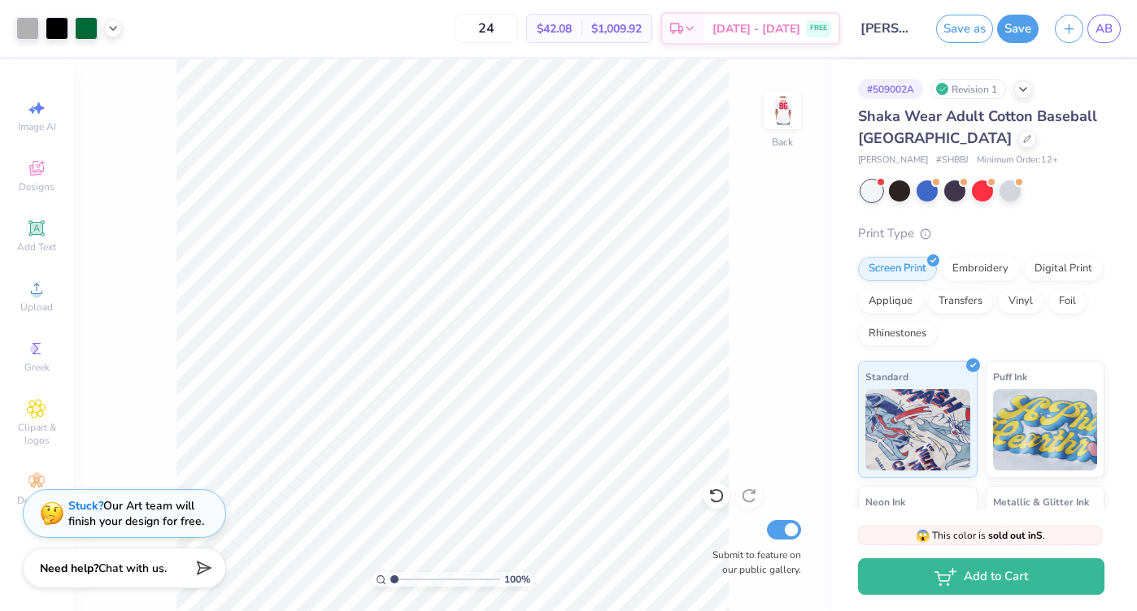
click at [185, 3] on div "24 $42.08 Per Item $1,009.92 Total Est. Delivery Sep 14 - 17 FREE" at bounding box center [485, 28] width 710 height 57
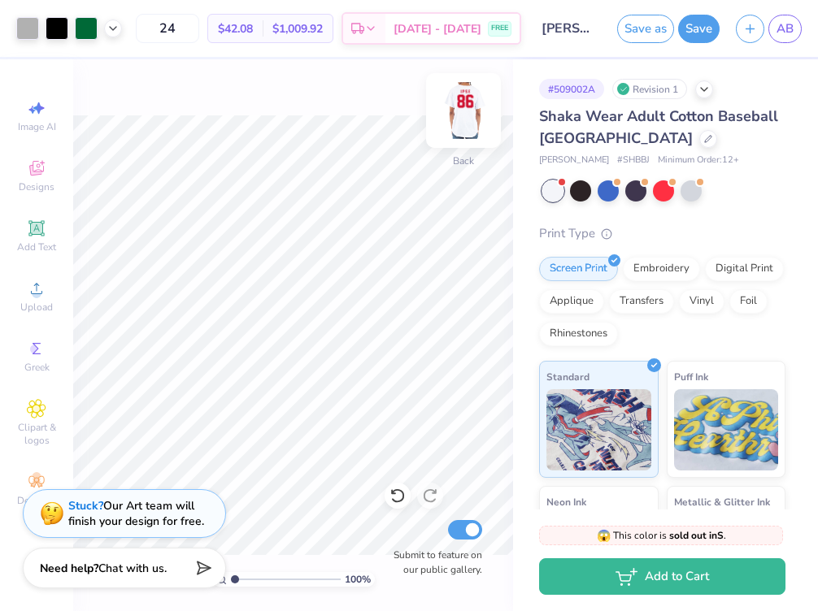
click at [461, 112] on img at bounding box center [463, 110] width 65 height 65
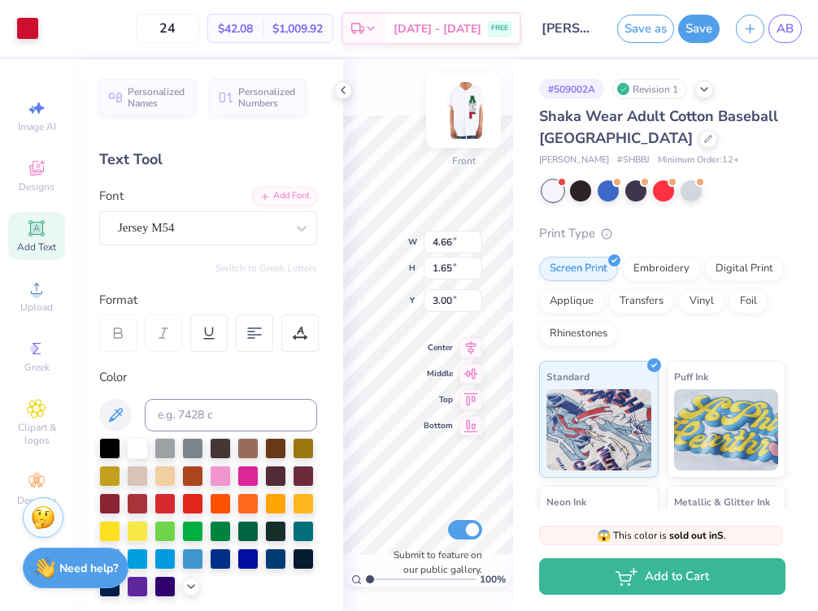
click at [306, 213] on div "Art colors 24 $42.08 Per Item $1,009.92 Total Est. Delivery Sep 14 - 17 FREE De…" at bounding box center [409, 305] width 818 height 611
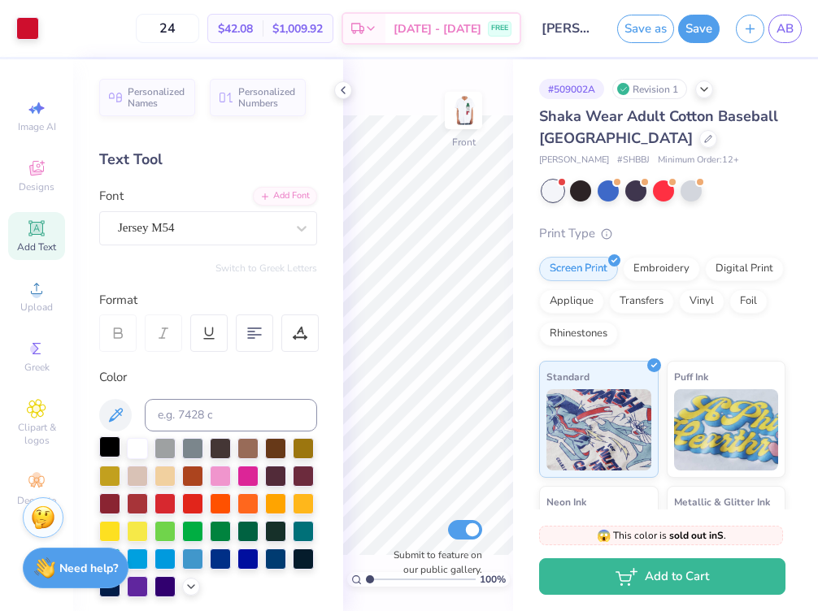
click at [104, 450] on div at bounding box center [109, 447] width 21 height 21
click at [440, 267] on div "100 % Front Submit to feature on our public gallery." at bounding box center [428, 335] width 170 height 552
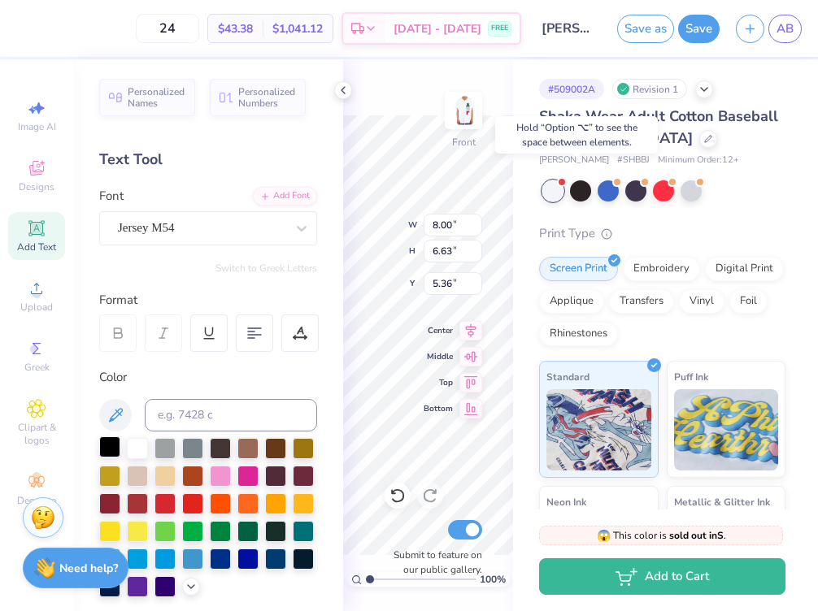
click at [107, 451] on div at bounding box center [109, 447] width 21 height 21
click at [337, 93] on icon at bounding box center [343, 90] width 13 height 13
click at [344, 98] on div at bounding box center [343, 90] width 18 height 18
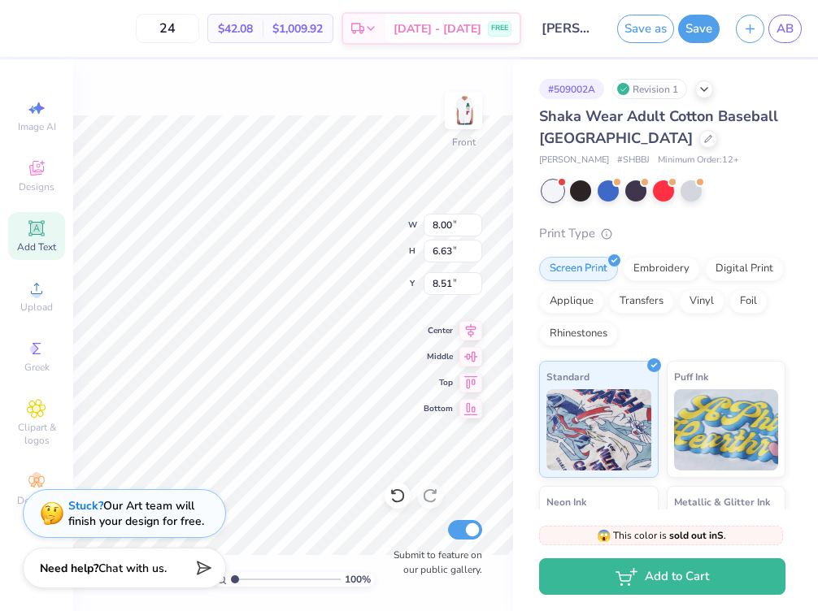
type input "8.12"
type input "4.66"
type input "1.65"
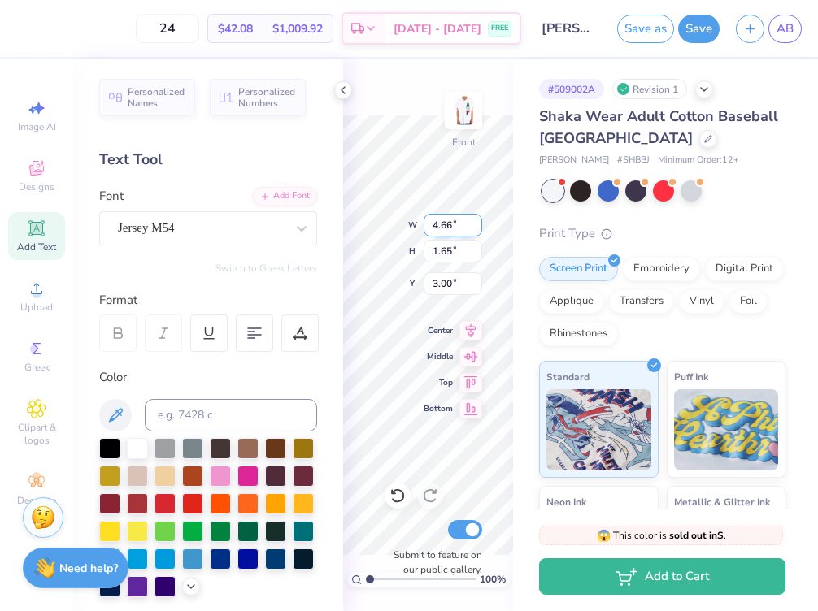
click at [431, 229] on div "100 % Front W 4.66 4.66 " H 1.65 1.65 " Y 3.00 3.00 " Center Middle Top Bottom …" at bounding box center [428, 335] width 170 height 552
type input "4.61"
type input "4.62"
type input "6.74"
type input "2.38"
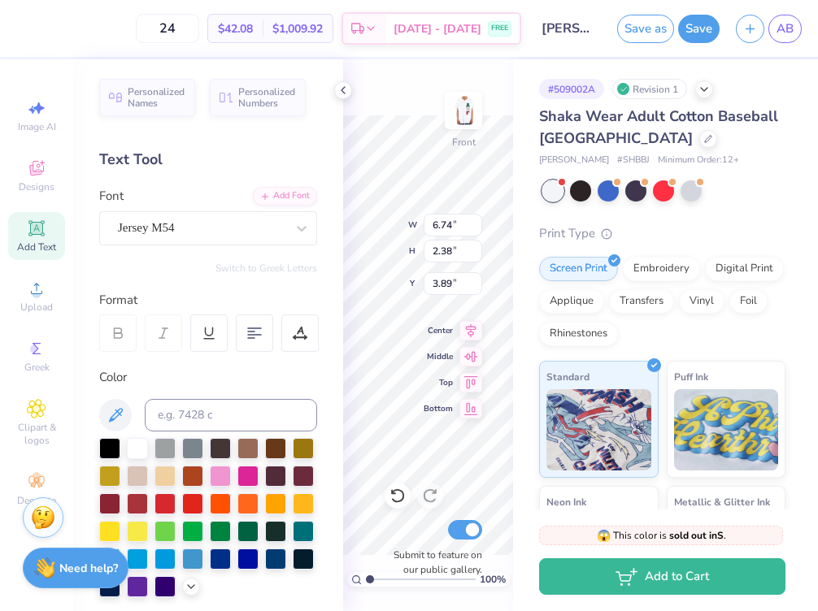
type input "3.95"
click at [342, 90] on icon at bounding box center [343, 90] width 13 height 13
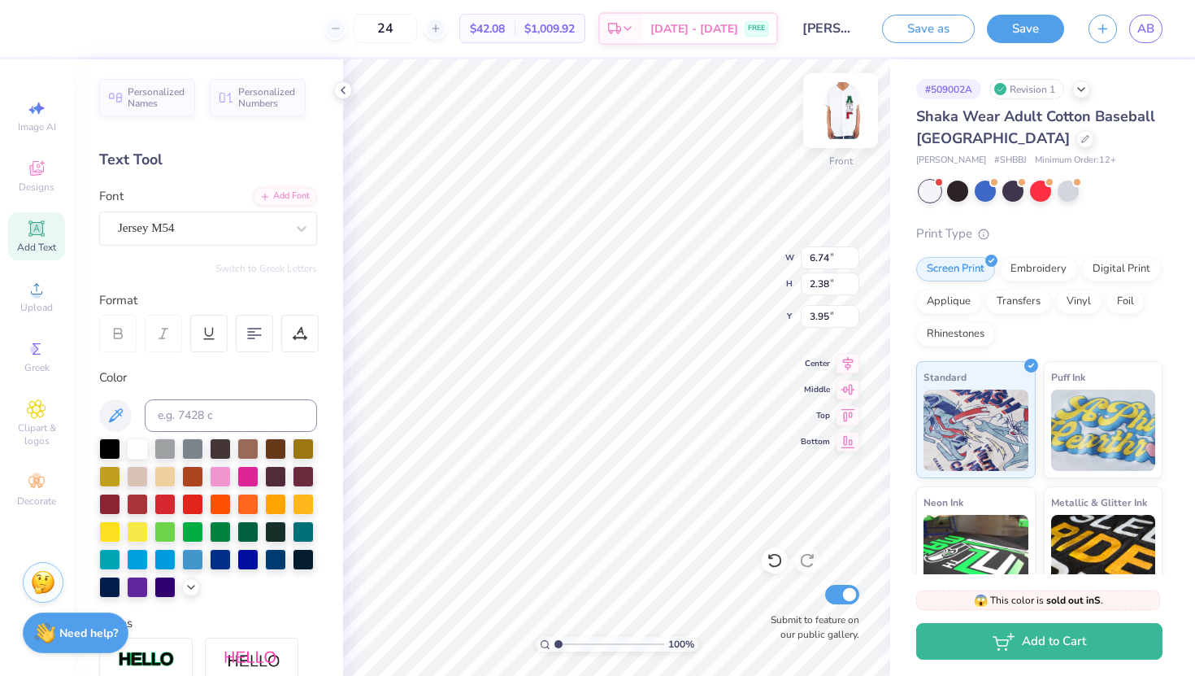
click at [827, 119] on img at bounding box center [840, 110] width 65 height 65
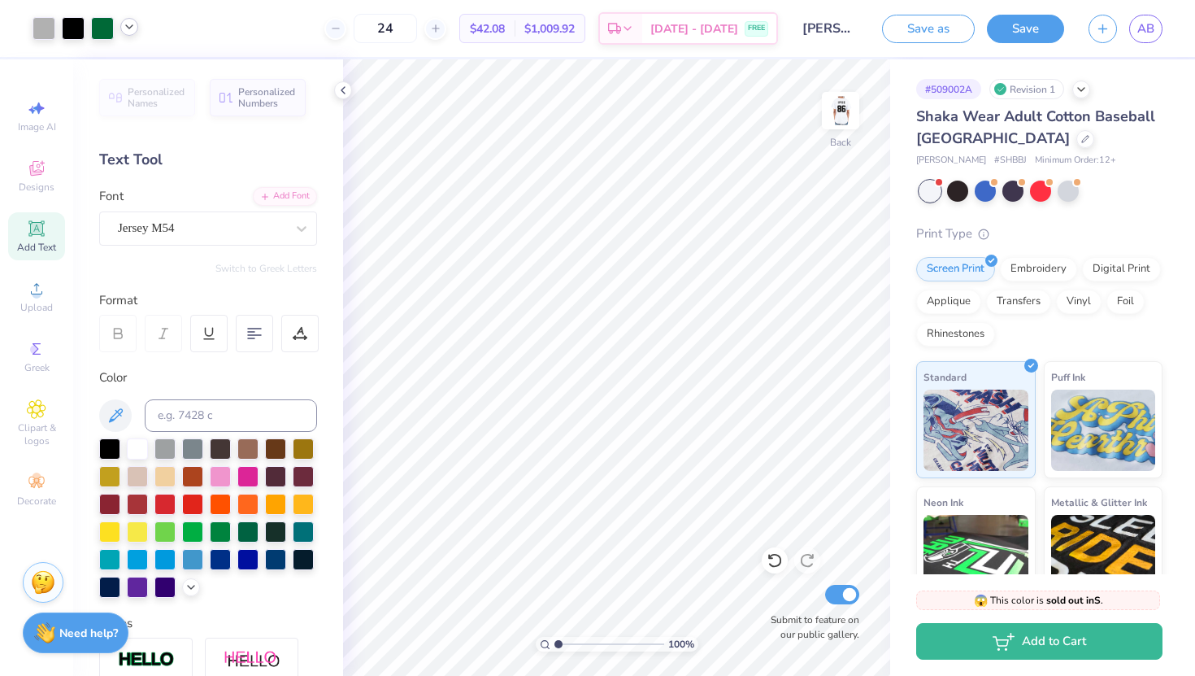
click at [131, 24] on icon at bounding box center [129, 26] width 13 height 13
click at [846, 120] on img at bounding box center [840, 110] width 65 height 65
click at [223, 414] on input at bounding box center [231, 415] width 172 height 33
type input "186C"
type input "8.00"
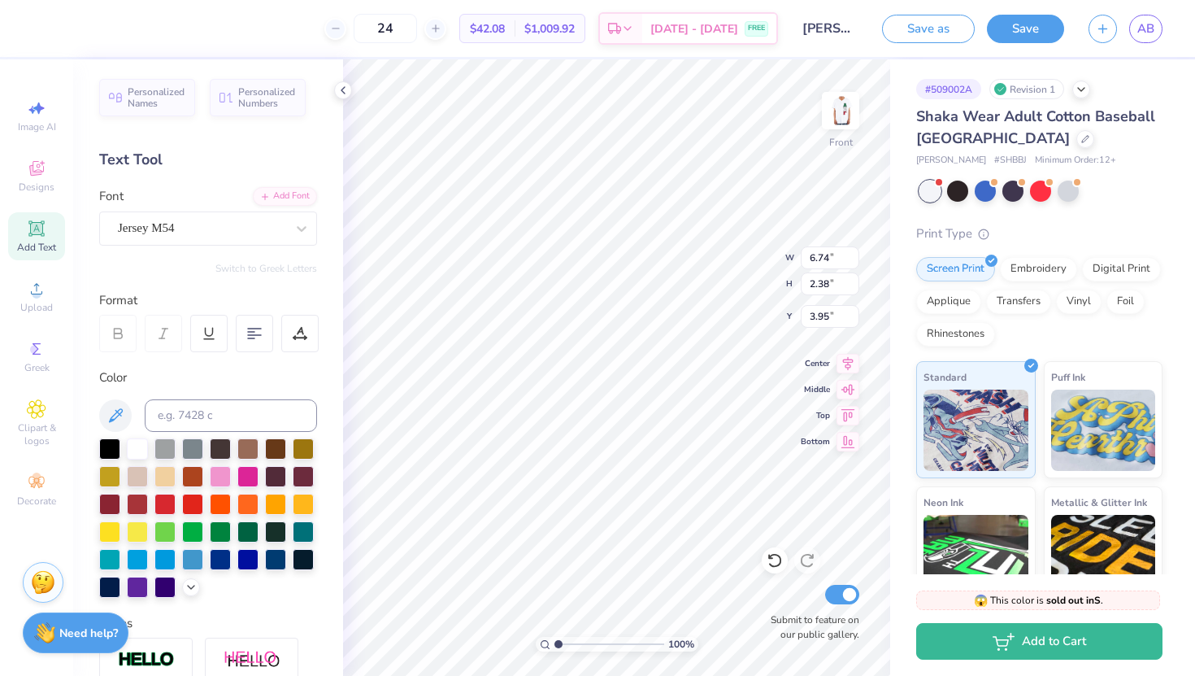
type input "6.63"
type input "8.12"
click at [187, 416] on input at bounding box center [231, 415] width 172 height 33
type input "186"
click at [844, 126] on img at bounding box center [840, 110] width 65 height 65
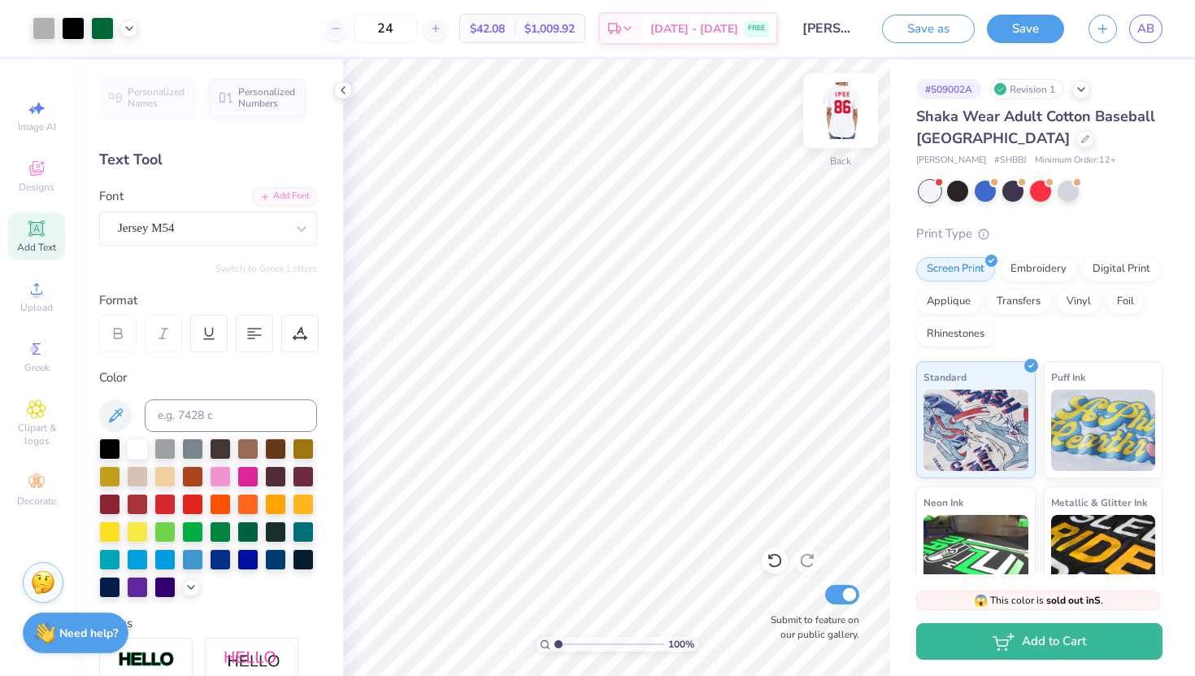
click at [841, 104] on img at bounding box center [840, 110] width 65 height 65
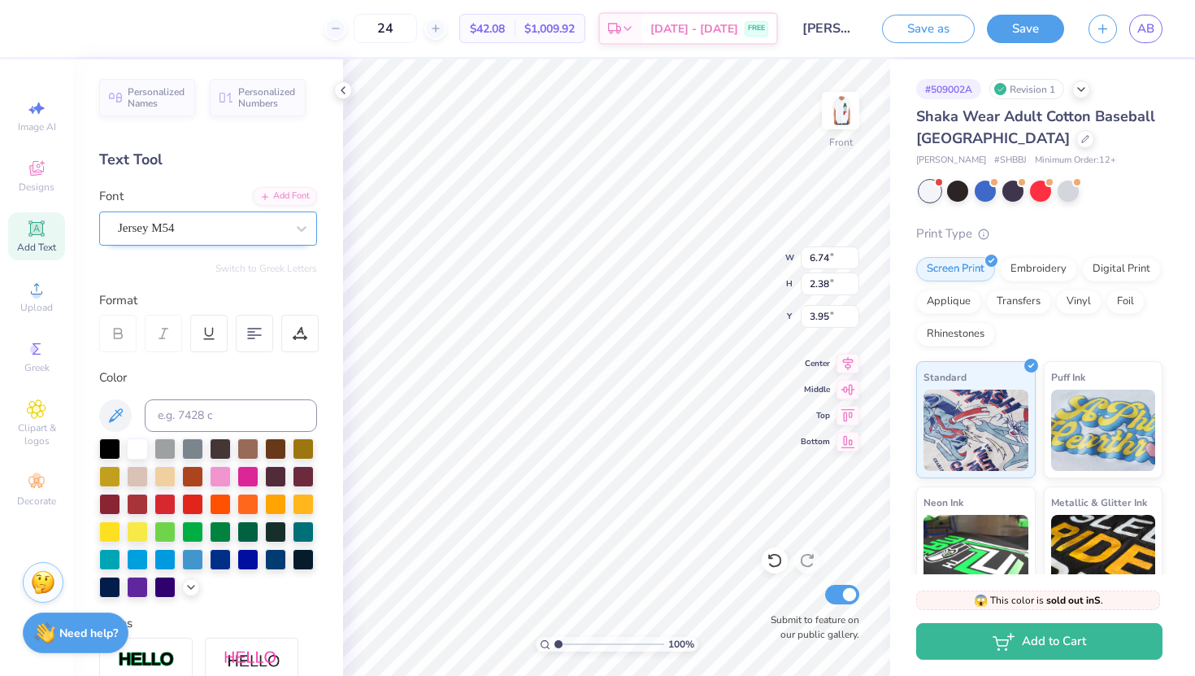
click at [259, 223] on div "Jersey M54" at bounding box center [201, 227] width 171 height 25
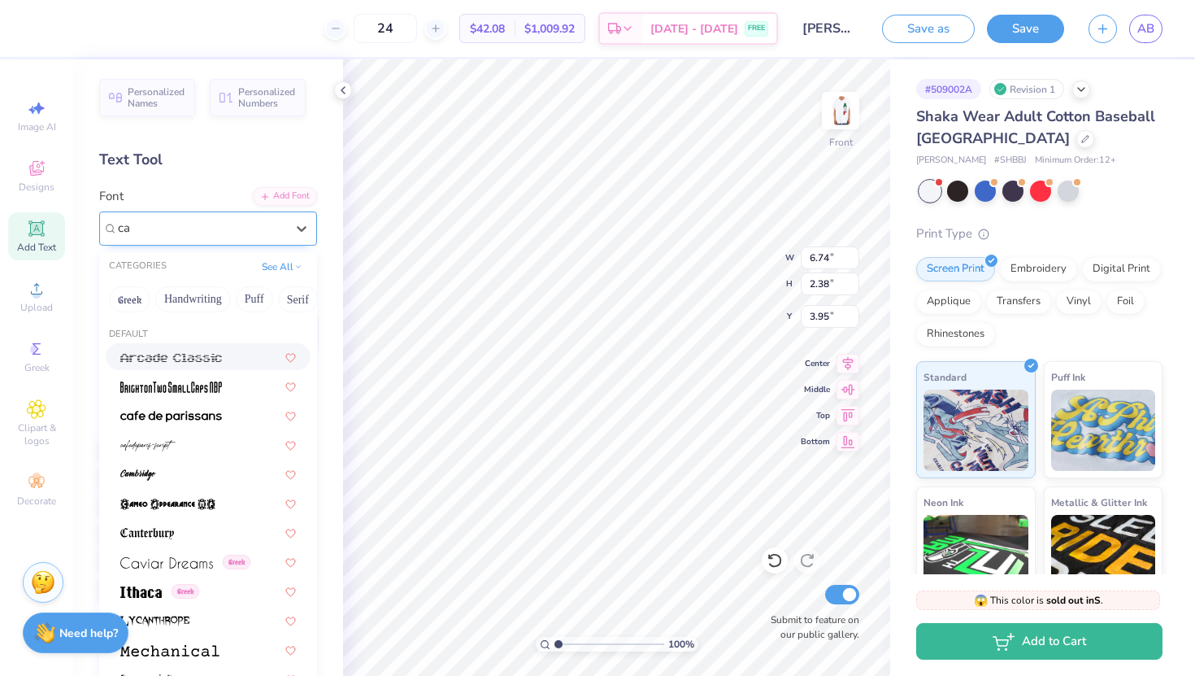
type input "c"
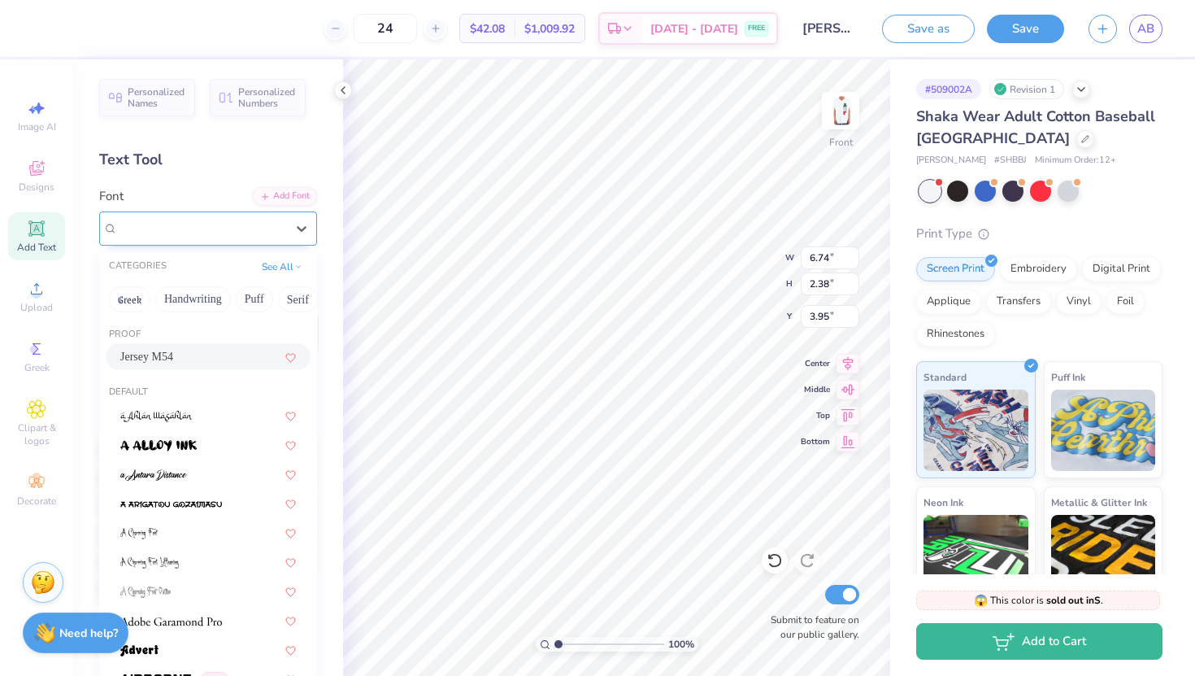
click at [233, 225] on div "Jersey M54" at bounding box center [202, 228] width 168 height 19
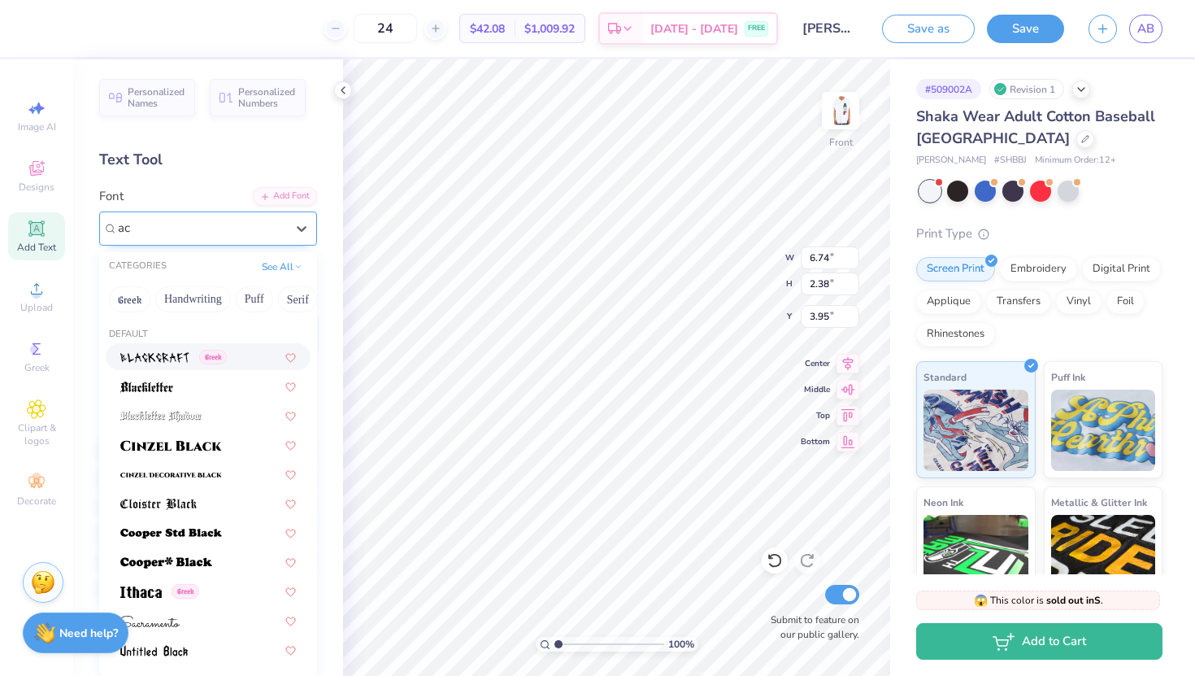
type input "a"
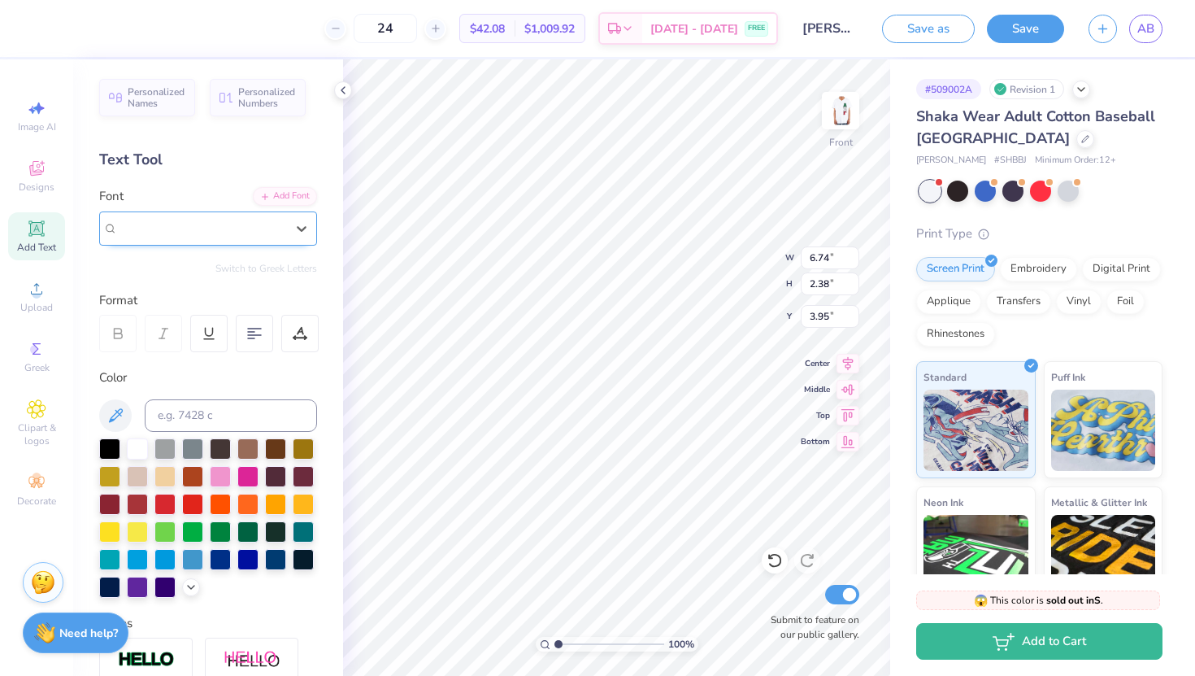
click at [156, 226] on span "Jersey M54" at bounding box center [146, 228] width 57 height 19
type input "FS"
click at [285, 268] on button "See All" at bounding box center [282, 265] width 50 height 16
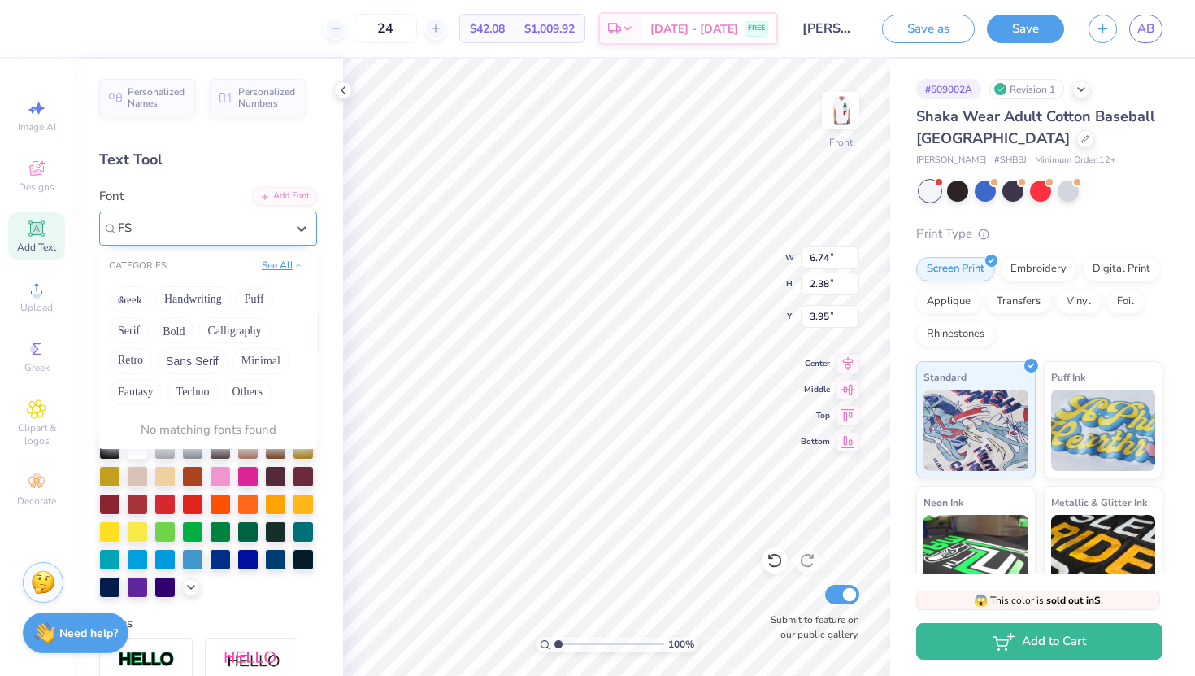
click at [285, 268] on button "See All" at bounding box center [282, 265] width 50 height 16
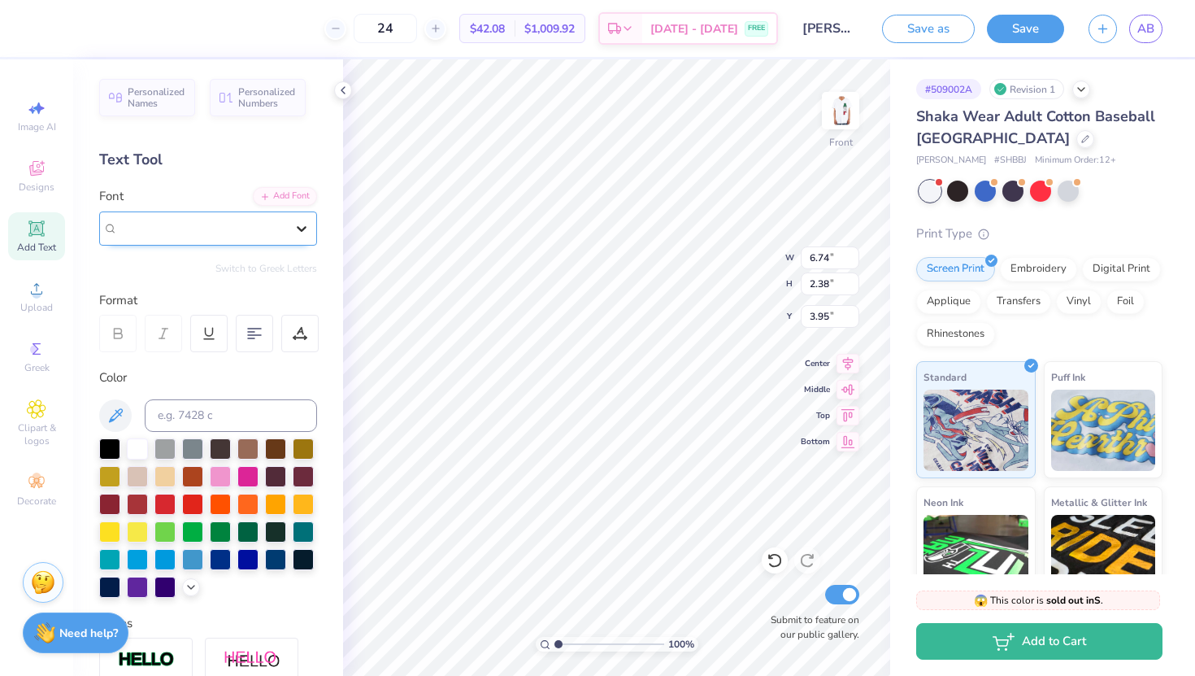
click at [299, 228] on icon at bounding box center [302, 229] width 10 height 6
click at [181, 224] on div "Jersey M54" at bounding box center [202, 228] width 168 height 19
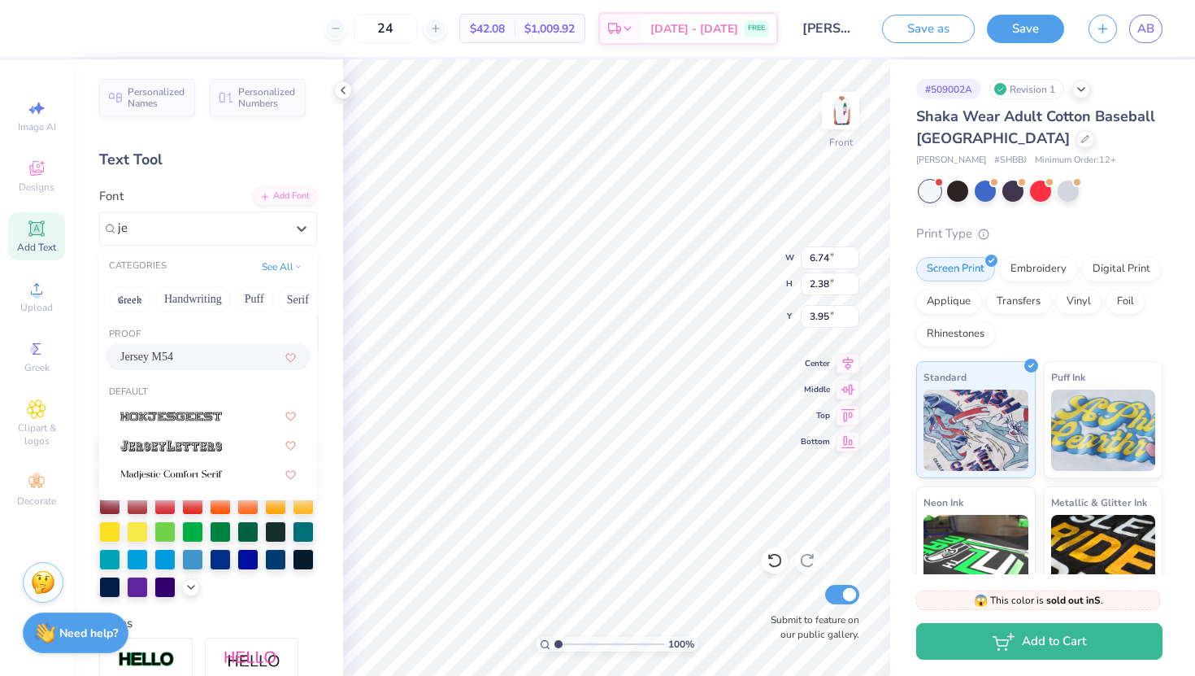
type input "j"
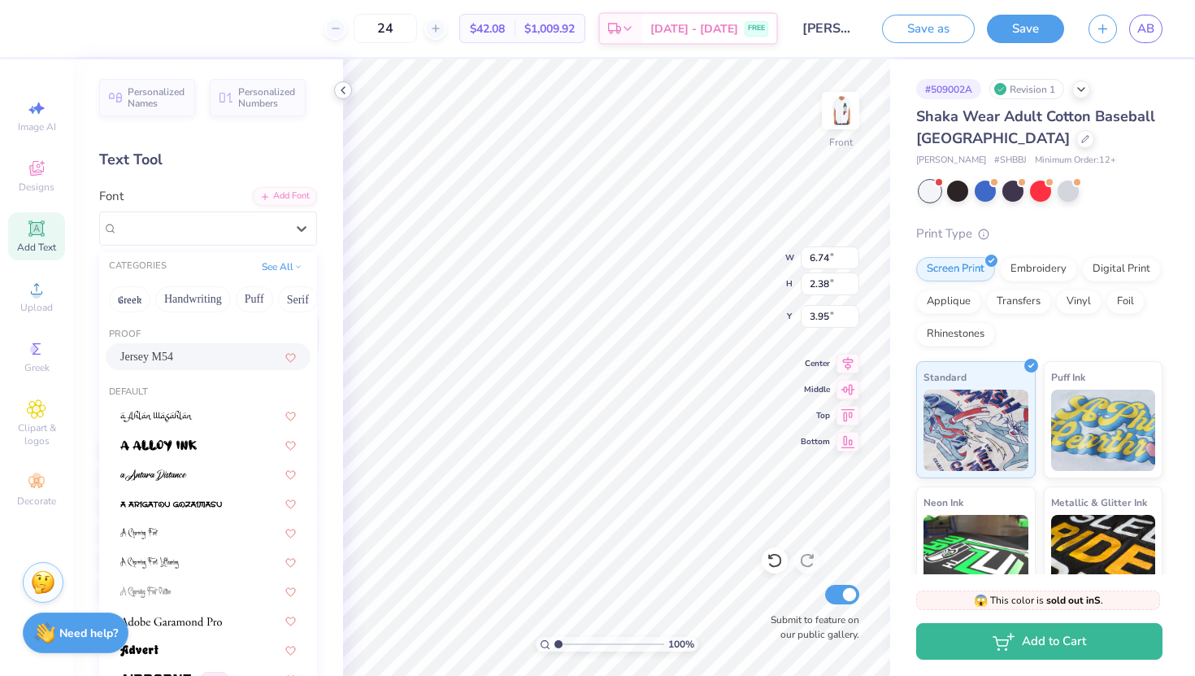
click at [346, 89] on icon at bounding box center [343, 90] width 13 height 13
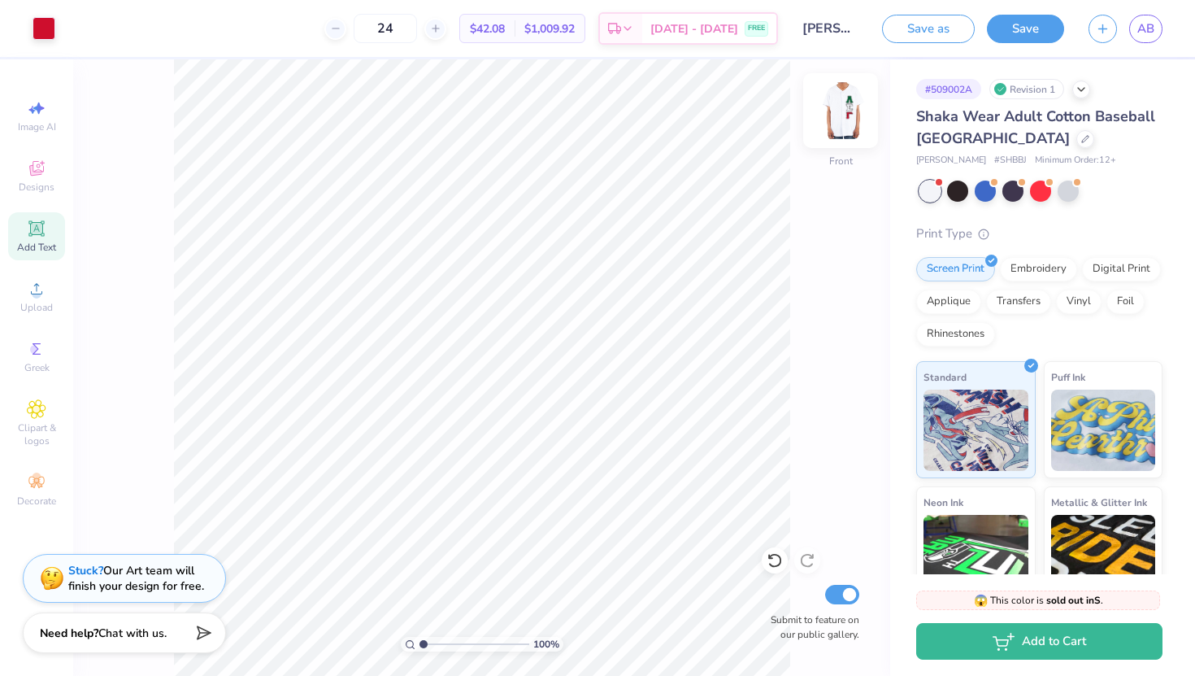
click at [848, 119] on img at bounding box center [840, 110] width 65 height 65
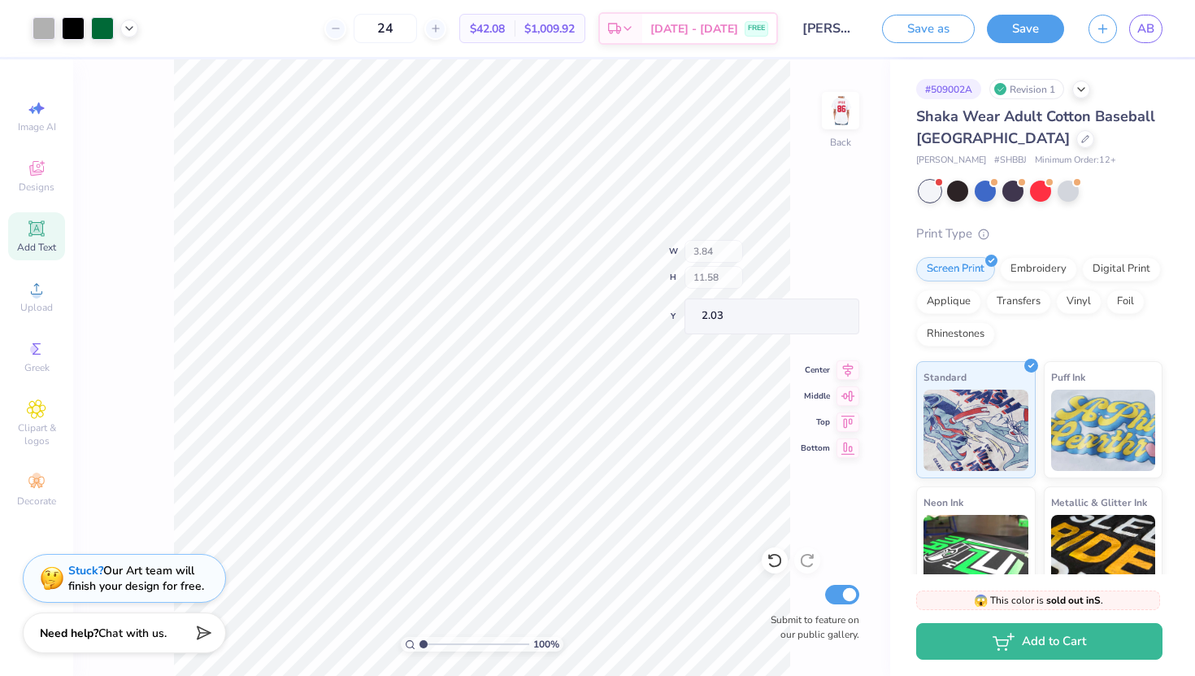
click at [720, 263] on div "100 % Back W 3.84 H 11.58 Y 2.03 Center Middle Top Bottom Submit to feature on …" at bounding box center [481, 367] width 817 height 616
click at [841, 107] on img at bounding box center [840, 110] width 65 height 65
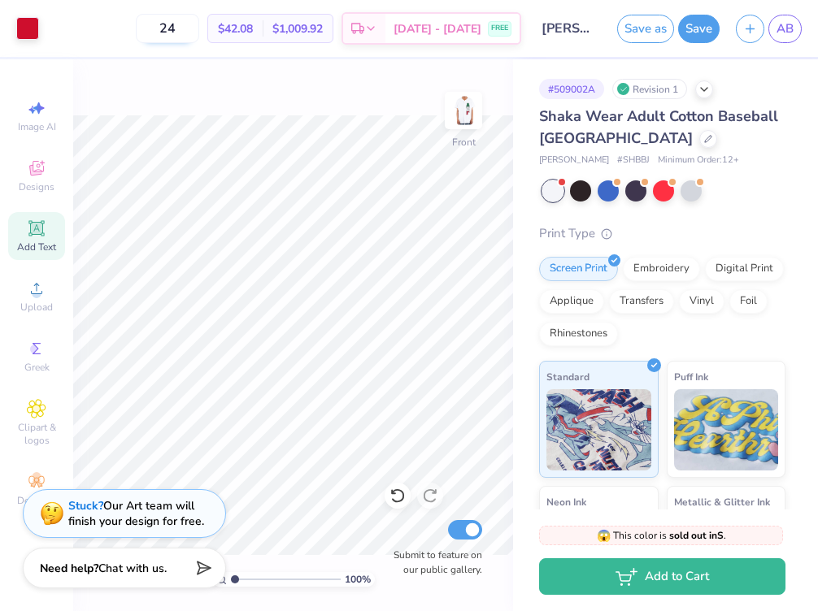
click at [199, 27] on input "24" at bounding box center [167, 28] width 63 height 29
click at [220, 84] on div "100 % Front Submit to feature on our public gallery." at bounding box center [293, 335] width 440 height 552
click at [191, 27] on input "28" at bounding box center [167, 28] width 63 height 29
type input "2"
click at [675, 272] on div "Embroidery" at bounding box center [661, 267] width 77 height 24
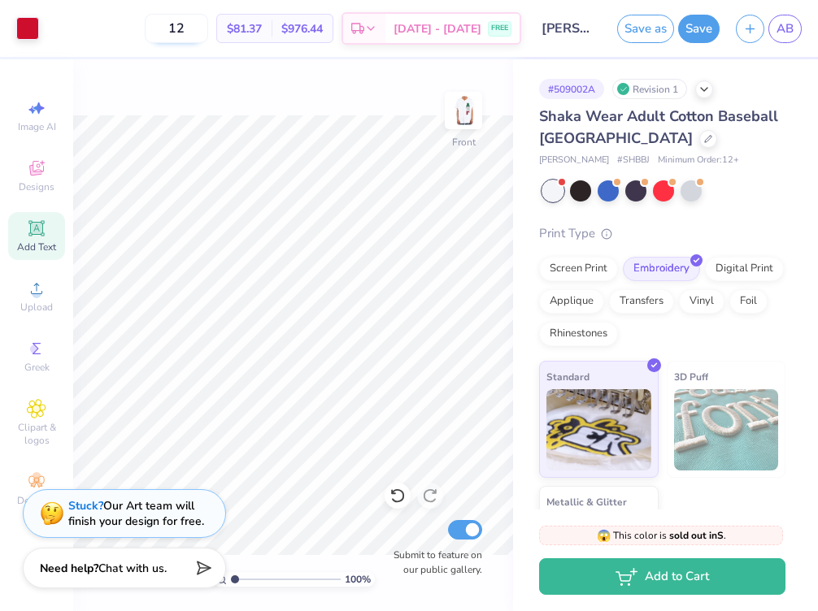
click at [208, 30] on input "12" at bounding box center [176, 28] width 63 height 29
type input "1"
type input "28"
click at [586, 263] on div "Screen Print" at bounding box center [578, 267] width 79 height 24
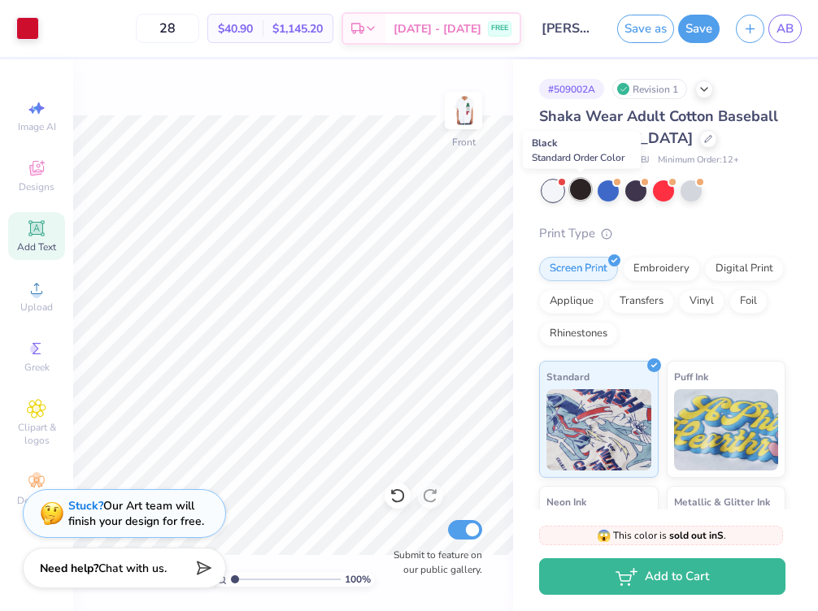
click at [577, 196] on div at bounding box center [580, 189] width 21 height 21
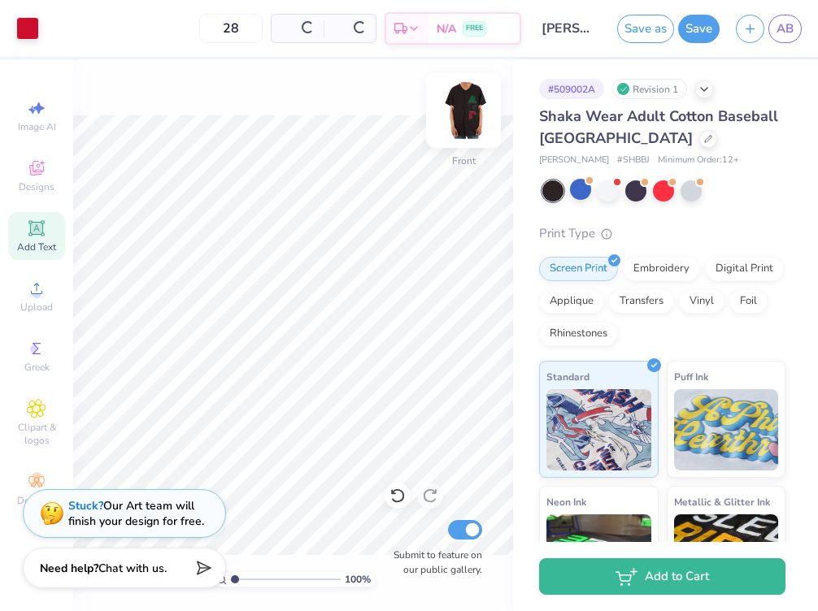
click at [457, 123] on img at bounding box center [463, 110] width 65 height 65
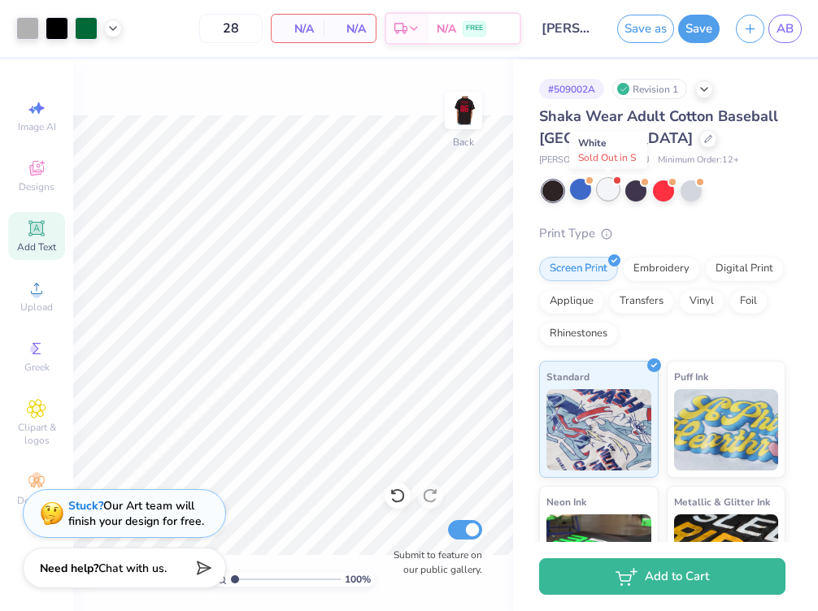
click at [615, 190] on div at bounding box center [608, 189] width 21 height 21
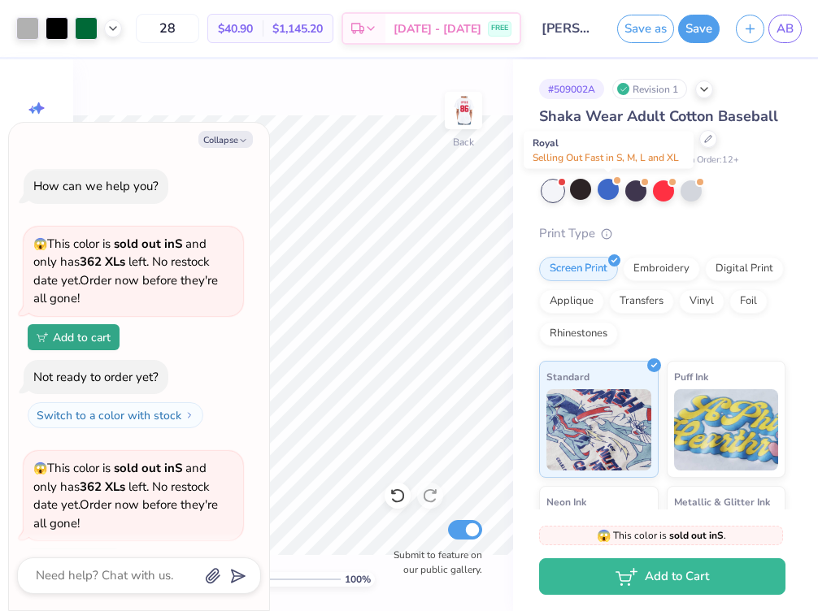
scroll to position [116, 0]
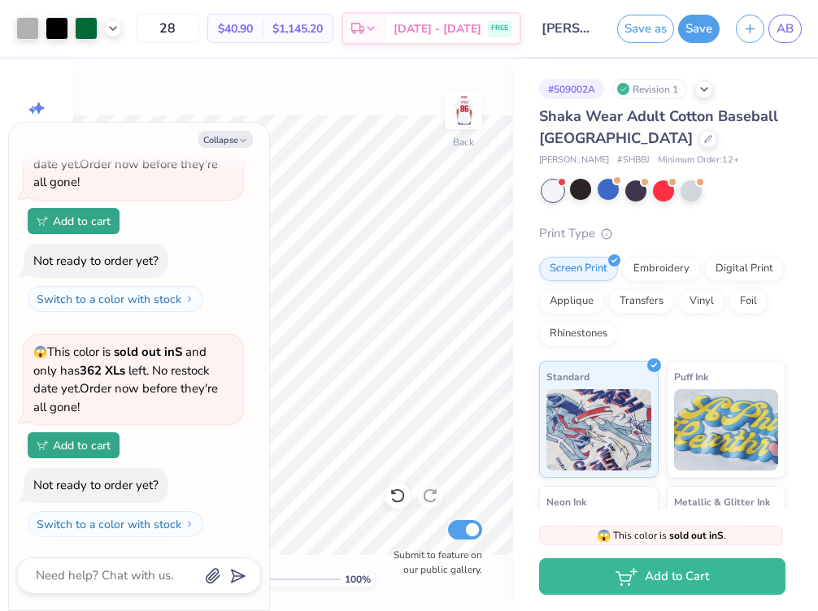
type textarea "x"
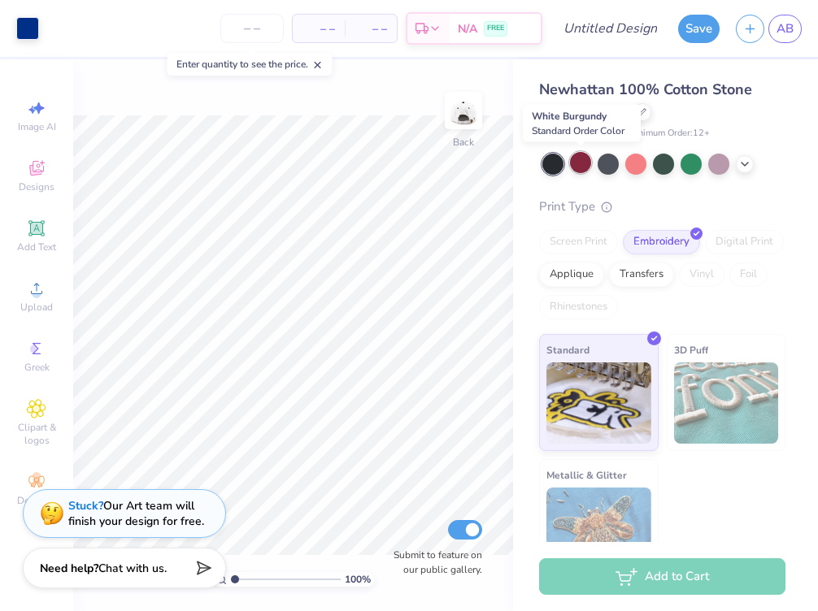
click at [576, 155] on div at bounding box center [580, 162] width 21 height 21
click at [748, 163] on icon at bounding box center [744, 162] width 13 height 13
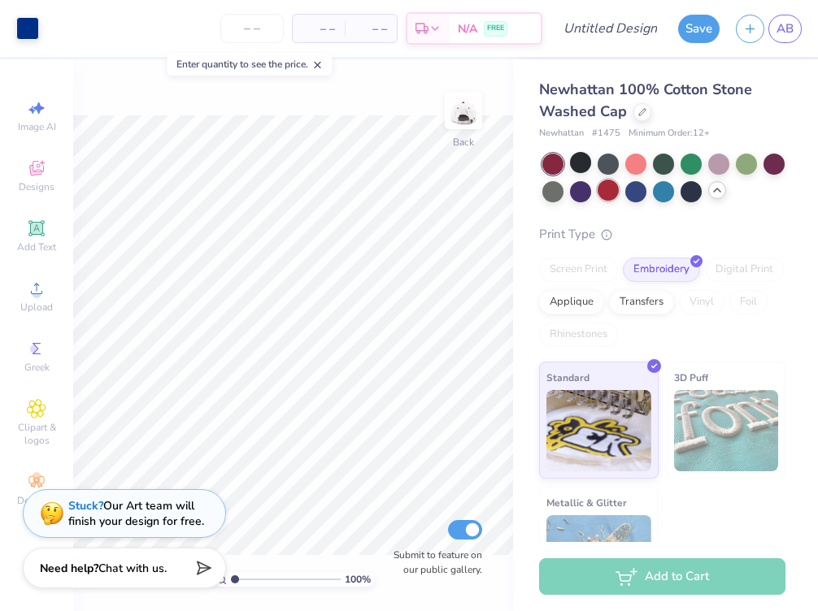
click at [607, 194] on div at bounding box center [608, 190] width 21 height 21
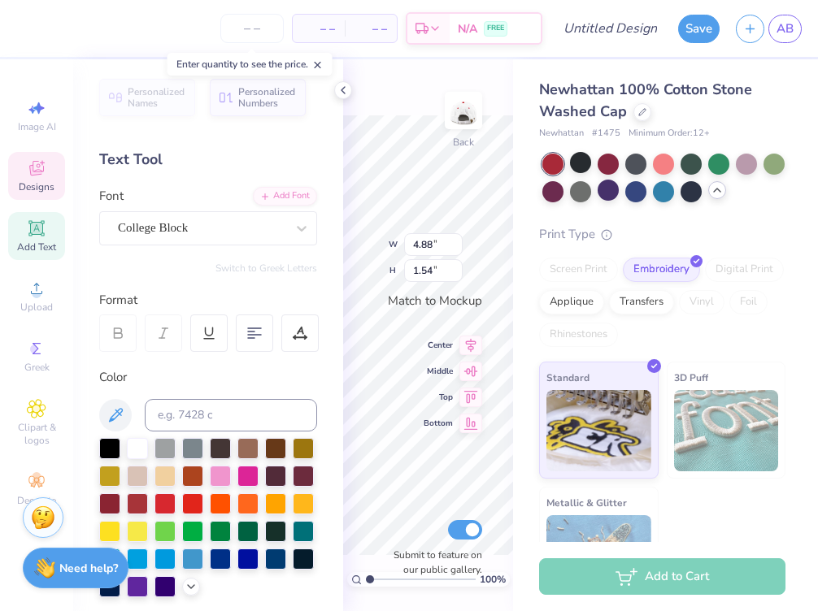
click at [271, 275] on div "– – Per Item – – Total Est. Delivery N/A FREE Design Title Save AB Image AI Des…" at bounding box center [409, 305] width 818 height 611
type textarea "LAmbda sigma Gamma PHI"
click at [339, 92] on icon at bounding box center [343, 90] width 13 height 13
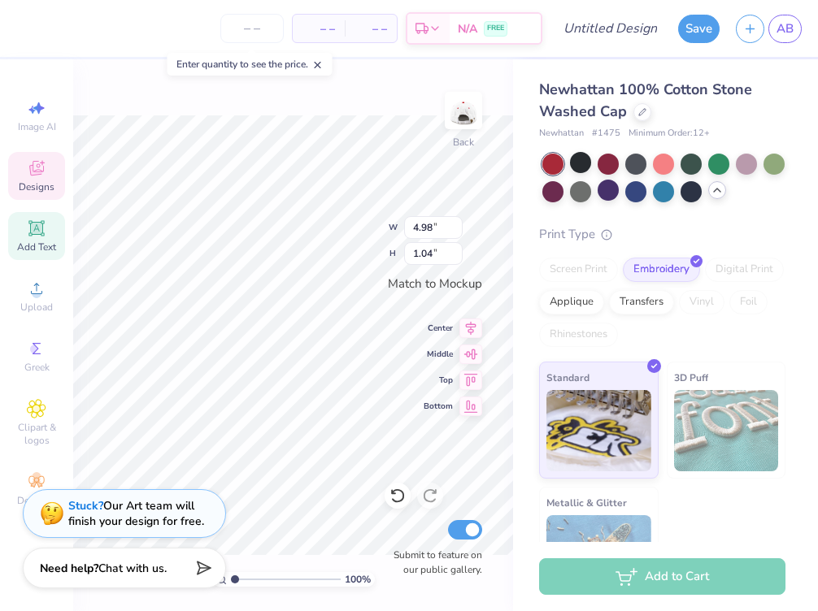
type input "4.98"
type input "1.04"
type textarea "LAmbda sigma Gamma"
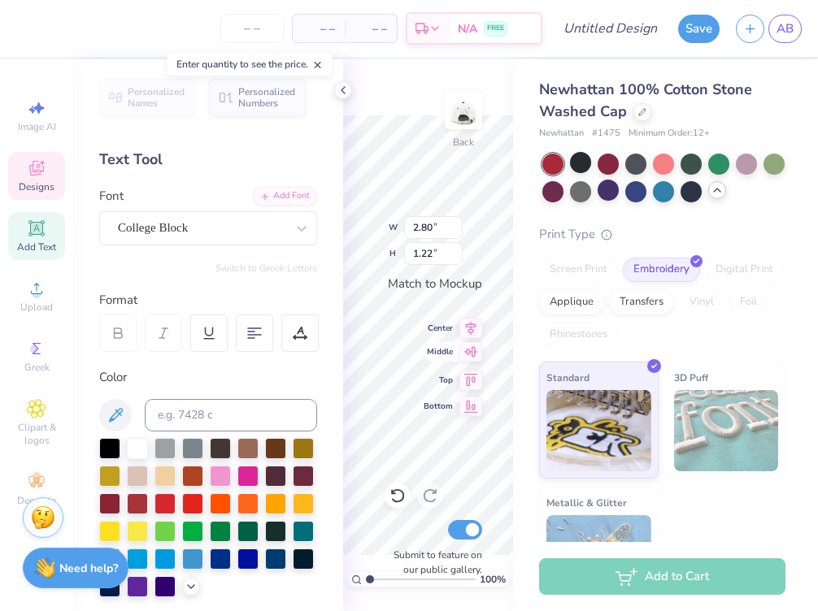
click at [474, 354] on icon at bounding box center [471, 352] width 14 height 11
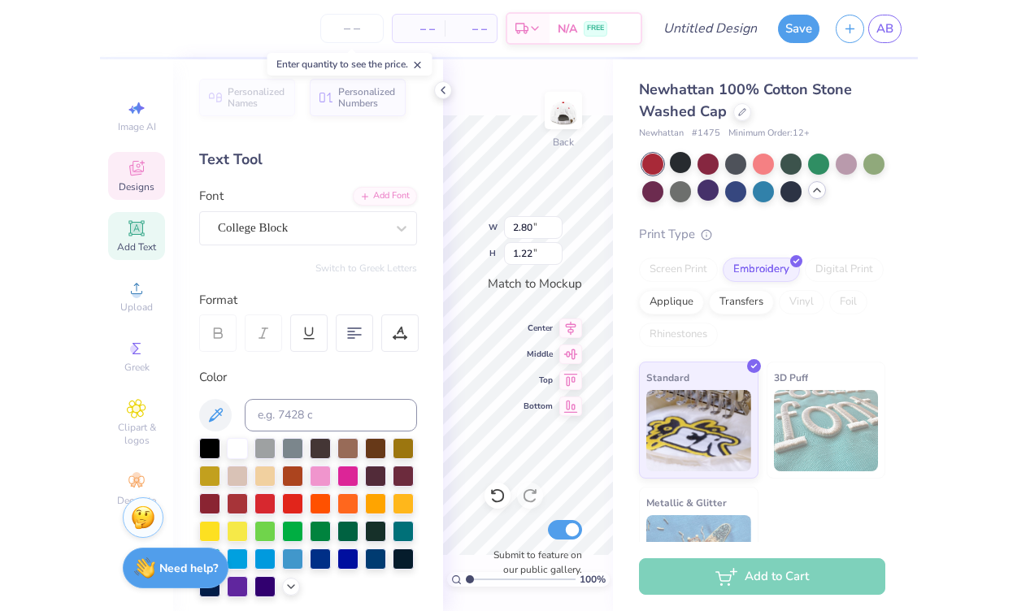
scroll to position [1, 1]
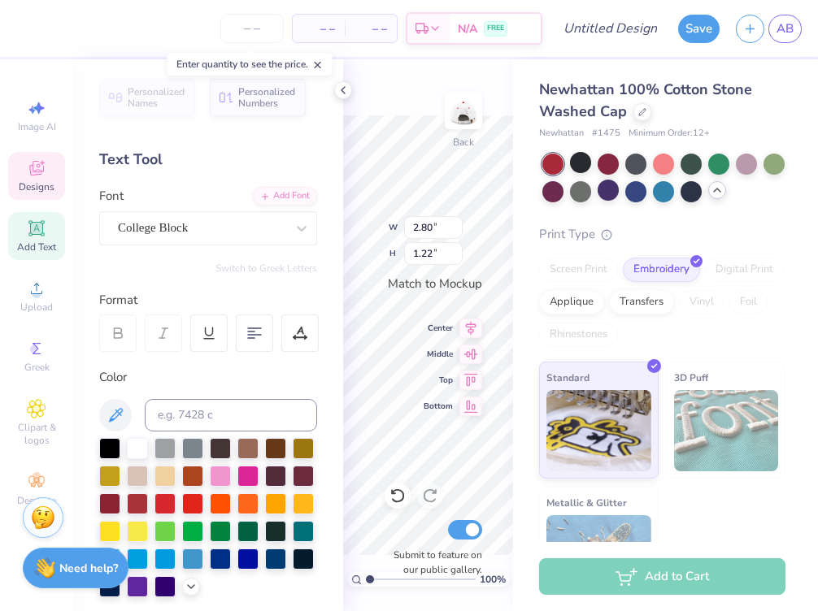
type textarea "LAmbda sigma Gamma"
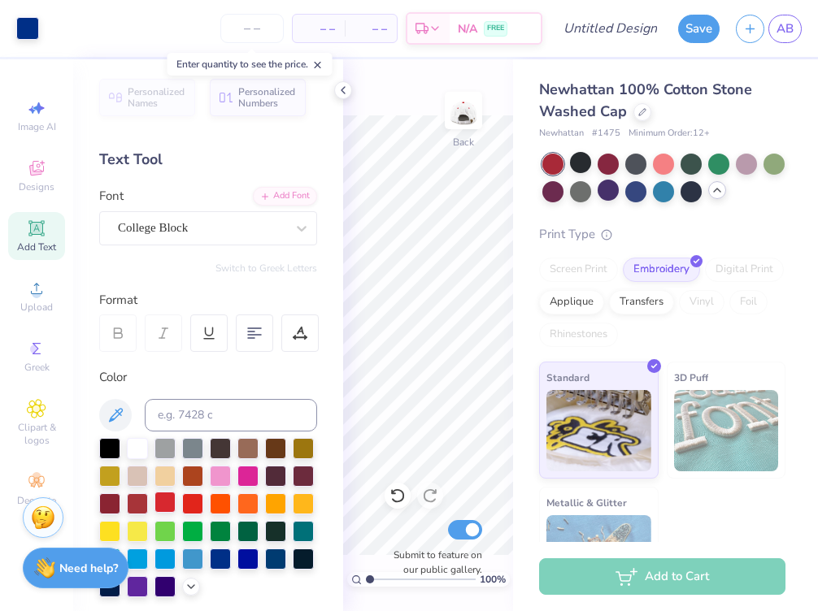
click at [176, 501] on div at bounding box center [164, 502] width 21 height 21
click at [192, 501] on div at bounding box center [192, 502] width 21 height 21
click at [171, 505] on div at bounding box center [164, 502] width 21 height 21
click at [343, 94] on icon at bounding box center [343, 90] width 13 height 13
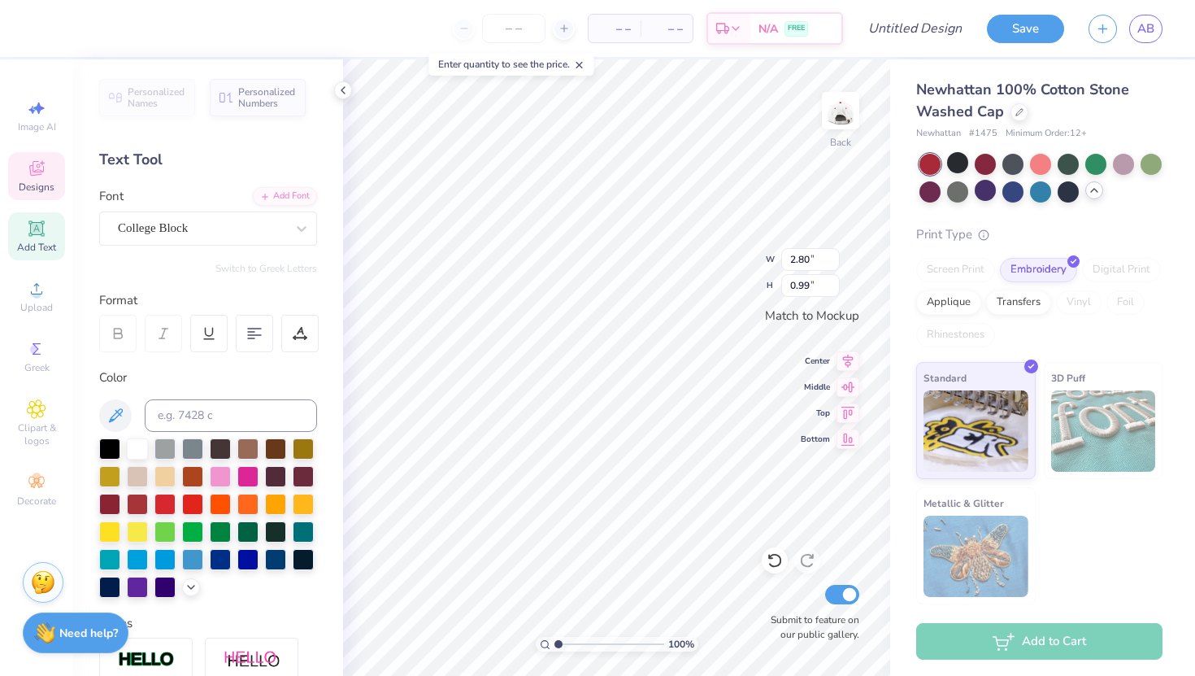
type input "3.86"
type input "1.36"
type input "4.79"
type input "1.69"
click at [344, 89] on icon at bounding box center [343, 90] width 13 height 13
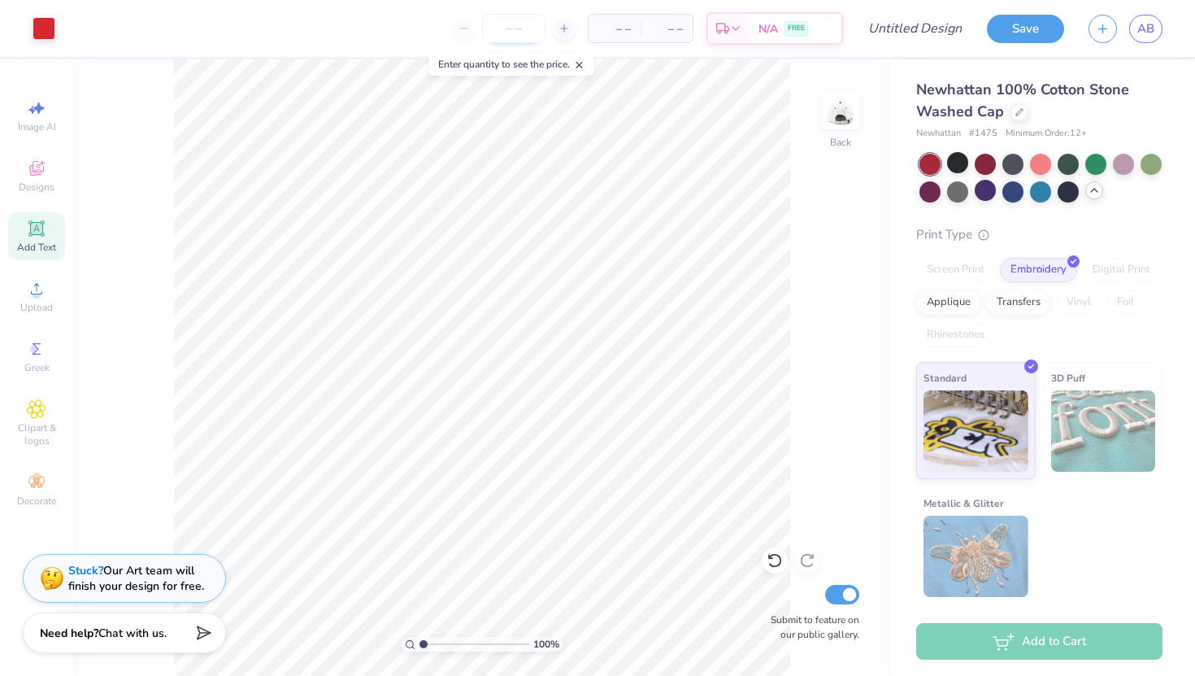
click at [510, 26] on input "number" at bounding box center [513, 28] width 63 height 29
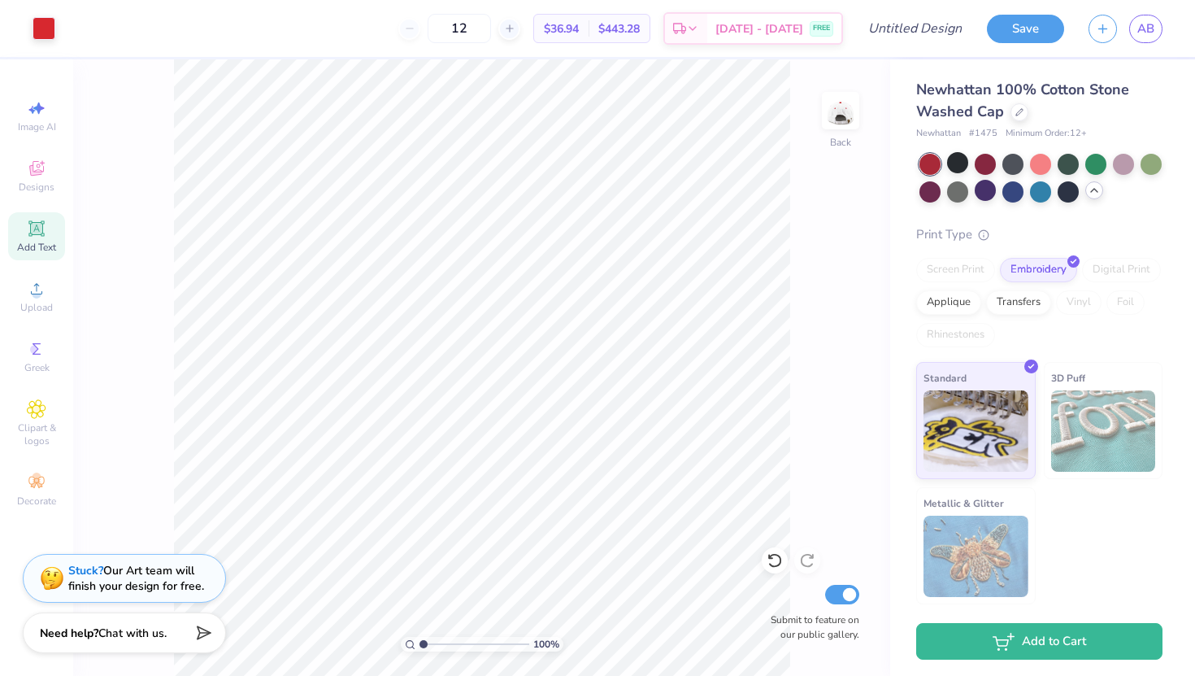
click at [817, 265] on div "Screen Print" at bounding box center [955, 270] width 79 height 24
click at [817, 281] on div "Screen Print" at bounding box center [955, 270] width 79 height 24
click at [487, 25] on input "12" at bounding box center [459, 28] width 63 height 29
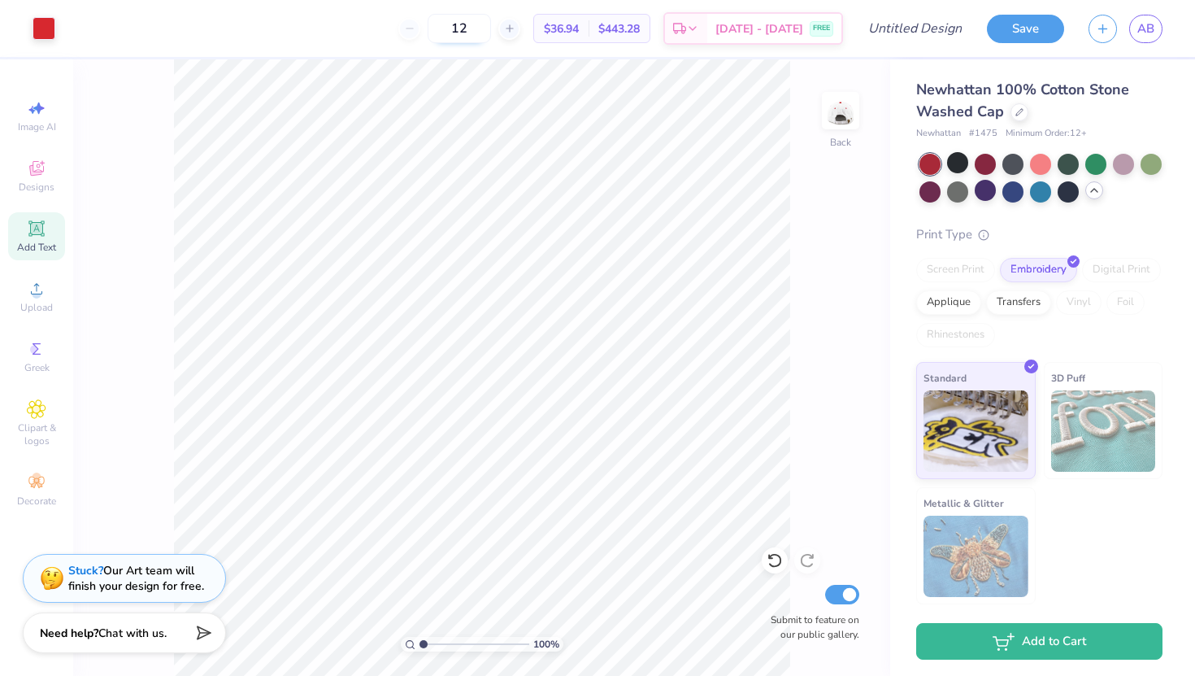
type input "1"
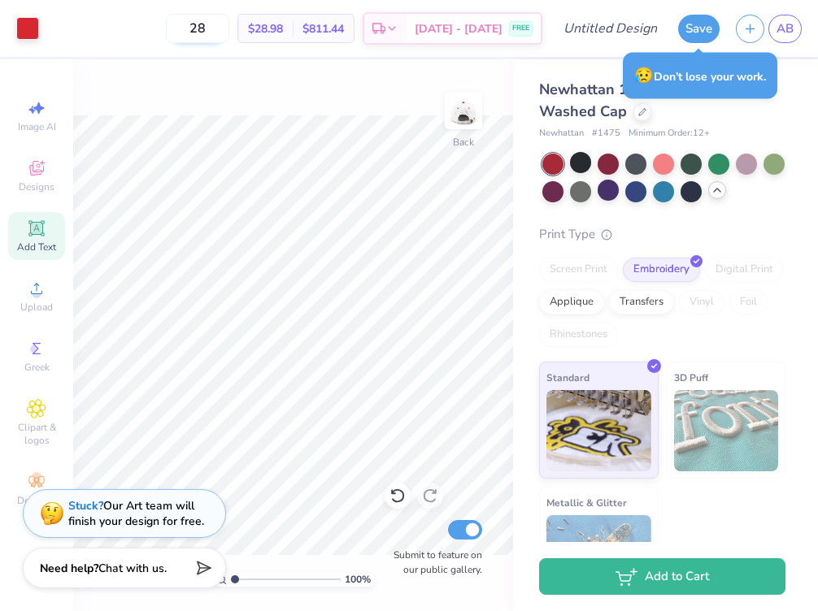
type input "2"
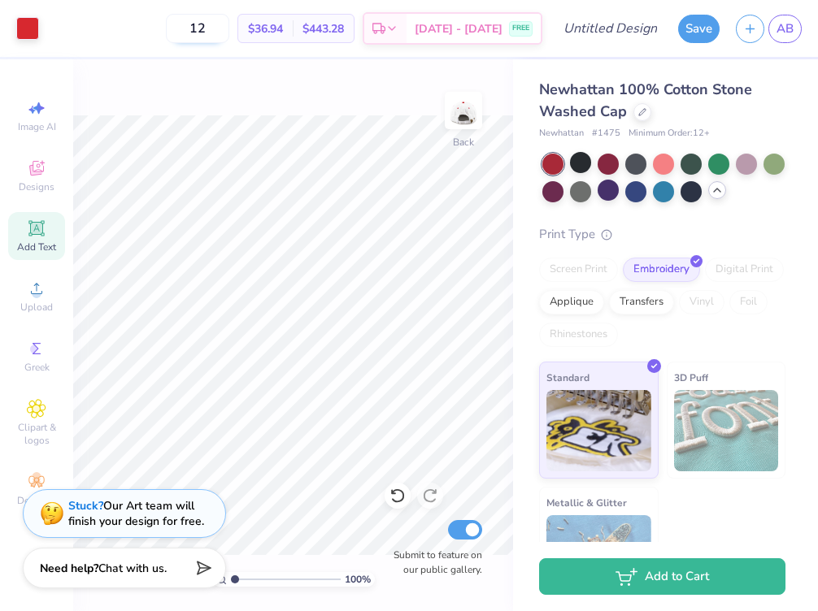
type input "1"
type input "28"
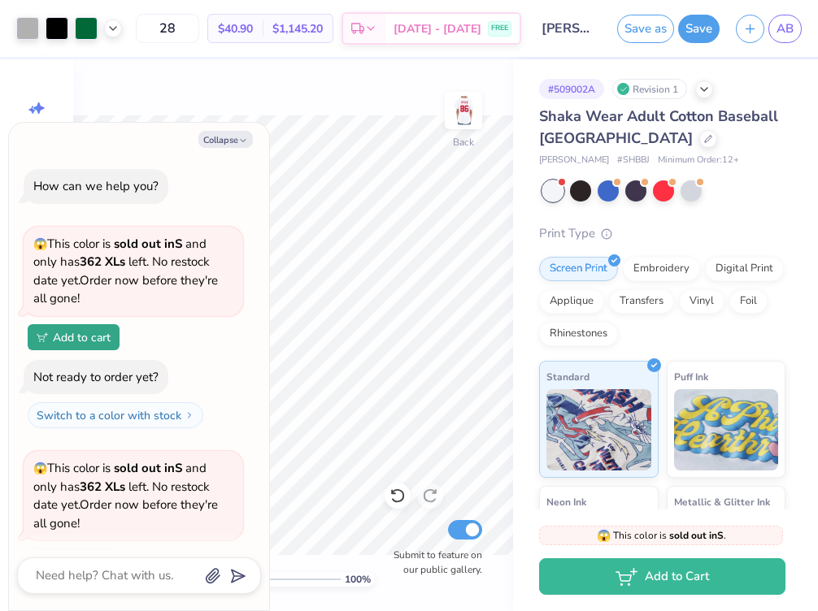
scroll to position [116, 0]
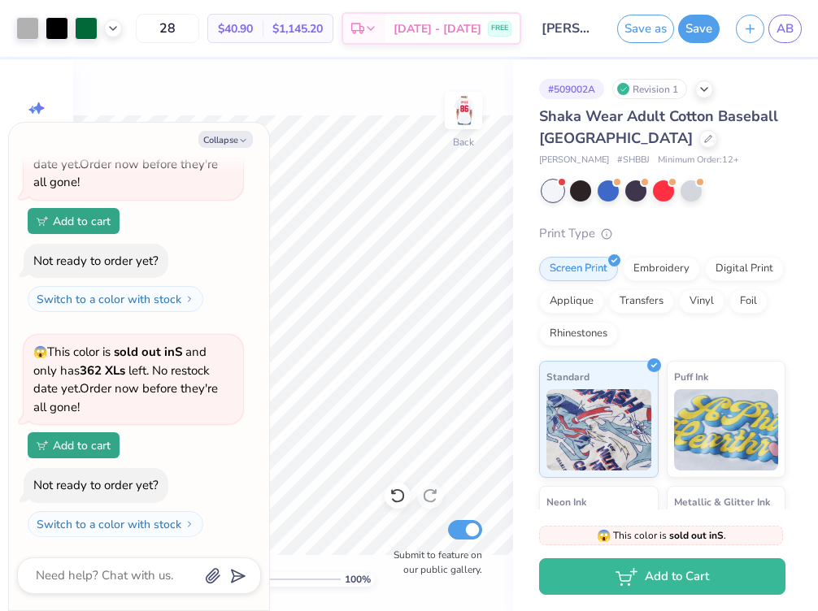
click at [364, 115] on div "100 % Back Submit to feature on our public gallery." at bounding box center [293, 335] width 440 height 552
click at [690, 23] on button "Save" at bounding box center [698, 26] width 41 height 28
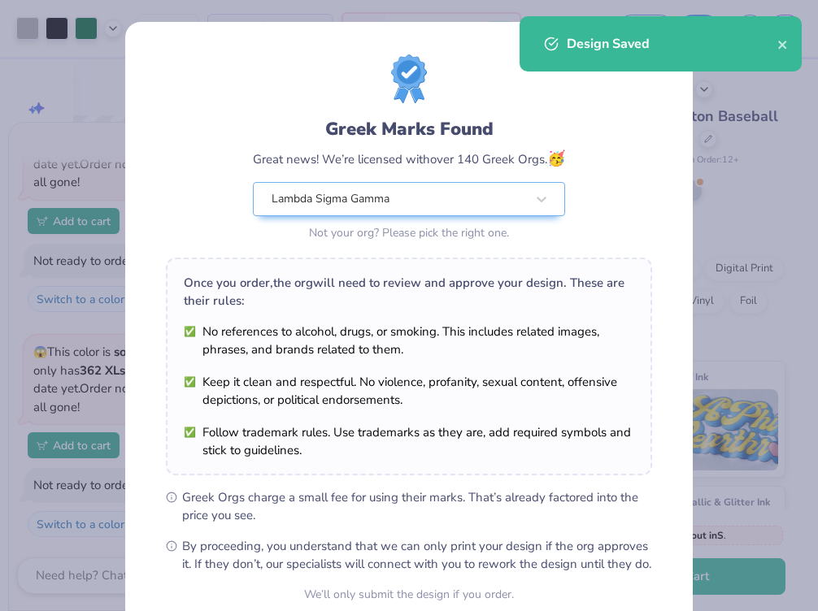
scroll to position [150, 0]
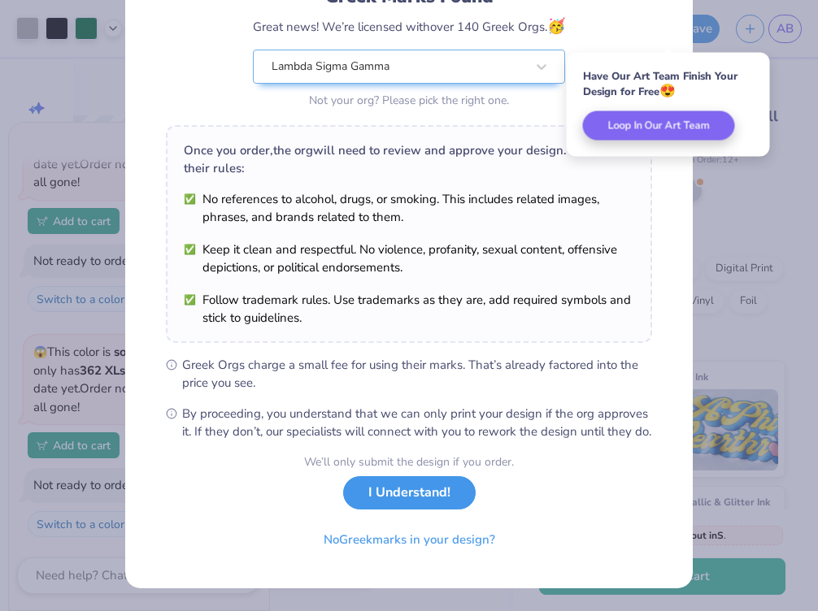
click at [414, 497] on button "I Understand!" at bounding box center [409, 492] width 133 height 33
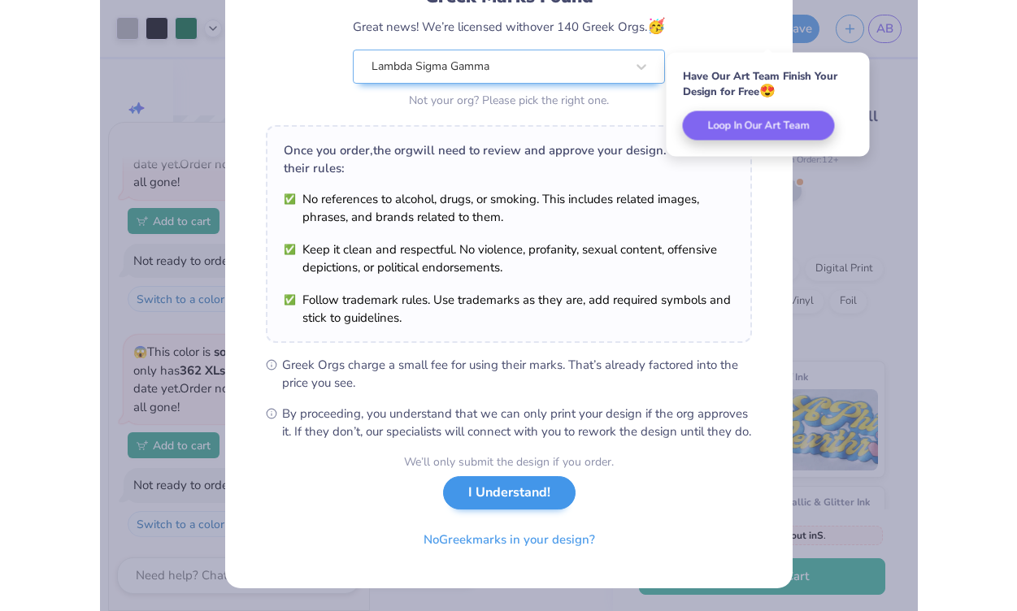
scroll to position [0, 0]
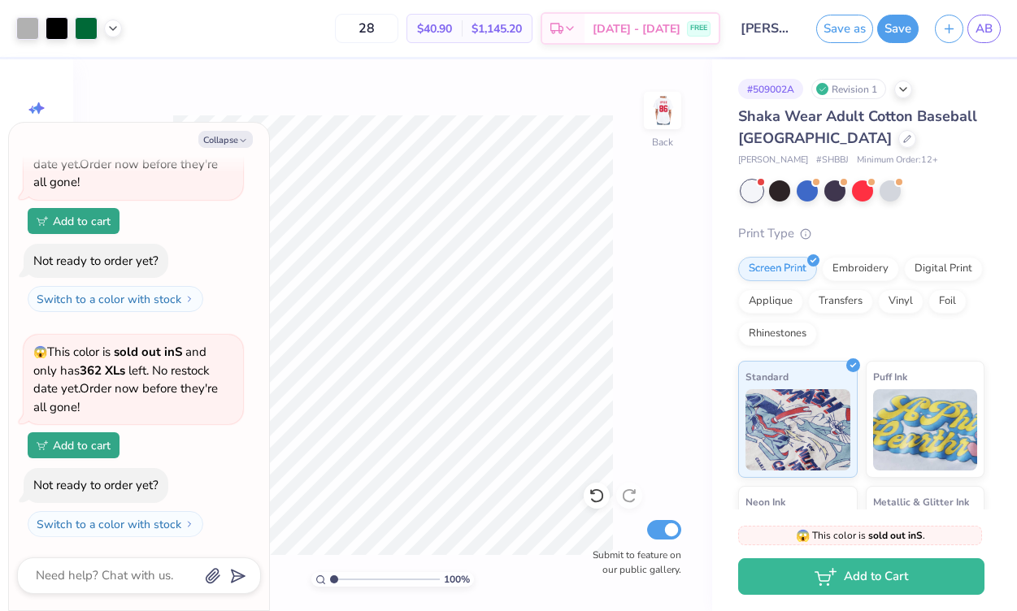
type textarea "x"
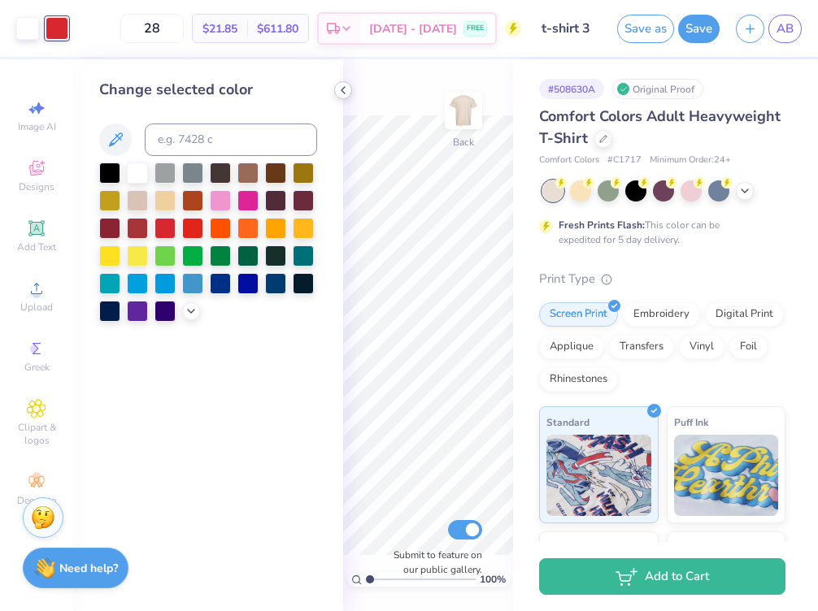
click at [343, 84] on icon at bounding box center [343, 90] width 13 height 13
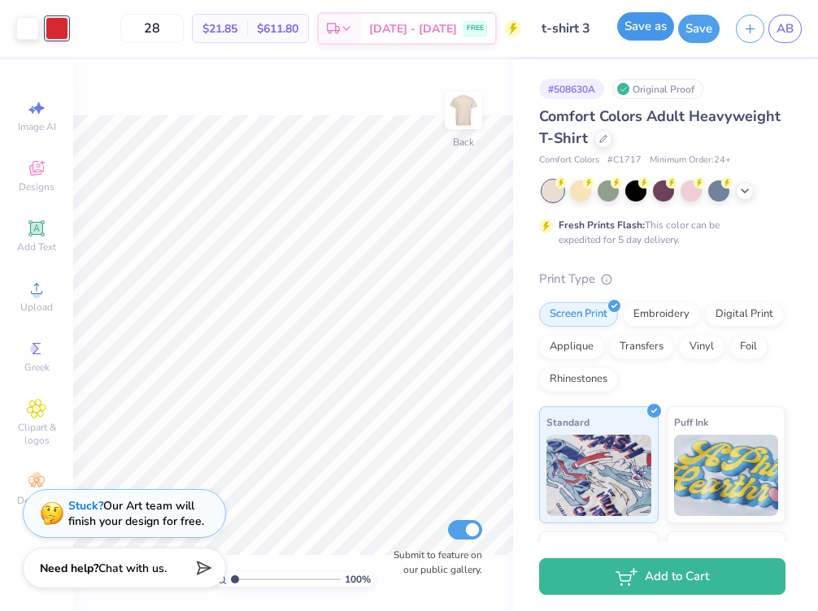
click at [636, 29] on button "Save as" at bounding box center [645, 26] width 57 height 28
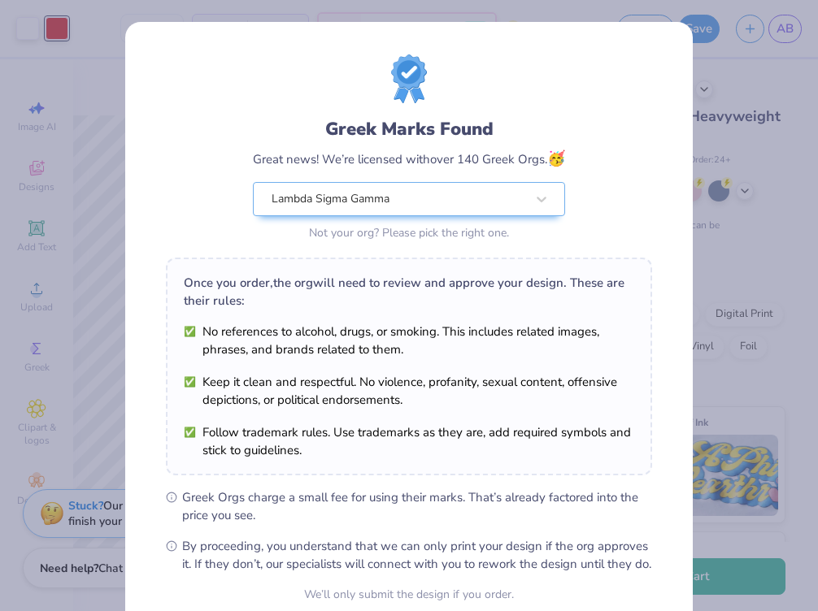
scroll to position [150, 0]
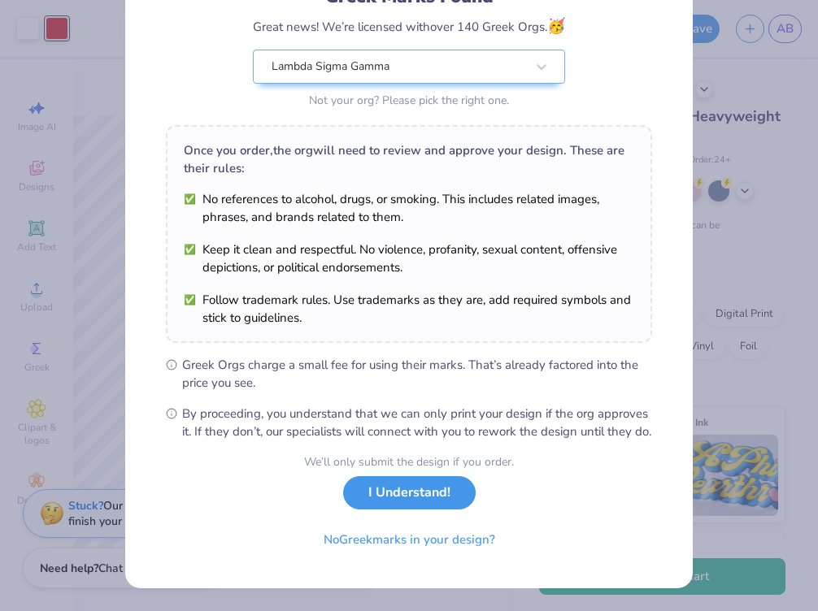
click at [385, 485] on button "I Understand!" at bounding box center [409, 492] width 133 height 33
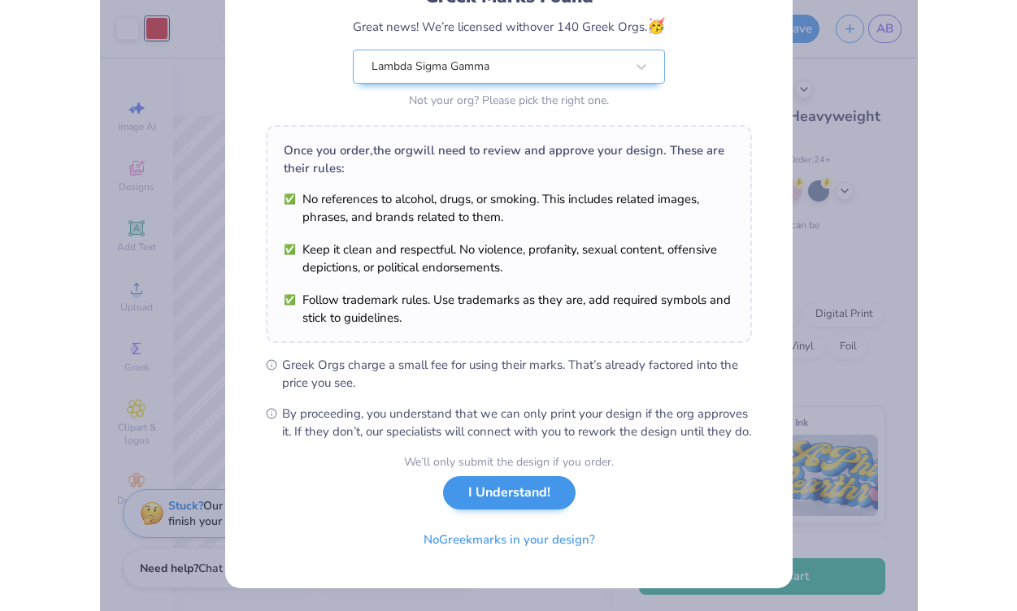
scroll to position [0, 0]
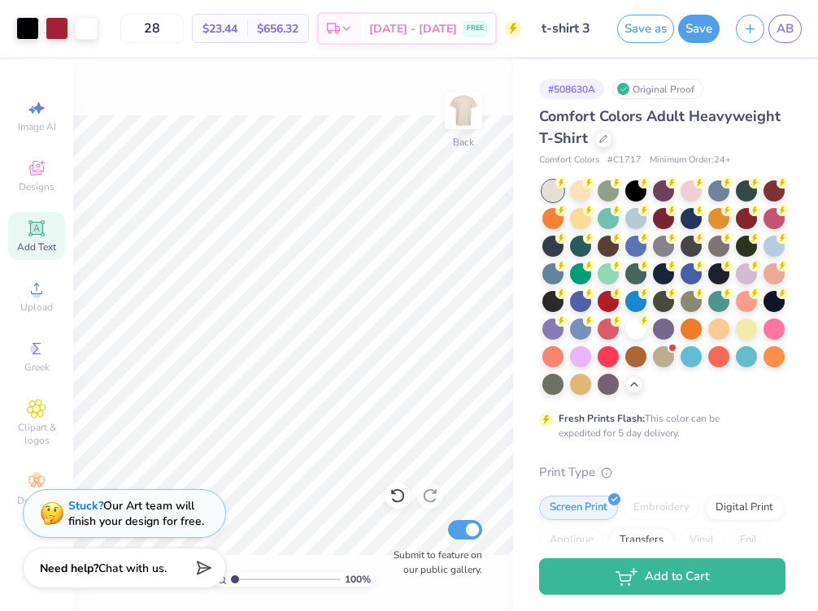
click at [591, 29] on input "t-shirt 3" at bounding box center [569, 28] width 80 height 33
click at [569, 27] on input "t-shirt 3" at bounding box center [569, 28] width 80 height 33
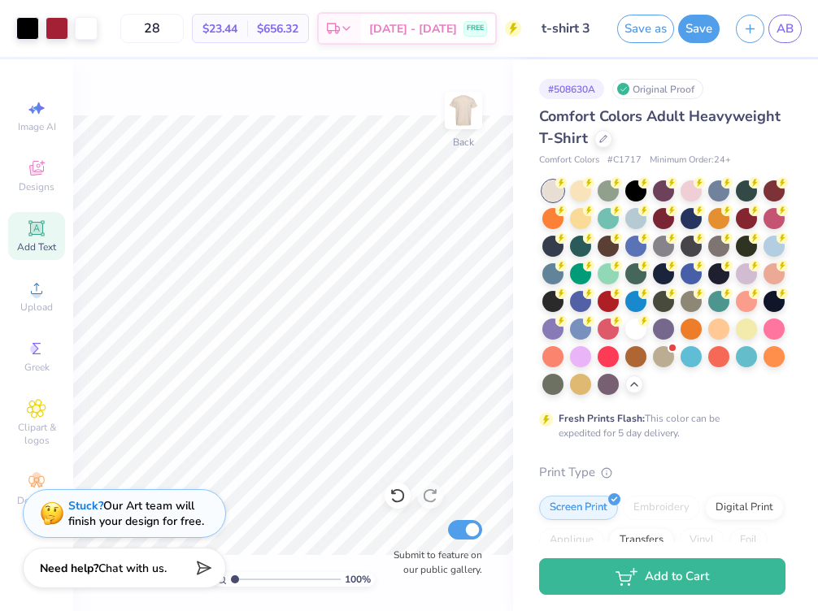
click at [588, 27] on input "t-shirt 3" at bounding box center [569, 28] width 80 height 33
click at [651, 20] on button "Save as" at bounding box center [645, 26] width 57 height 28
